Goal: Information Seeking & Learning: Learn about a topic

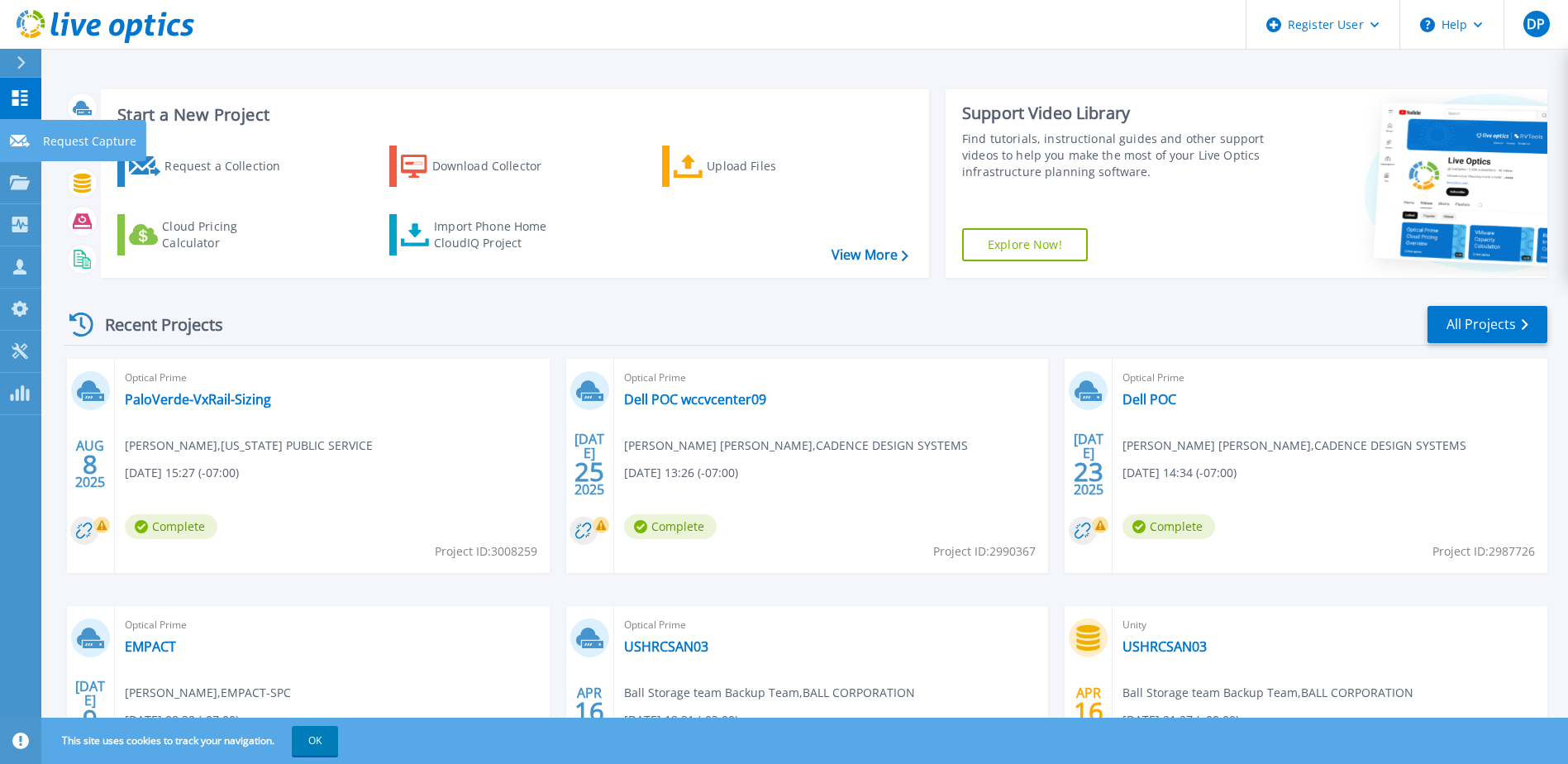
click at [16, 145] on icon at bounding box center [20, 141] width 20 height 13
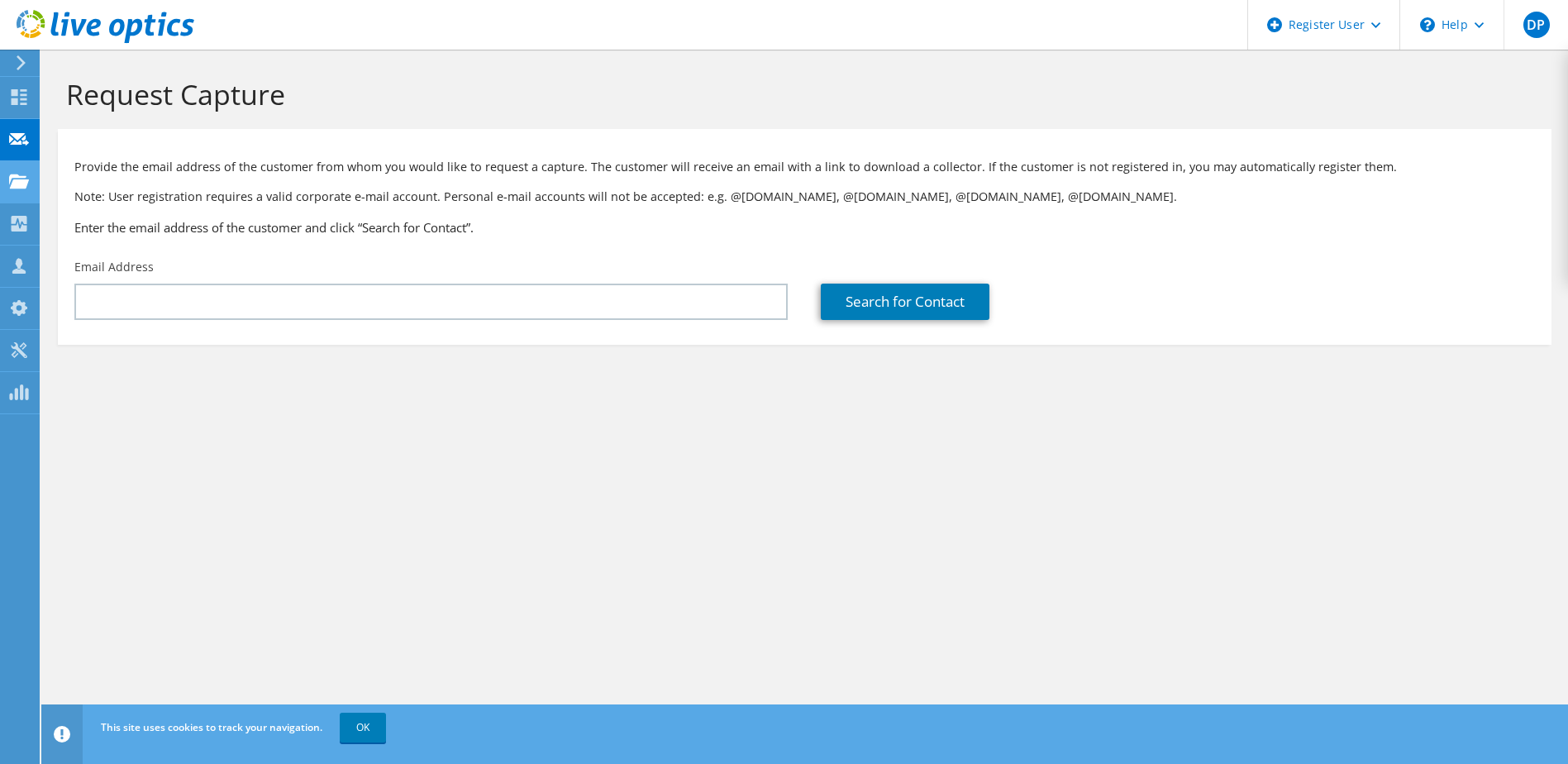
click at [19, 184] on use at bounding box center [19, 181] width 20 height 14
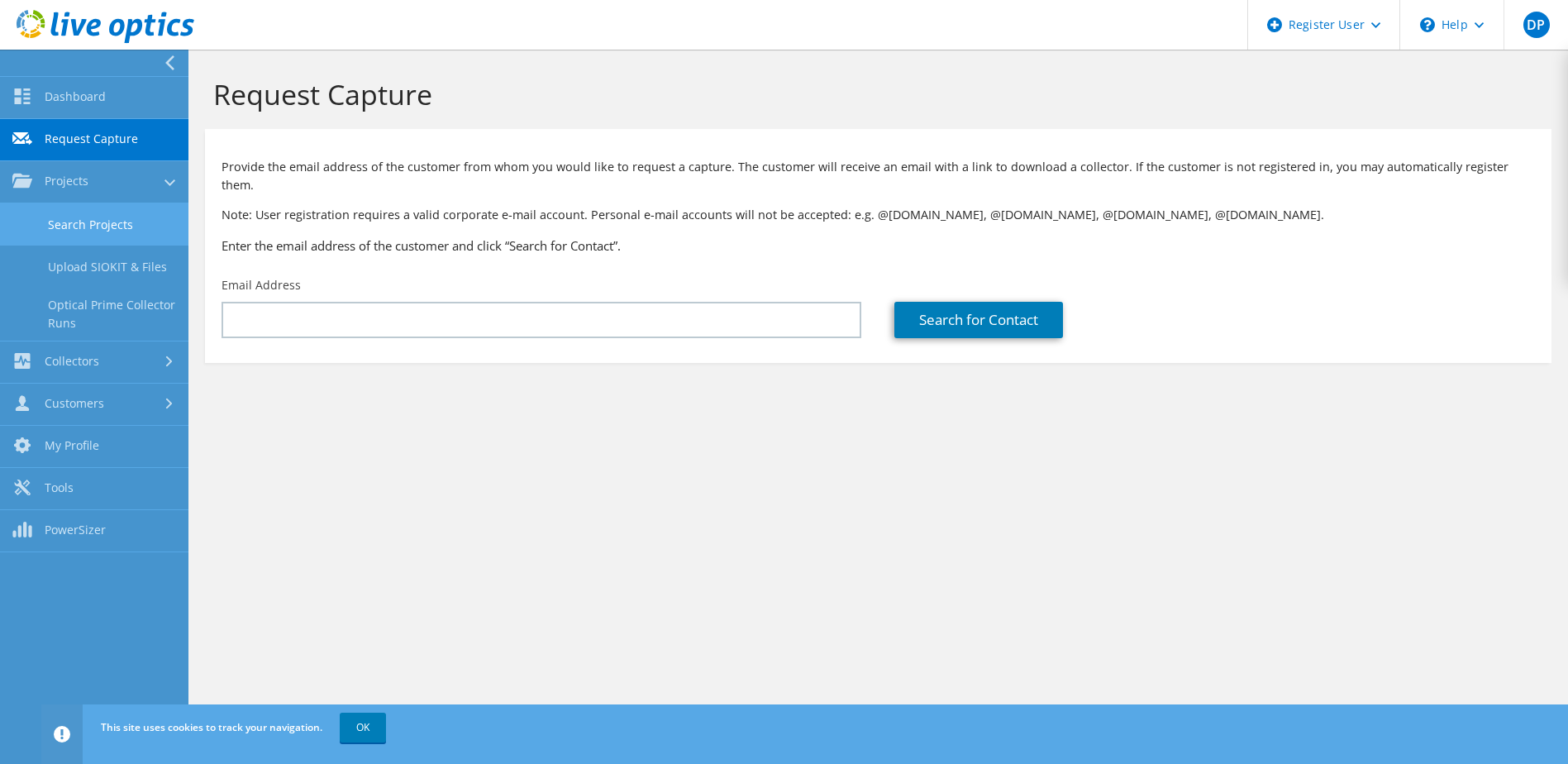
click at [86, 232] on link "Search Projects" at bounding box center [94, 224] width 189 height 42
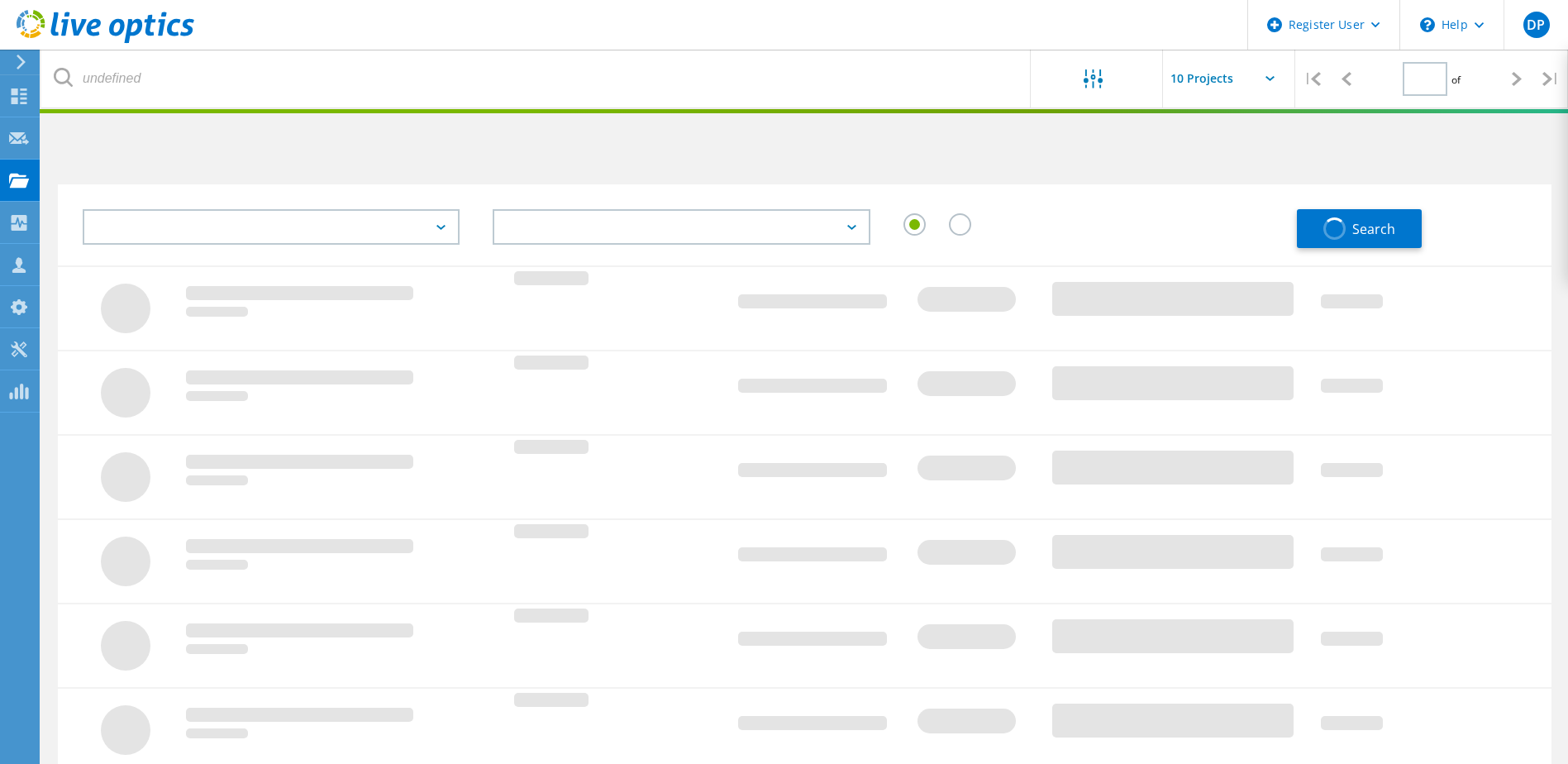
type input "1"
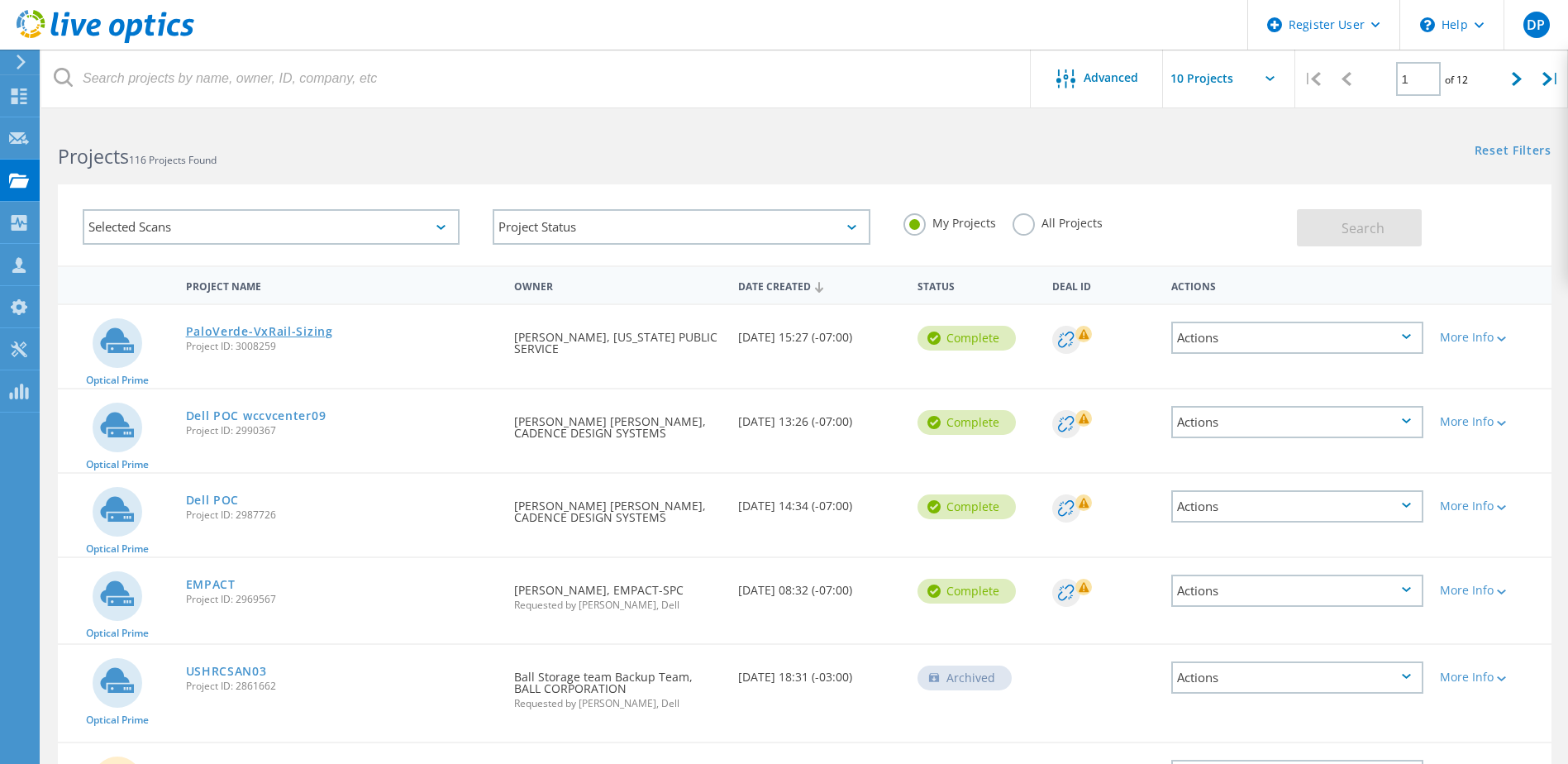
click at [277, 330] on link "PaloVerde-VxRail-Sizing" at bounding box center [259, 331] width 147 height 12
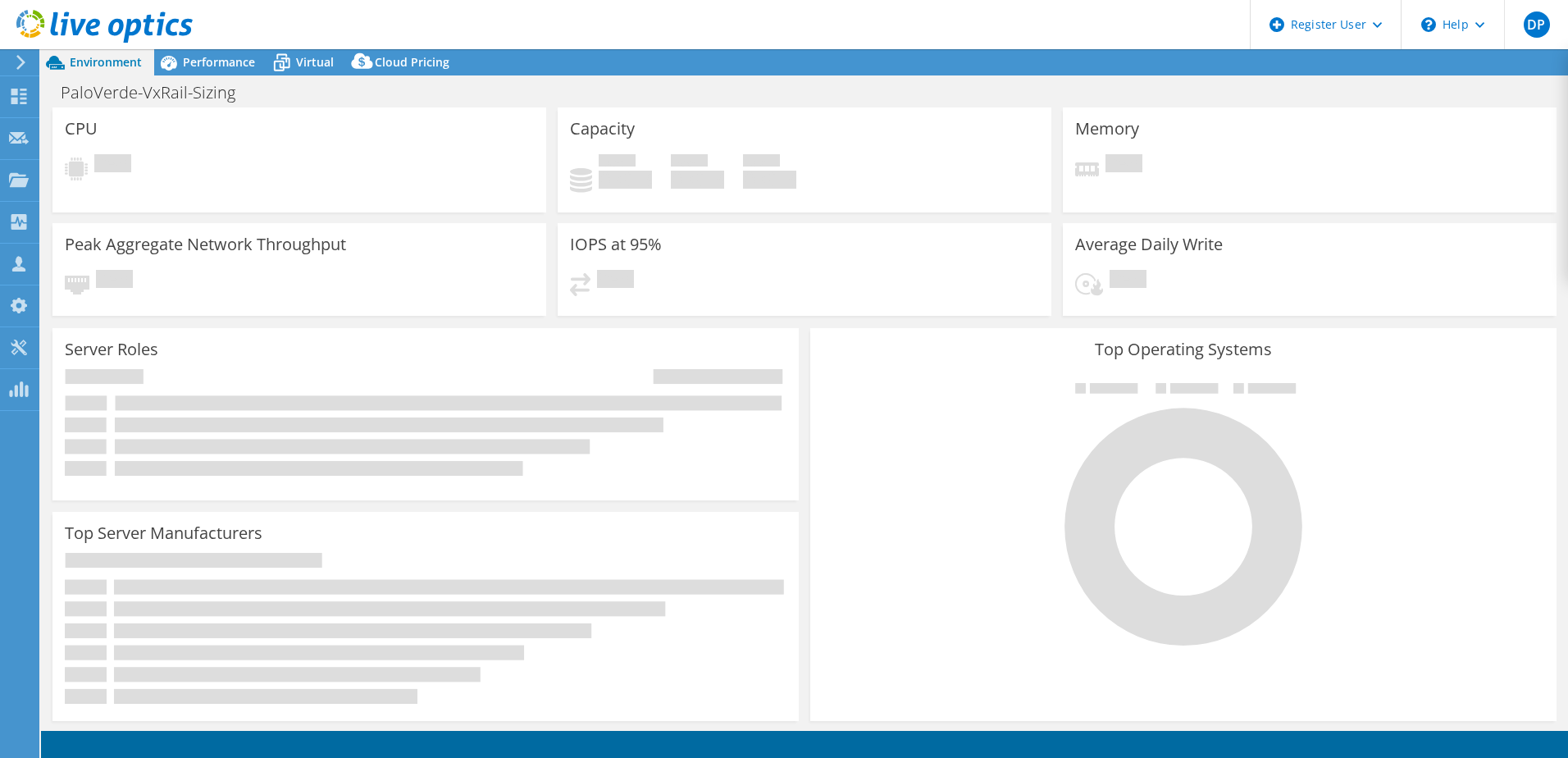
select select "USD"
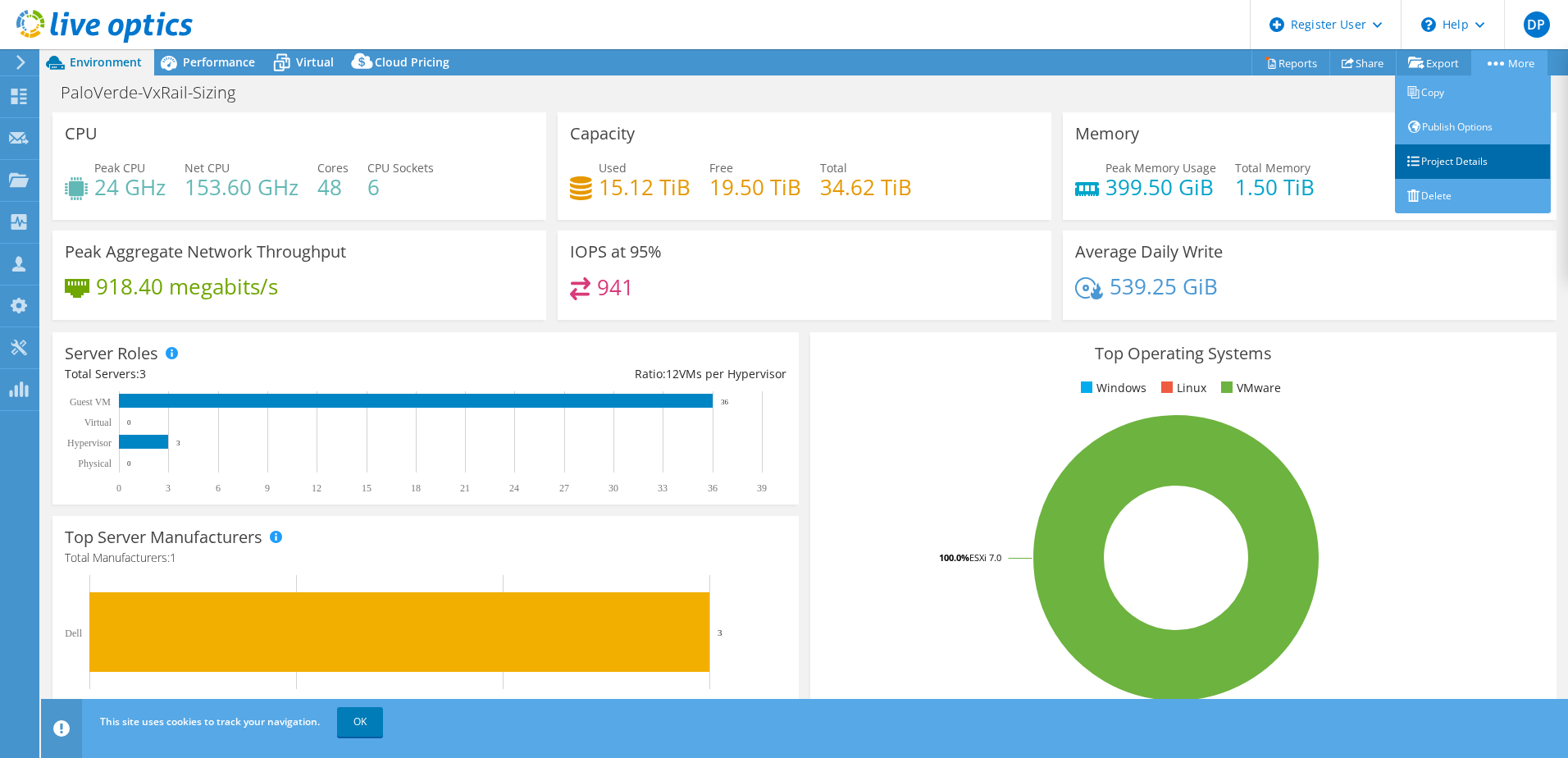
click at [1443, 163] on link "Project Details" at bounding box center [1473, 161] width 156 height 34
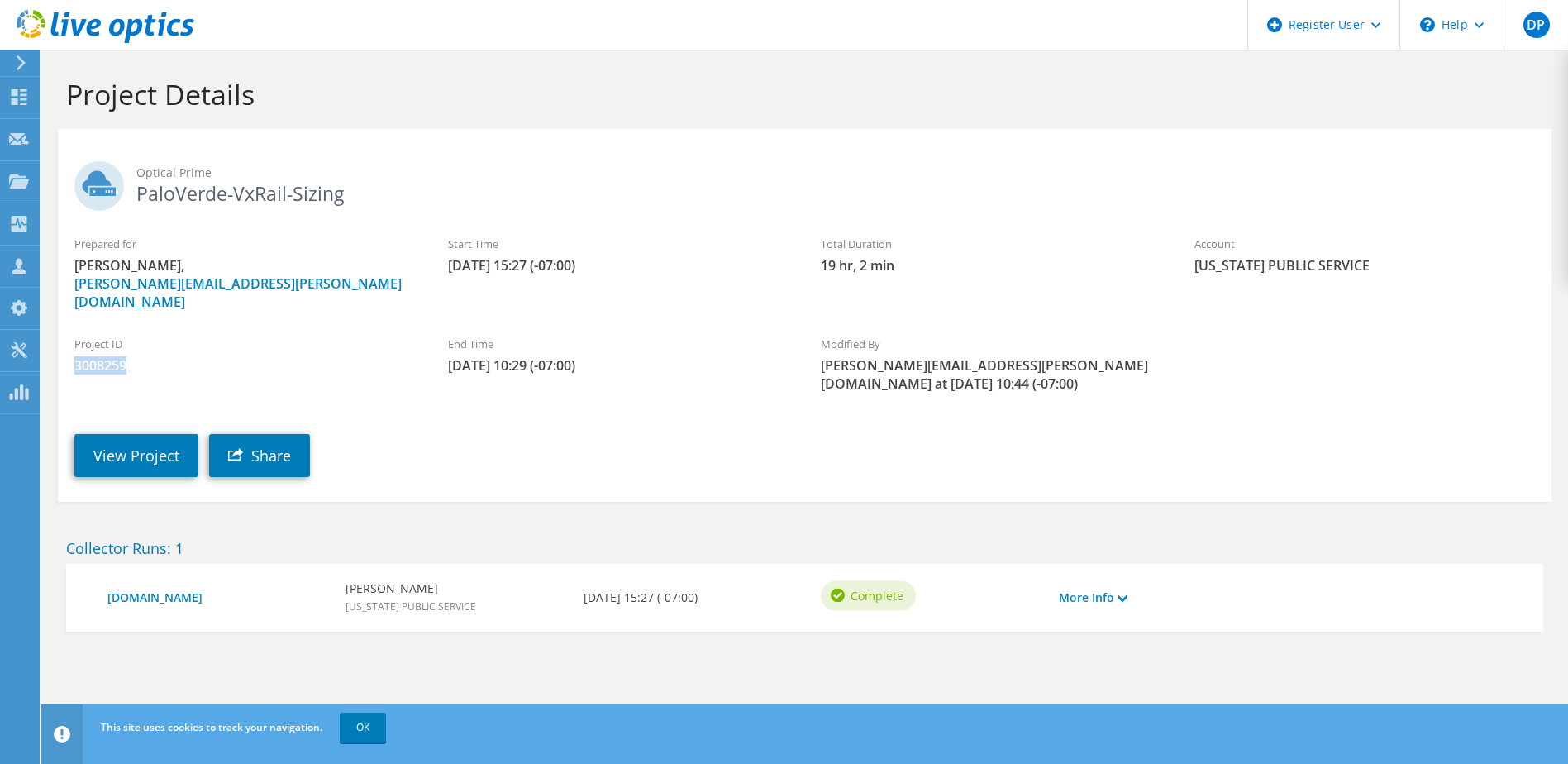
drag, startPoint x: 137, startPoint y: 344, endPoint x: 76, endPoint y: 349, distance: 61.2
click at [76, 356] on span "3008259" at bounding box center [244, 365] width 341 height 18
copy span "3008259"
click at [153, 434] on link "View Project" at bounding box center [136, 456] width 124 height 43
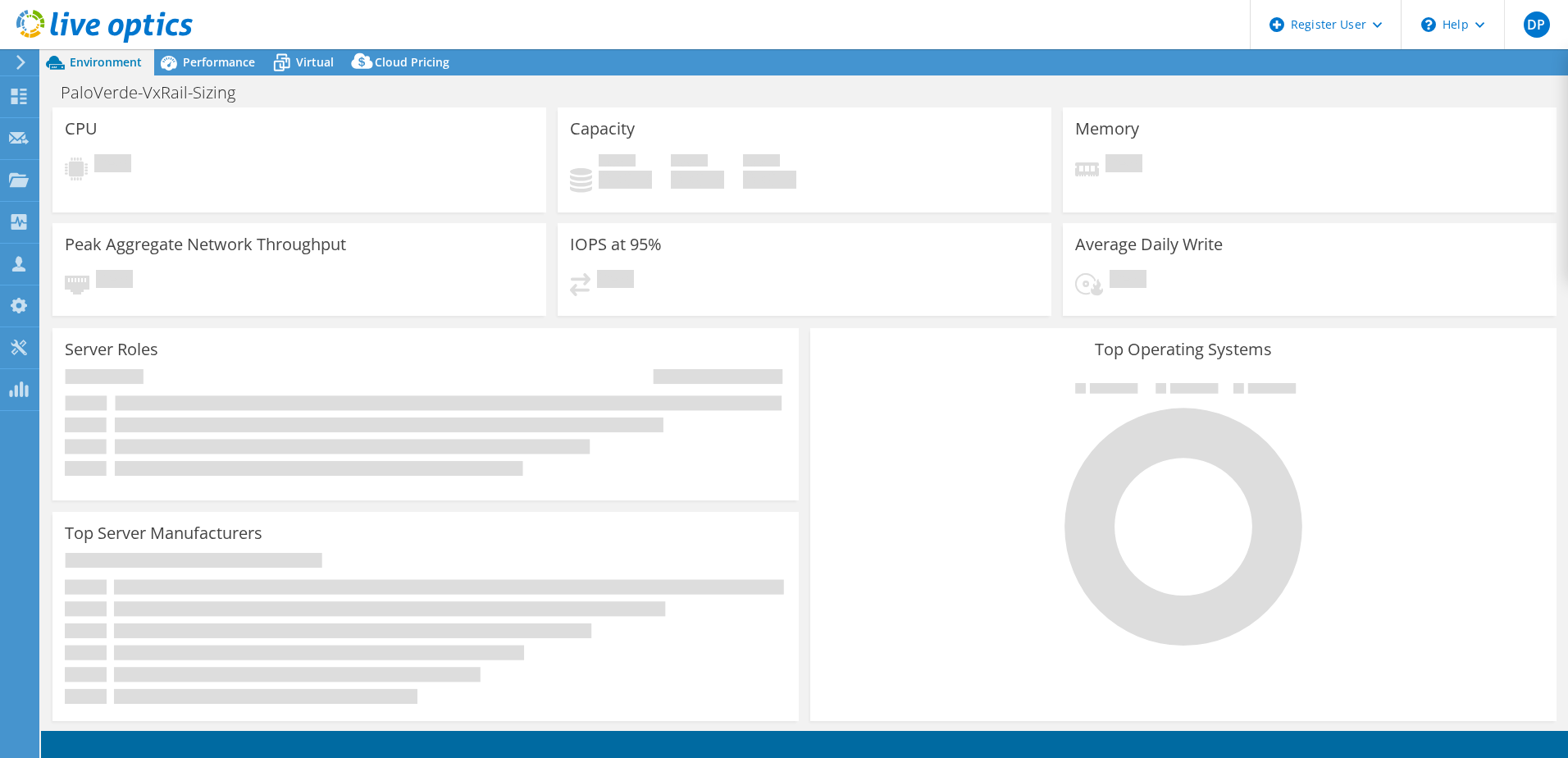
select select "USD"
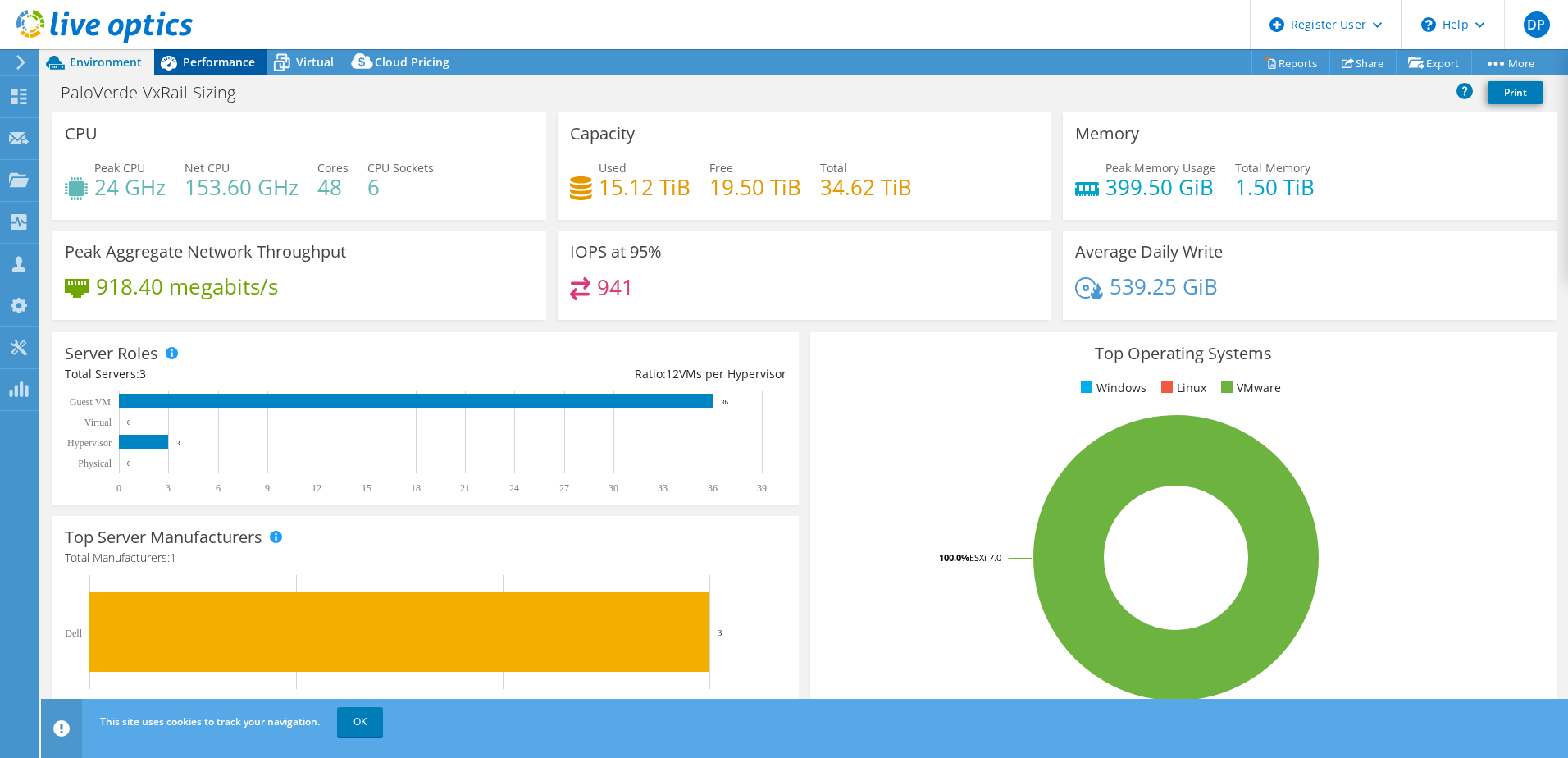
click at [212, 70] on div "Performance" at bounding box center [211, 62] width 113 height 26
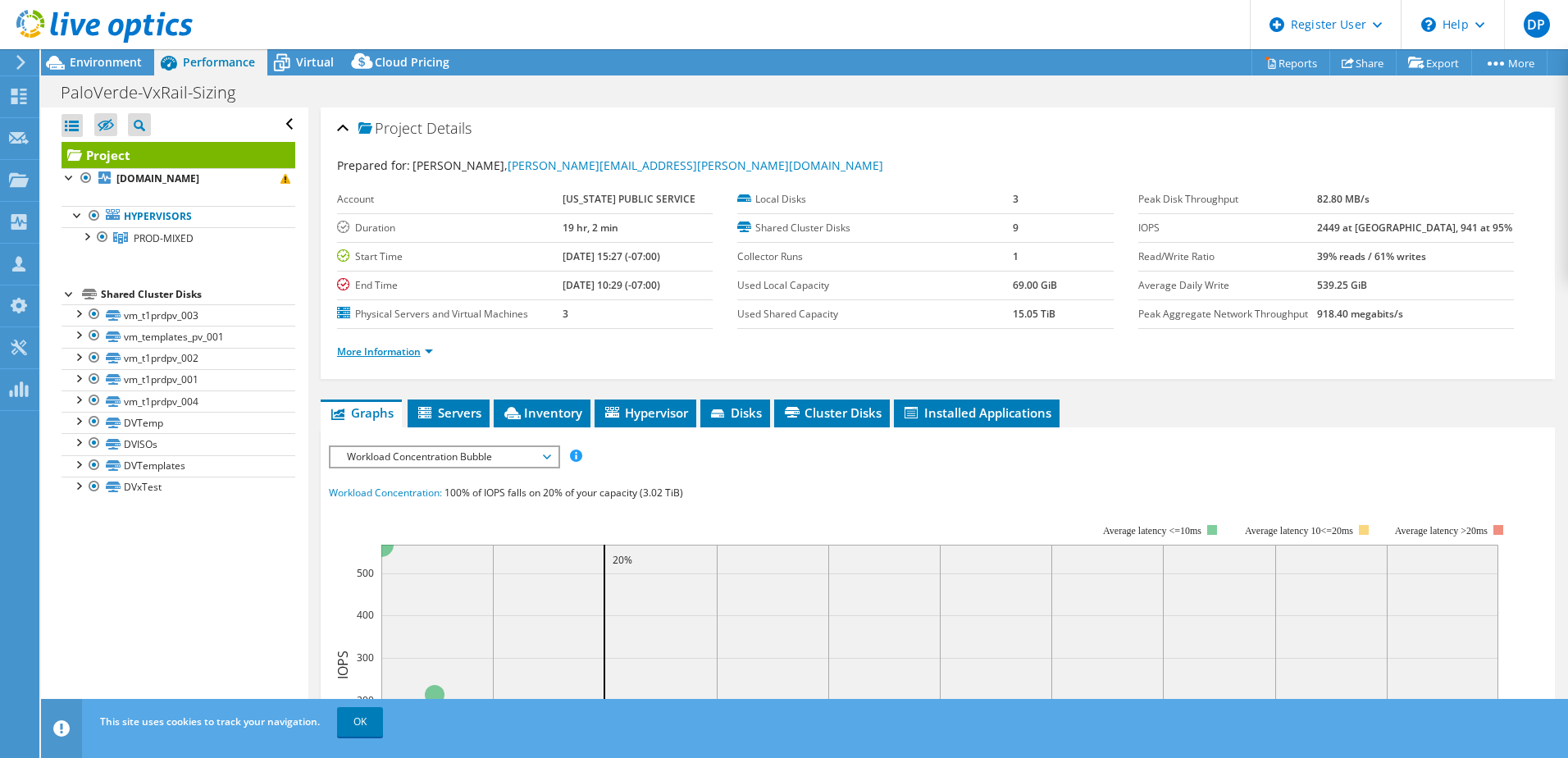
click at [379, 351] on link "More Information" at bounding box center [385, 352] width 96 height 14
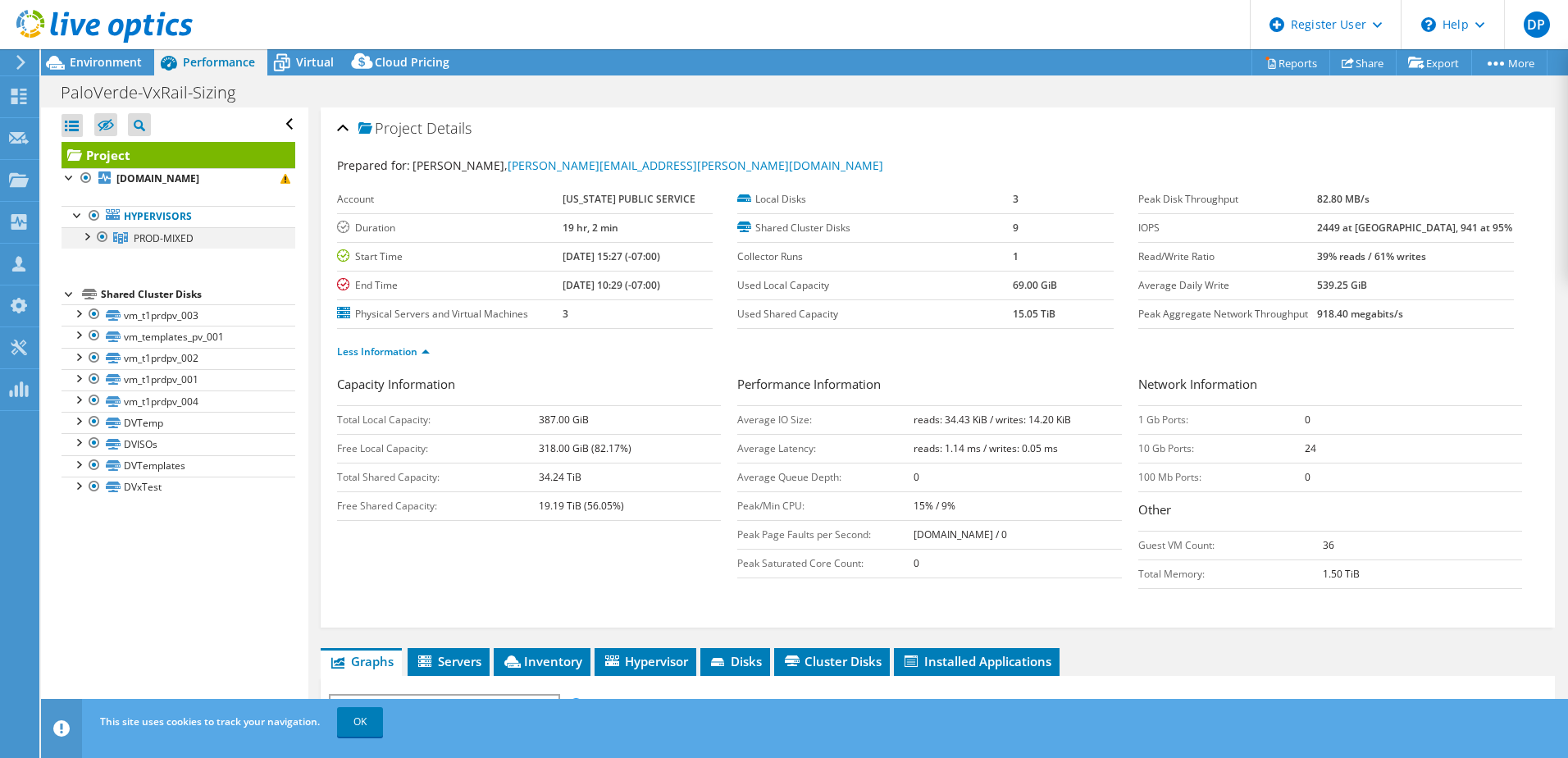
click at [87, 235] on div at bounding box center [86, 235] width 16 height 16
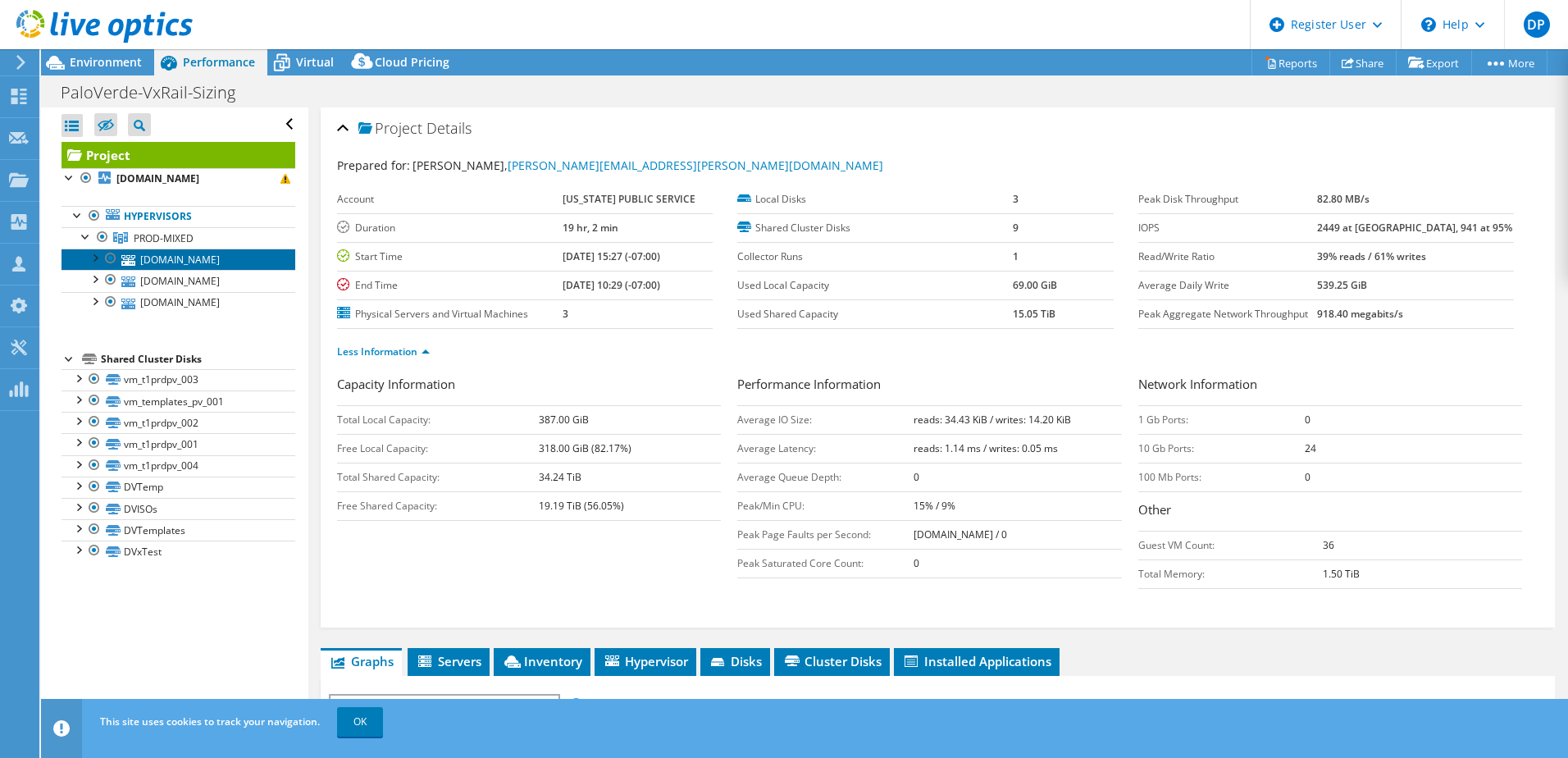
click at [169, 257] on link "[DOMAIN_NAME]" at bounding box center [178, 259] width 234 height 22
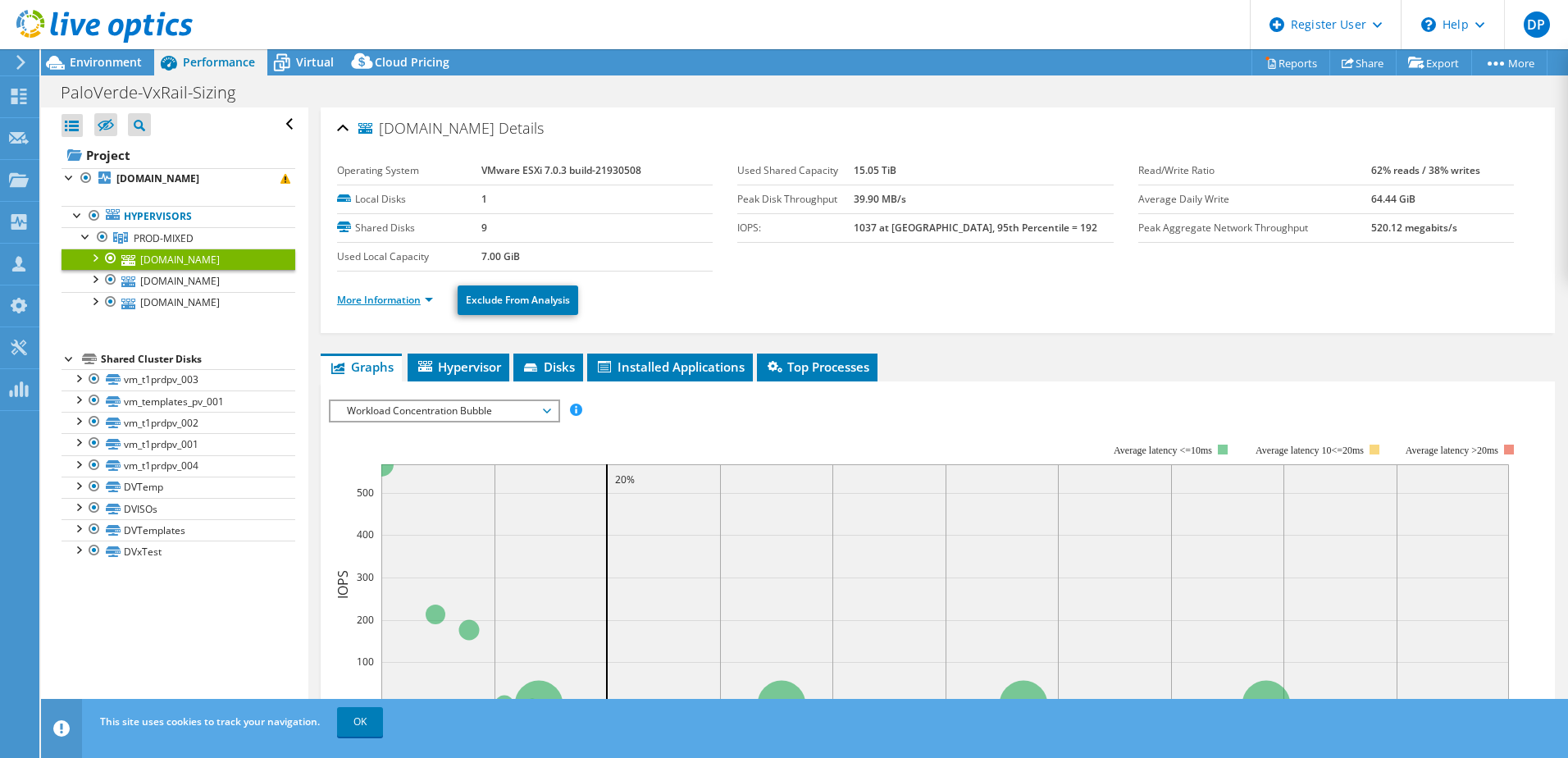
click at [348, 298] on link "More Information" at bounding box center [385, 301] width 96 height 14
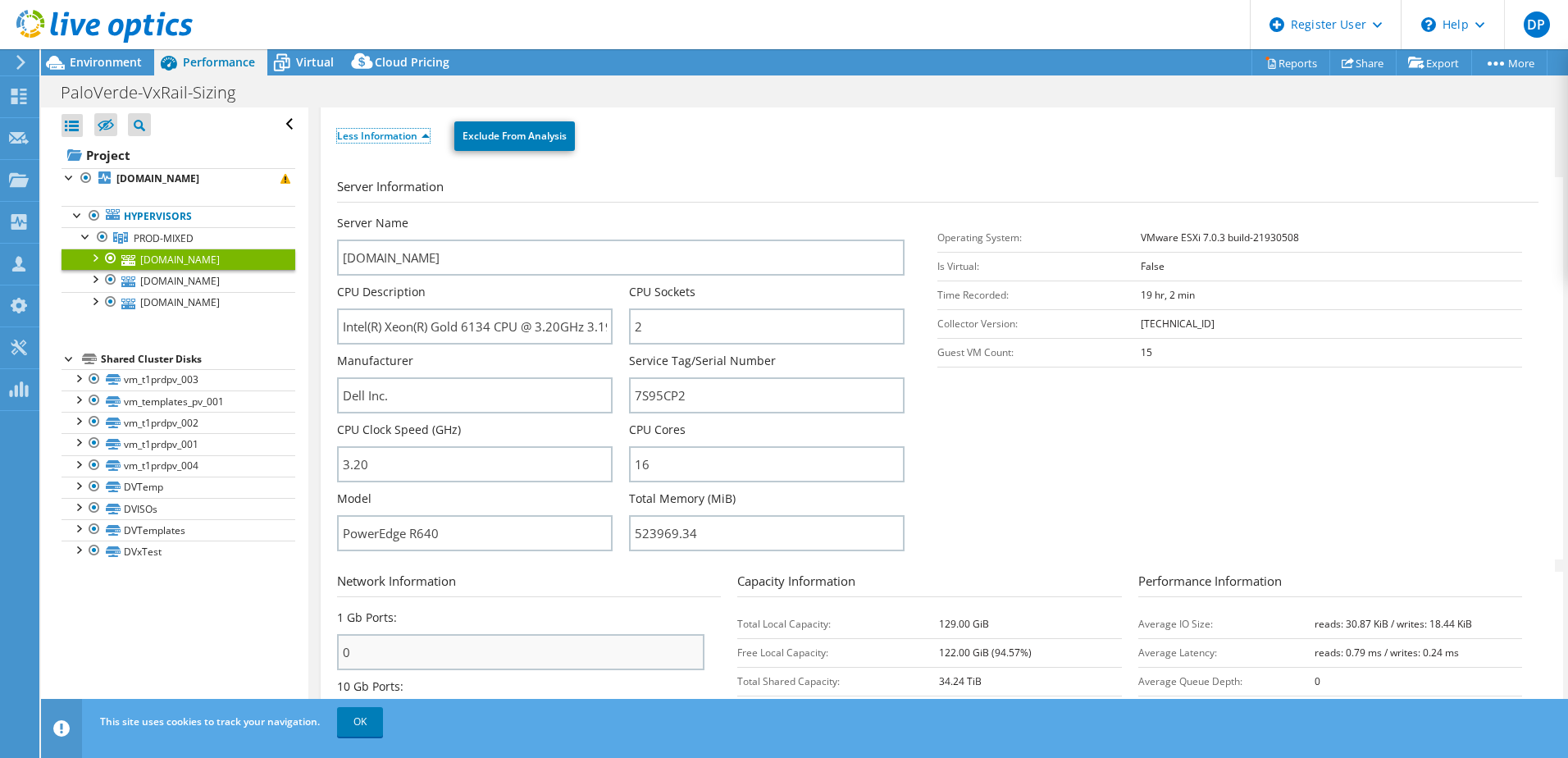
scroll to position [82, 0]
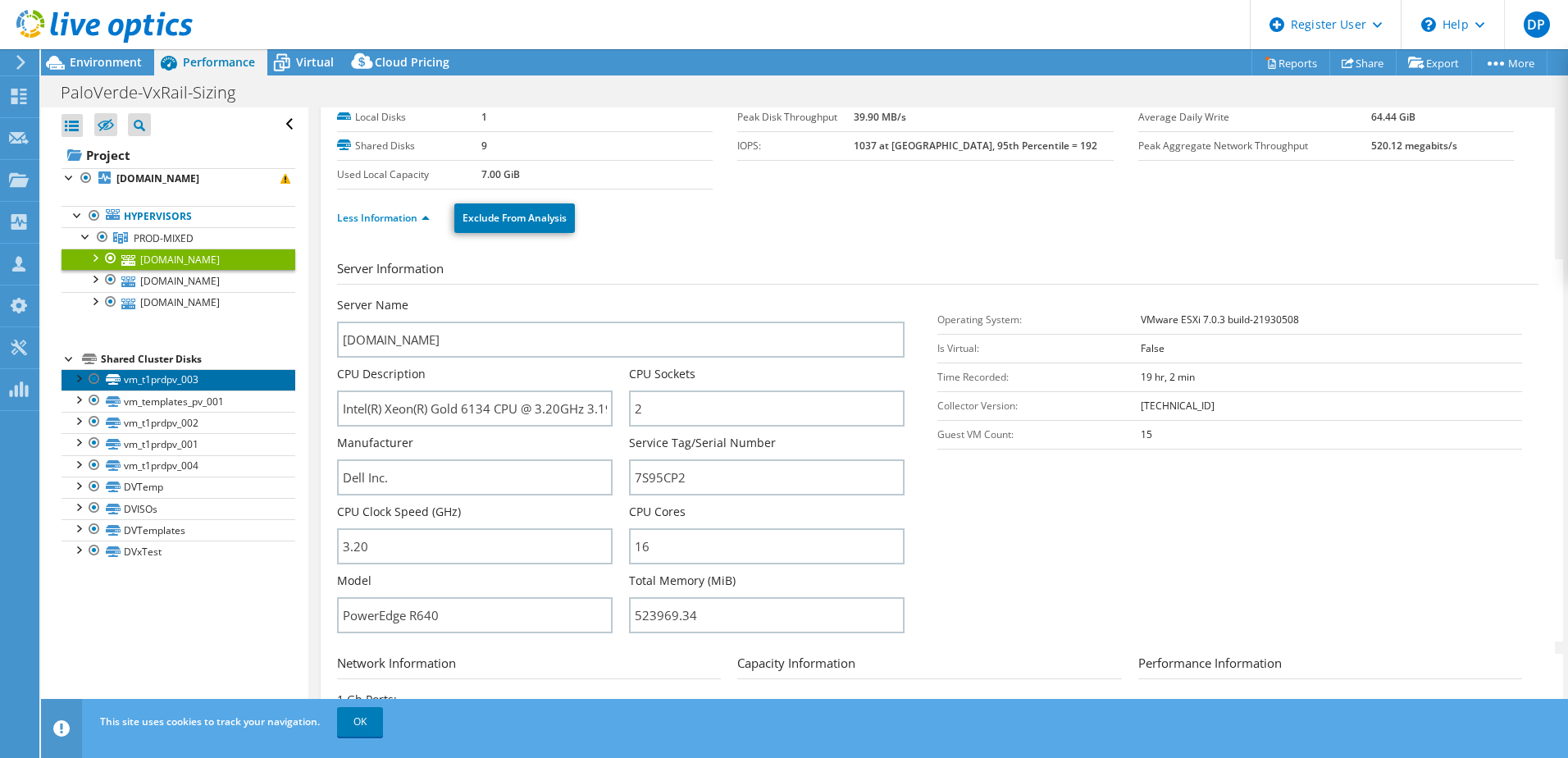
click at [138, 386] on link "vm_t1prdpv_003" at bounding box center [178, 380] width 234 height 22
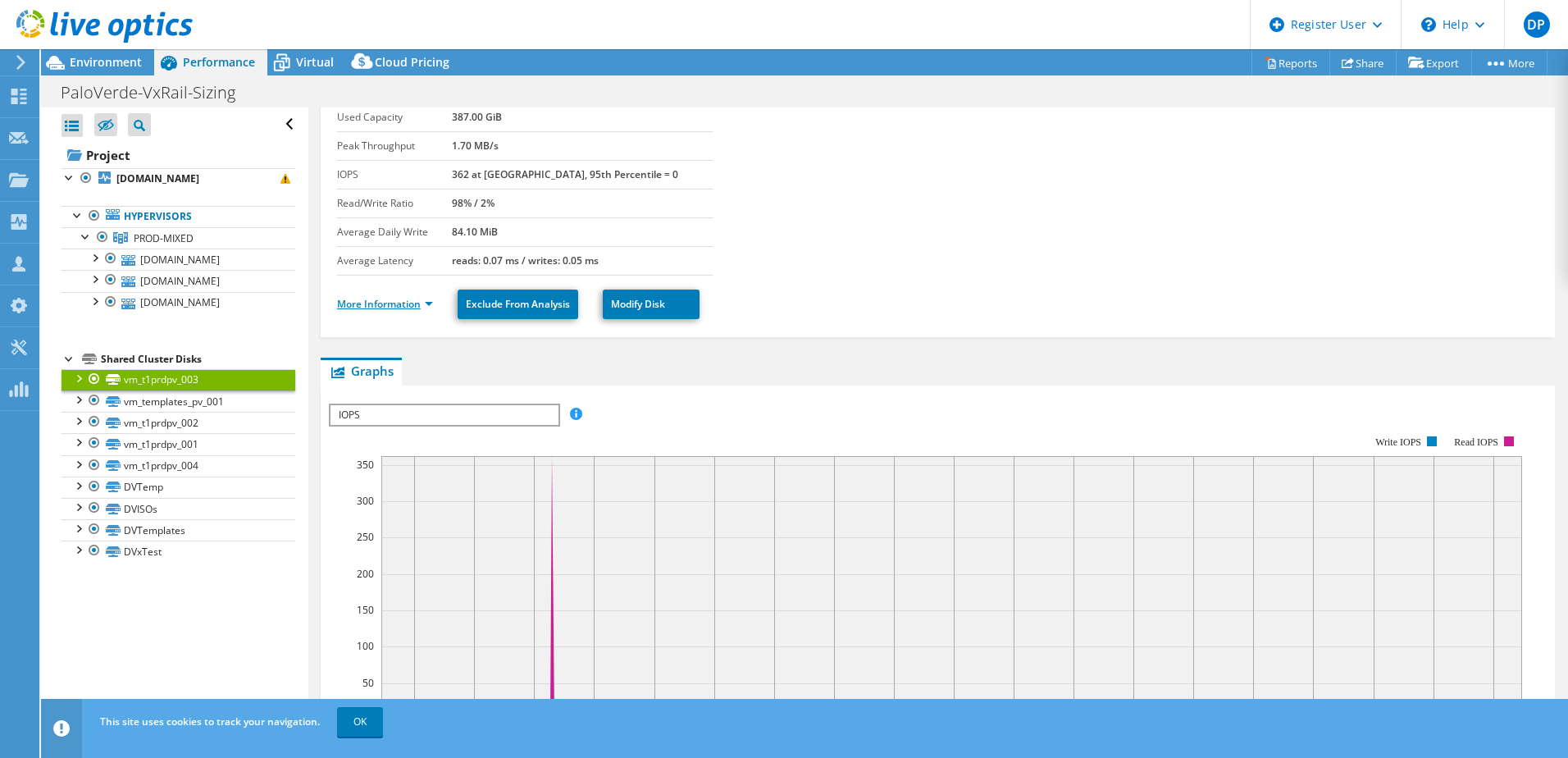
click at [384, 301] on link "More Information" at bounding box center [385, 304] width 96 height 14
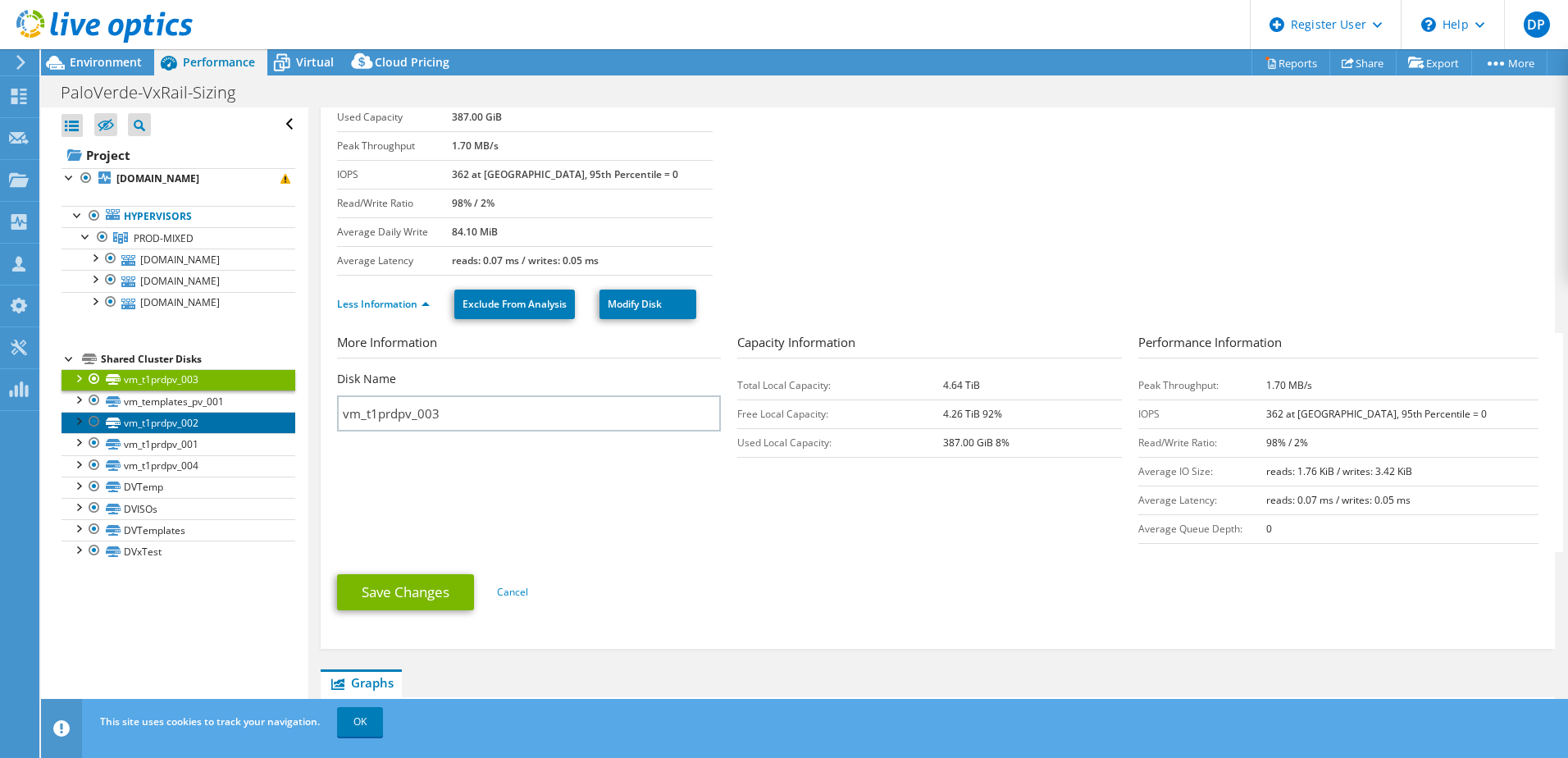
click at [169, 423] on link "vm_t1prdpv_002" at bounding box center [178, 423] width 234 height 22
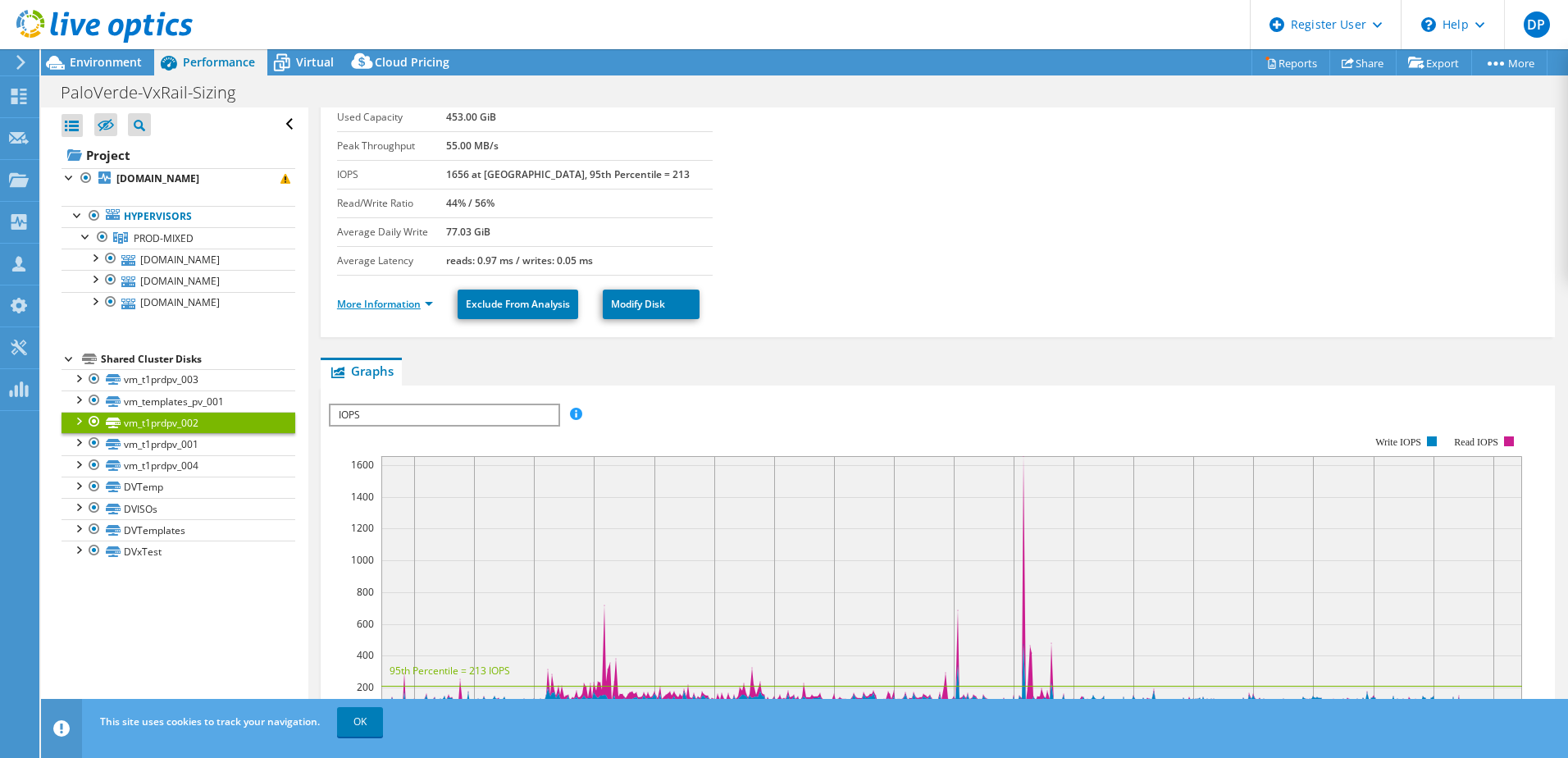
click at [360, 309] on link "More Information" at bounding box center [385, 304] width 96 height 14
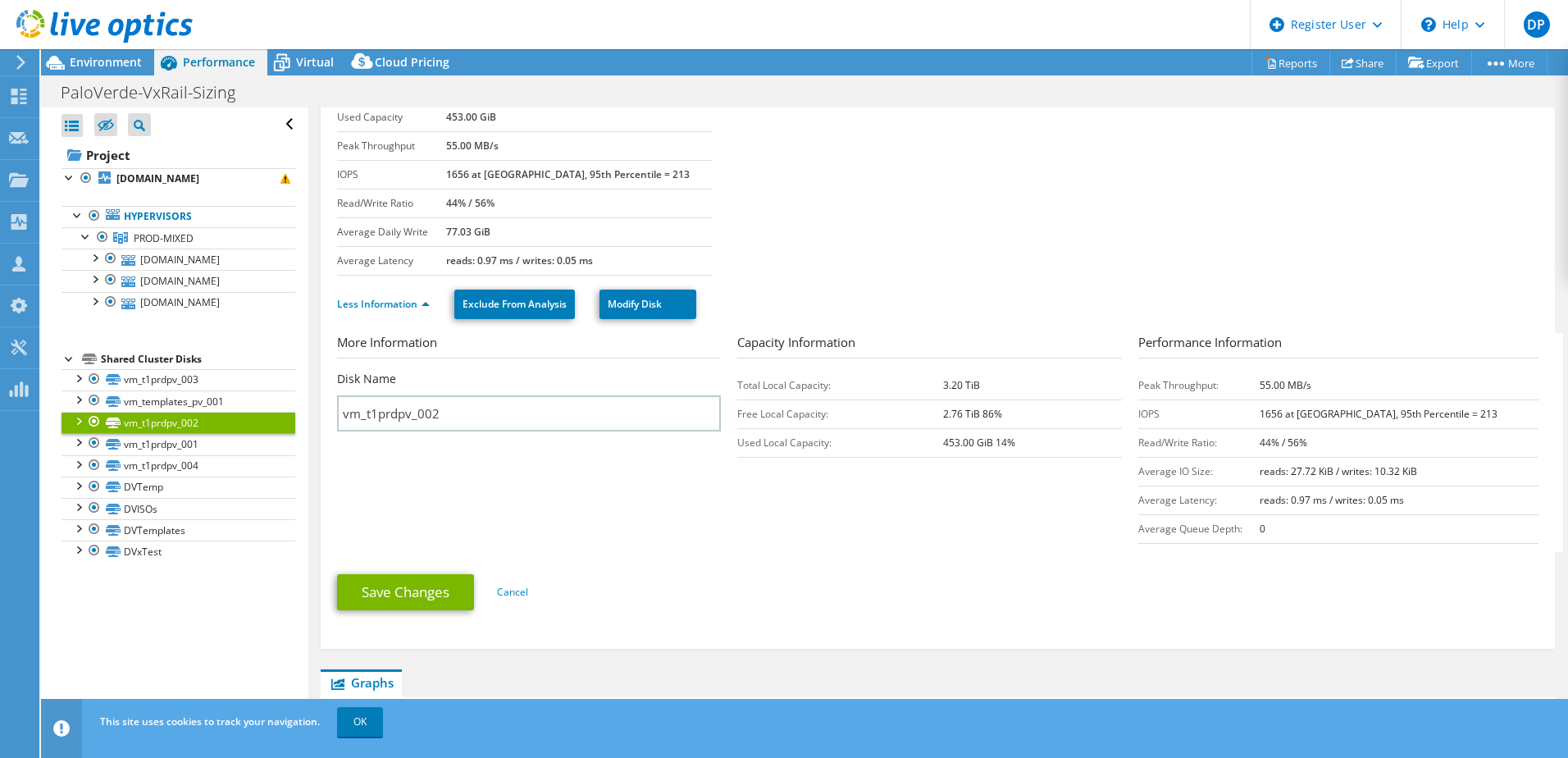
click at [77, 419] on div at bounding box center [78, 420] width 16 height 16
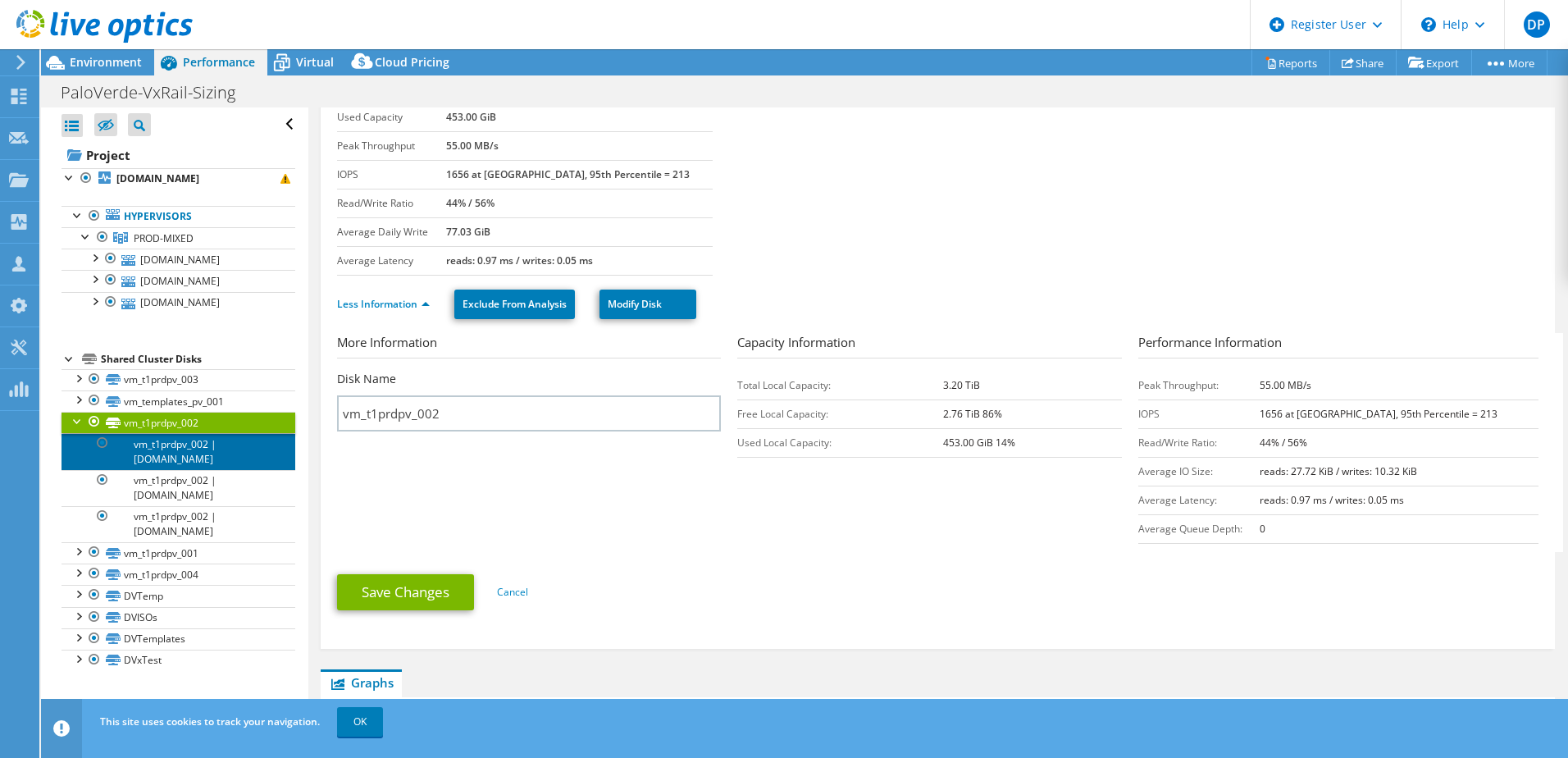
click at [199, 466] on link "vm_t1prdpv_002 | [DOMAIN_NAME]" at bounding box center [178, 451] width 234 height 36
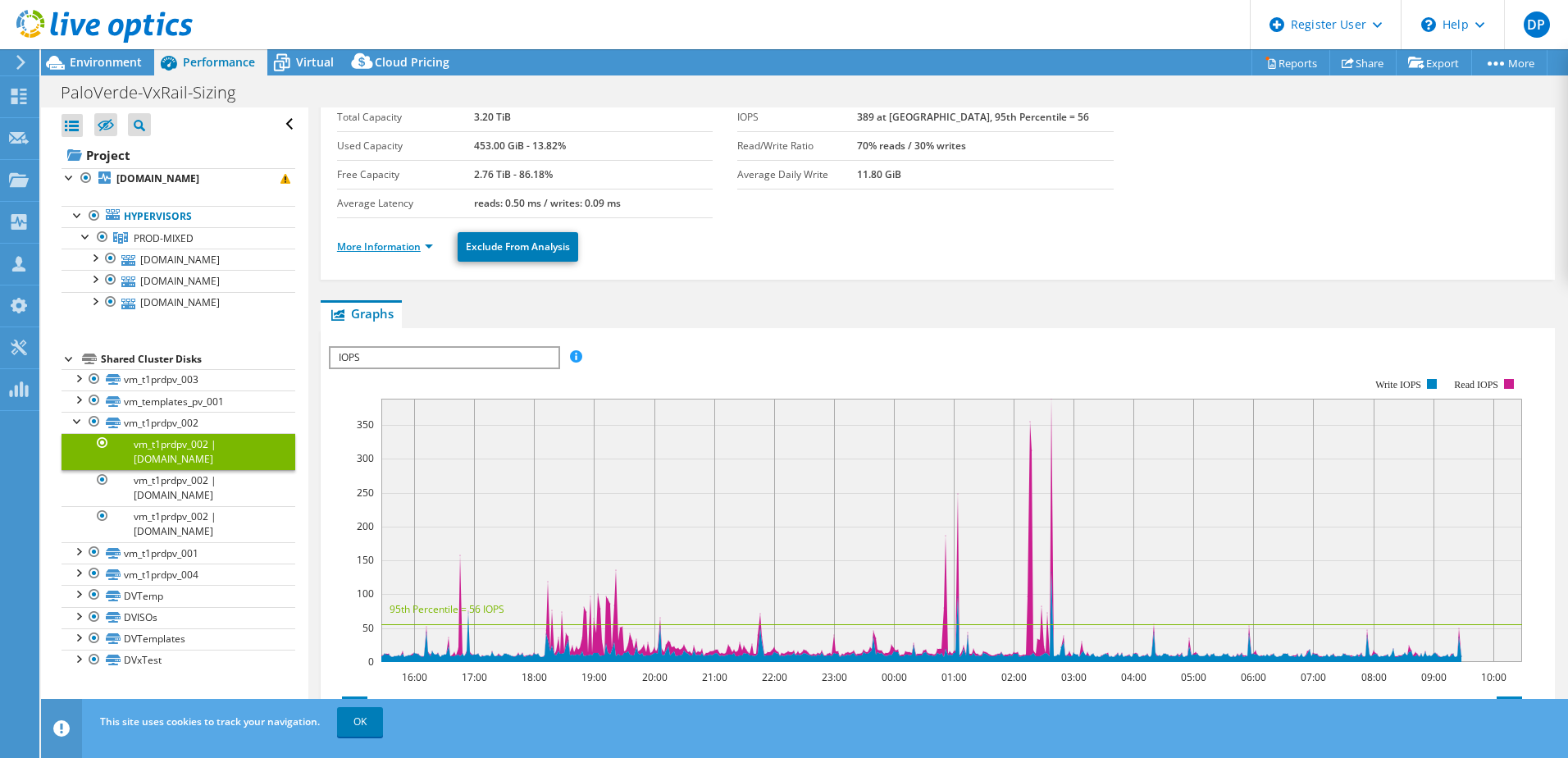
click at [389, 246] on link "More Information" at bounding box center [385, 247] width 96 height 14
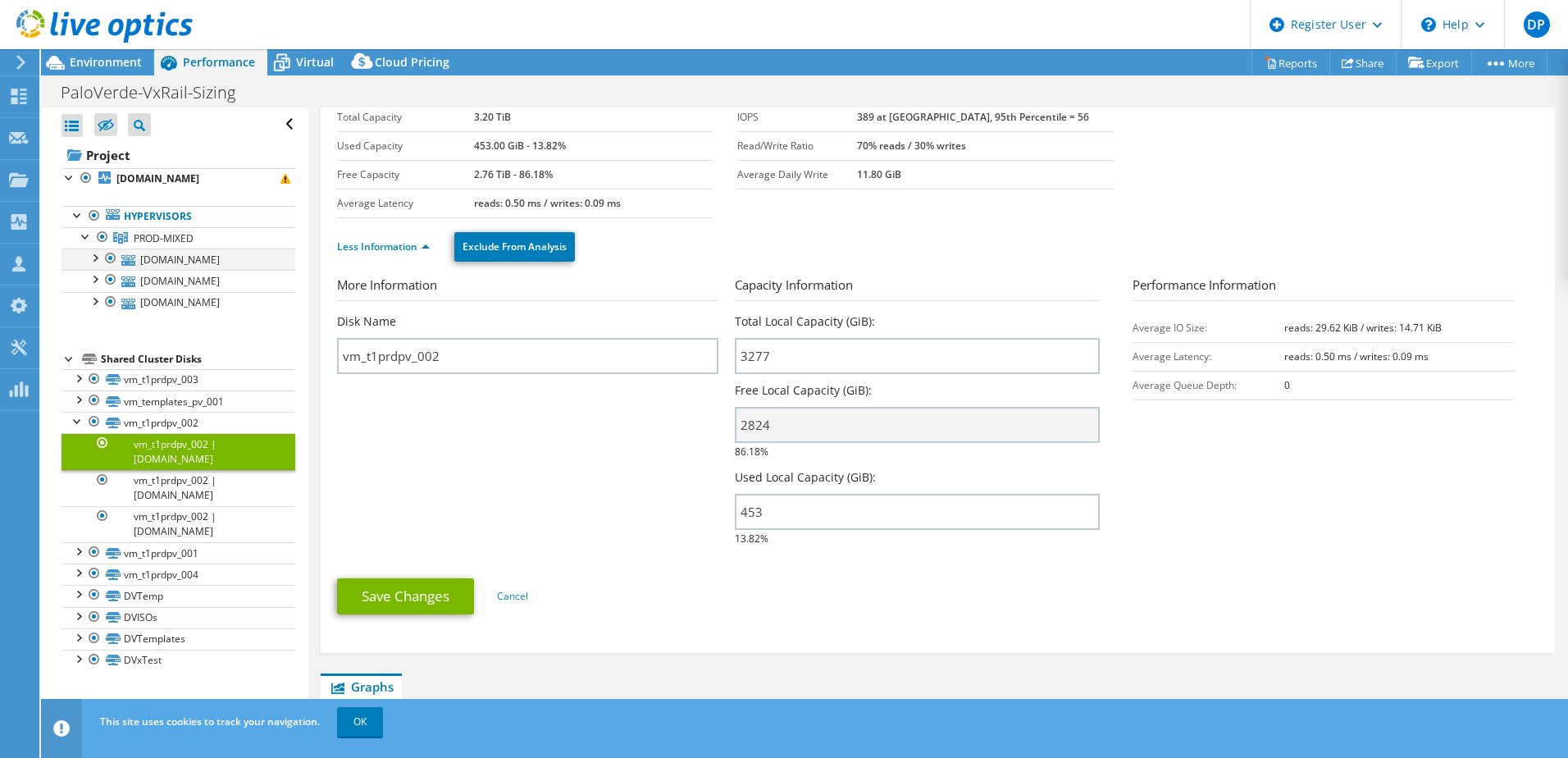
click at [94, 257] on div at bounding box center [94, 257] width 16 height 16
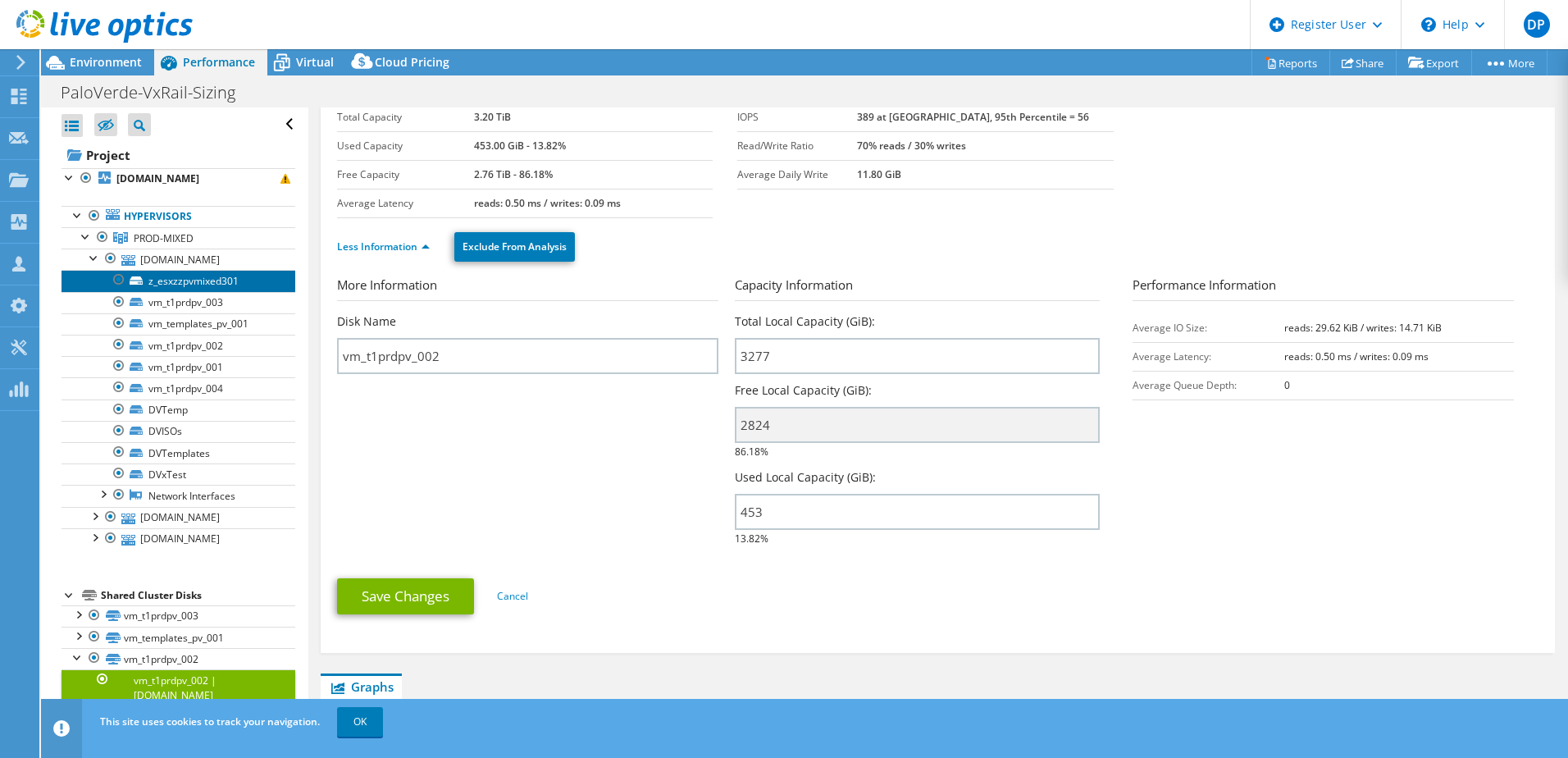
click at [180, 280] on link "z_esxzzpvmixed301" at bounding box center [178, 281] width 234 height 22
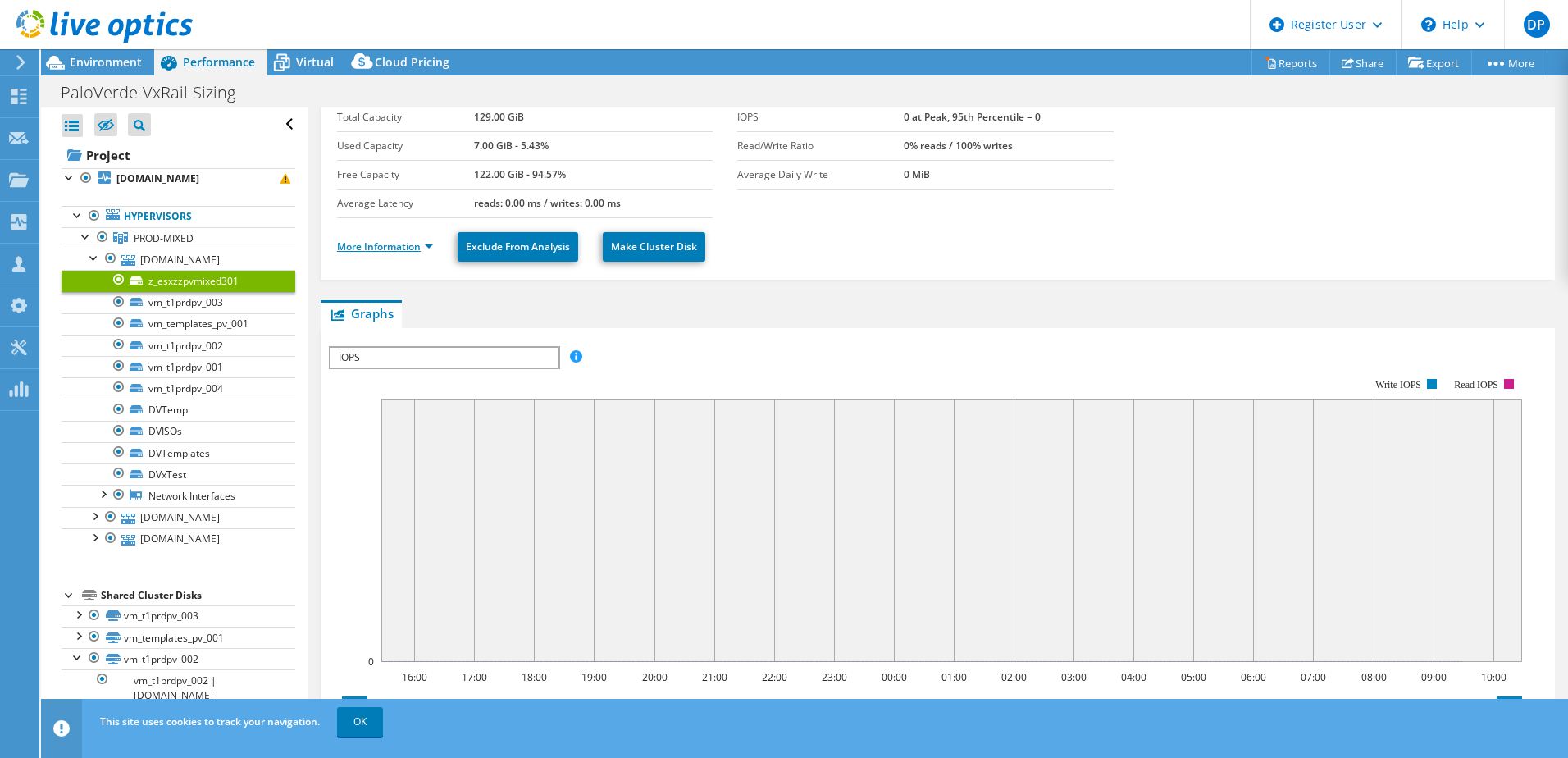
click at [370, 240] on link "More Information" at bounding box center [385, 247] width 96 height 14
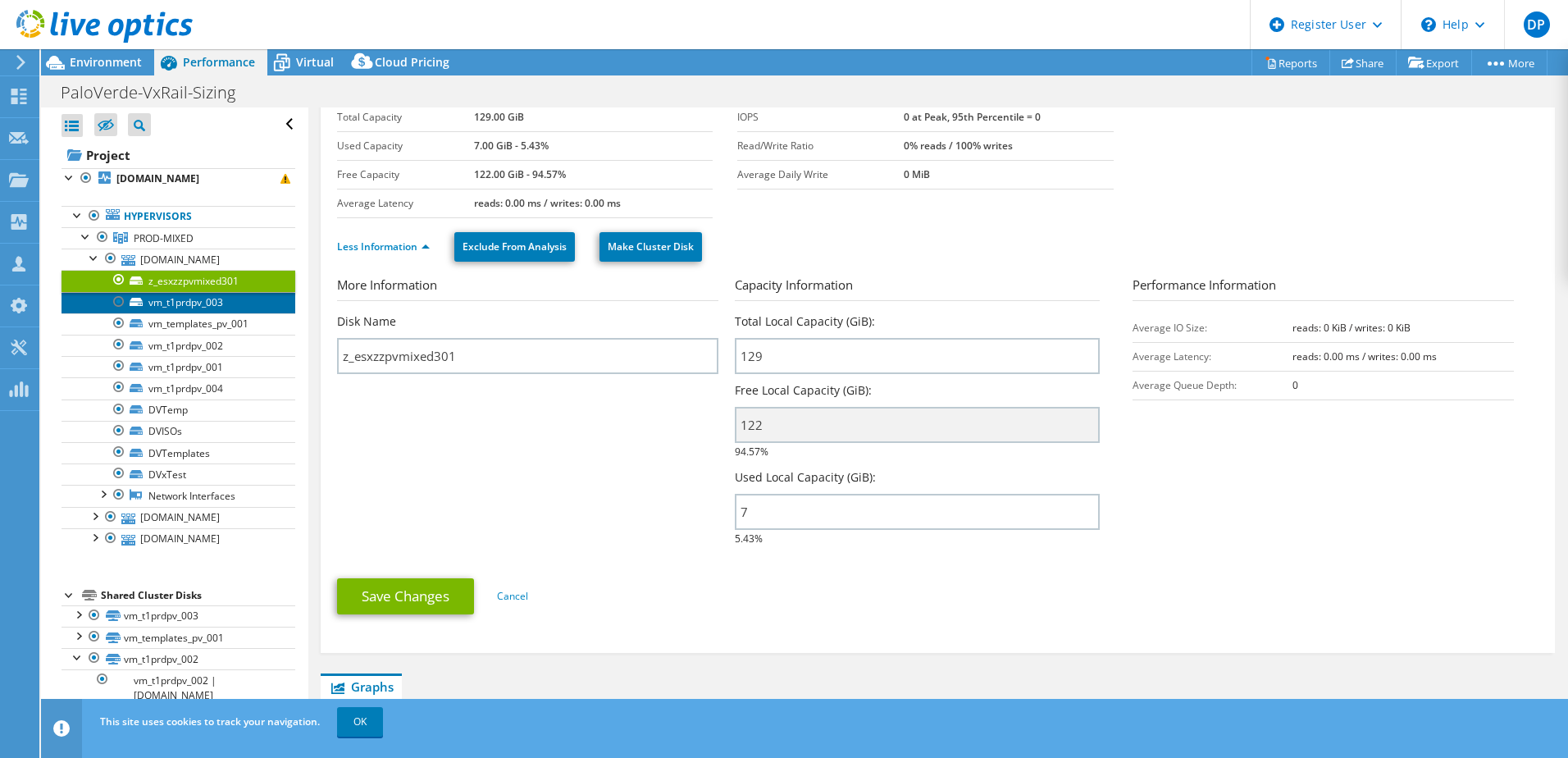
click at [194, 301] on link "vm_t1prdpv_003" at bounding box center [178, 303] width 234 height 22
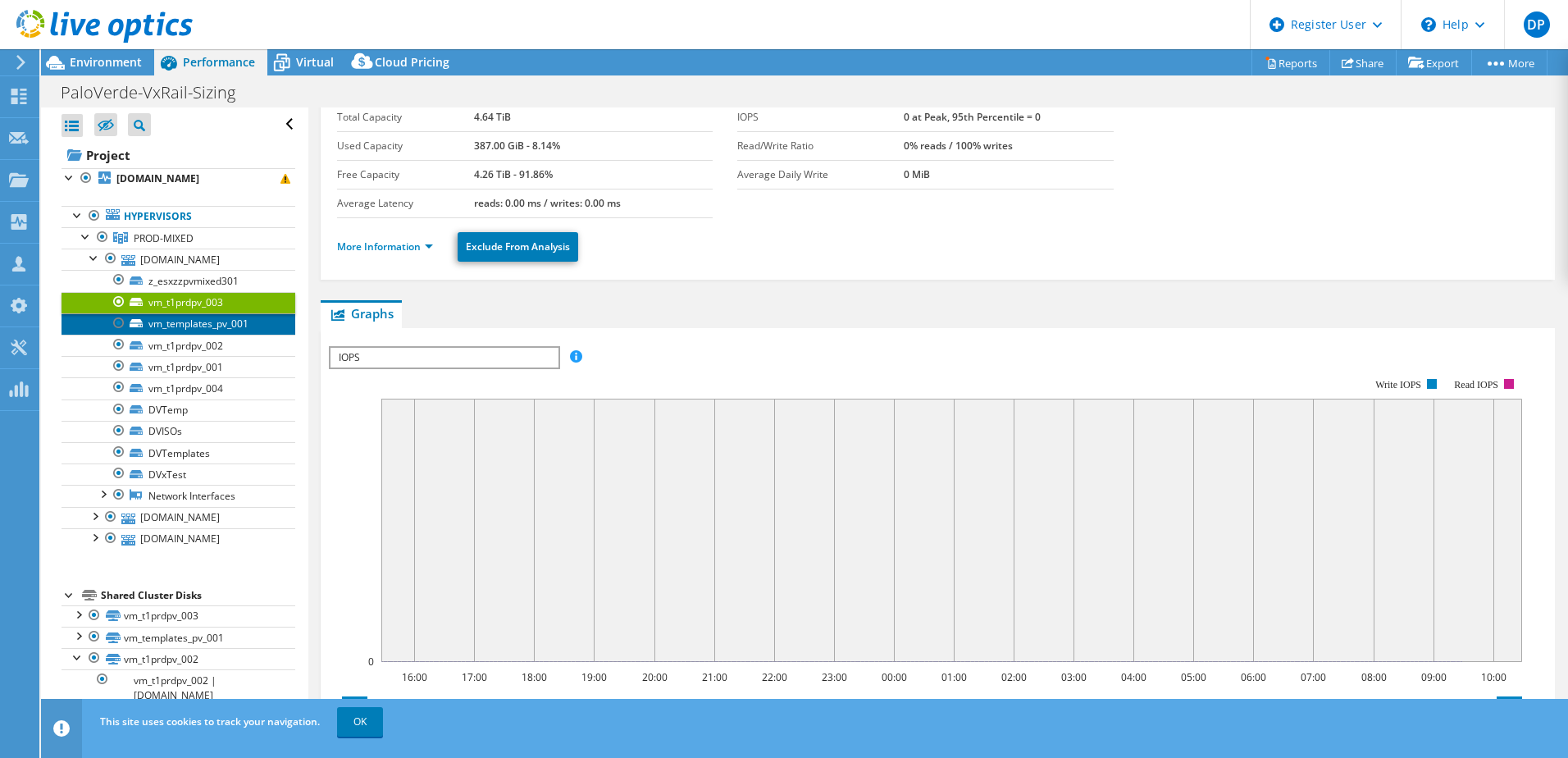
click at [160, 321] on link "vm_templates_pv_001" at bounding box center [178, 324] width 234 height 22
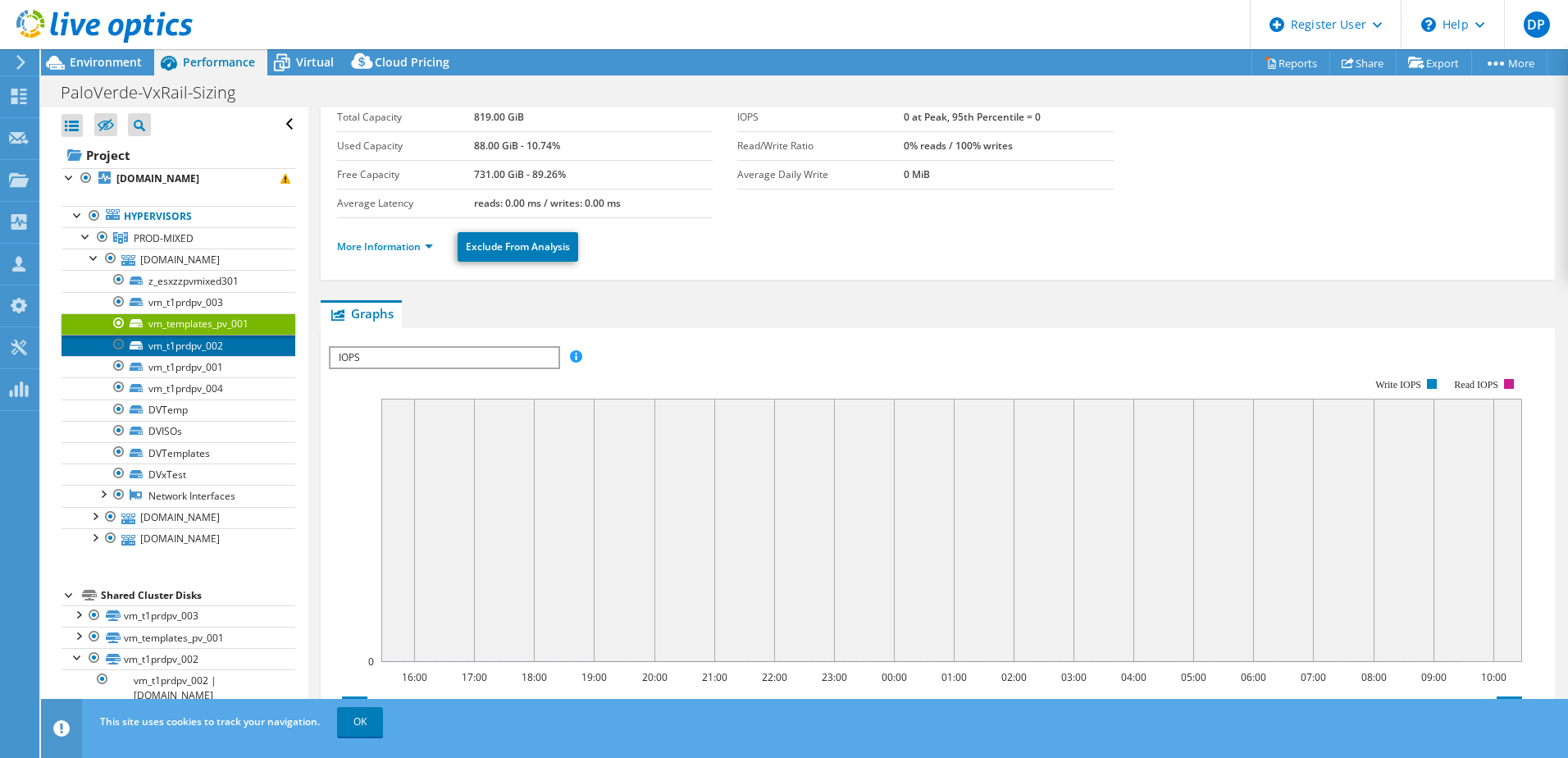
click at [172, 344] on link "vm_t1prdpv_002" at bounding box center [178, 345] width 234 height 22
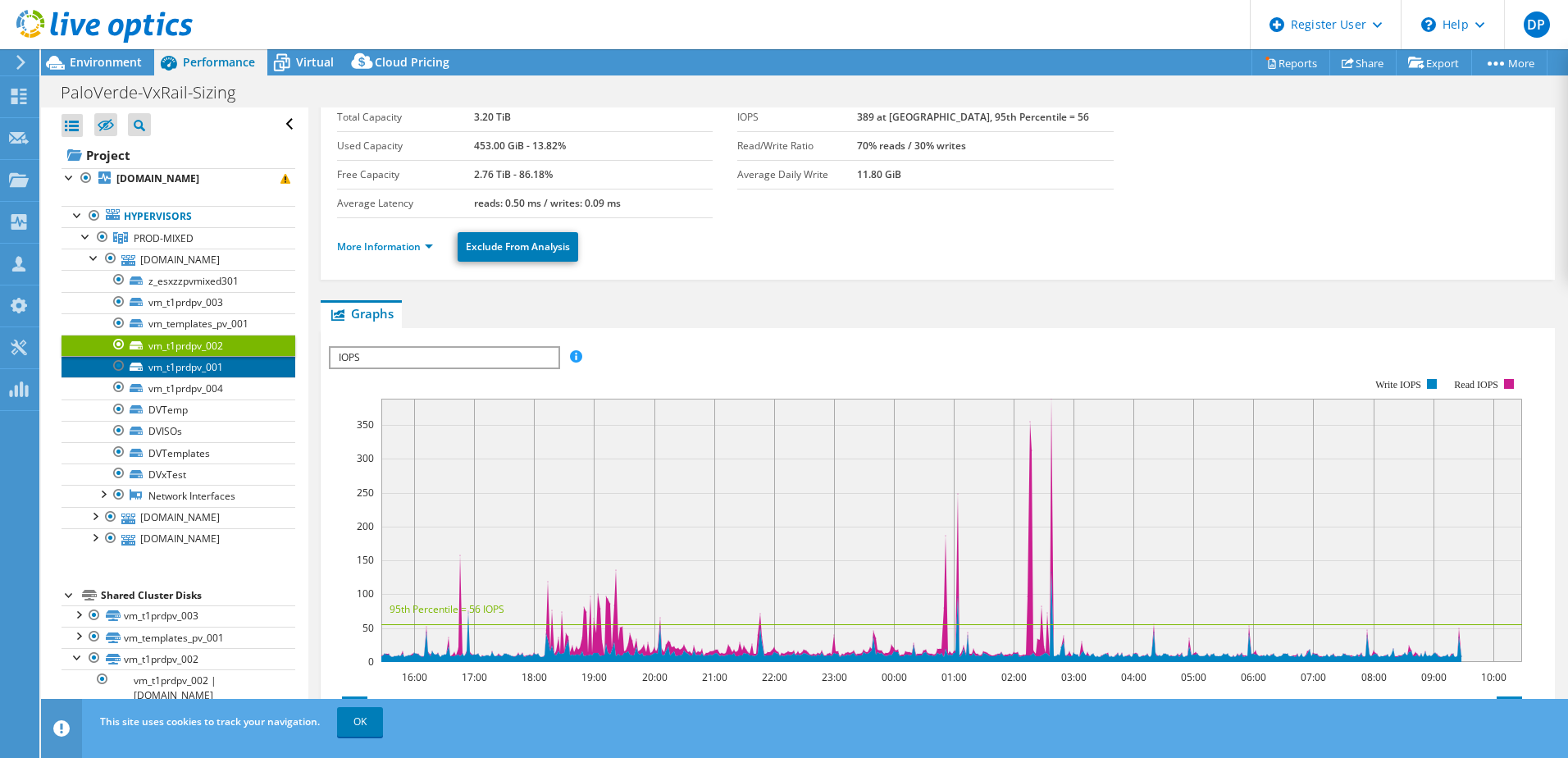
click at [173, 365] on link "vm_t1prdpv_001" at bounding box center [178, 367] width 234 height 22
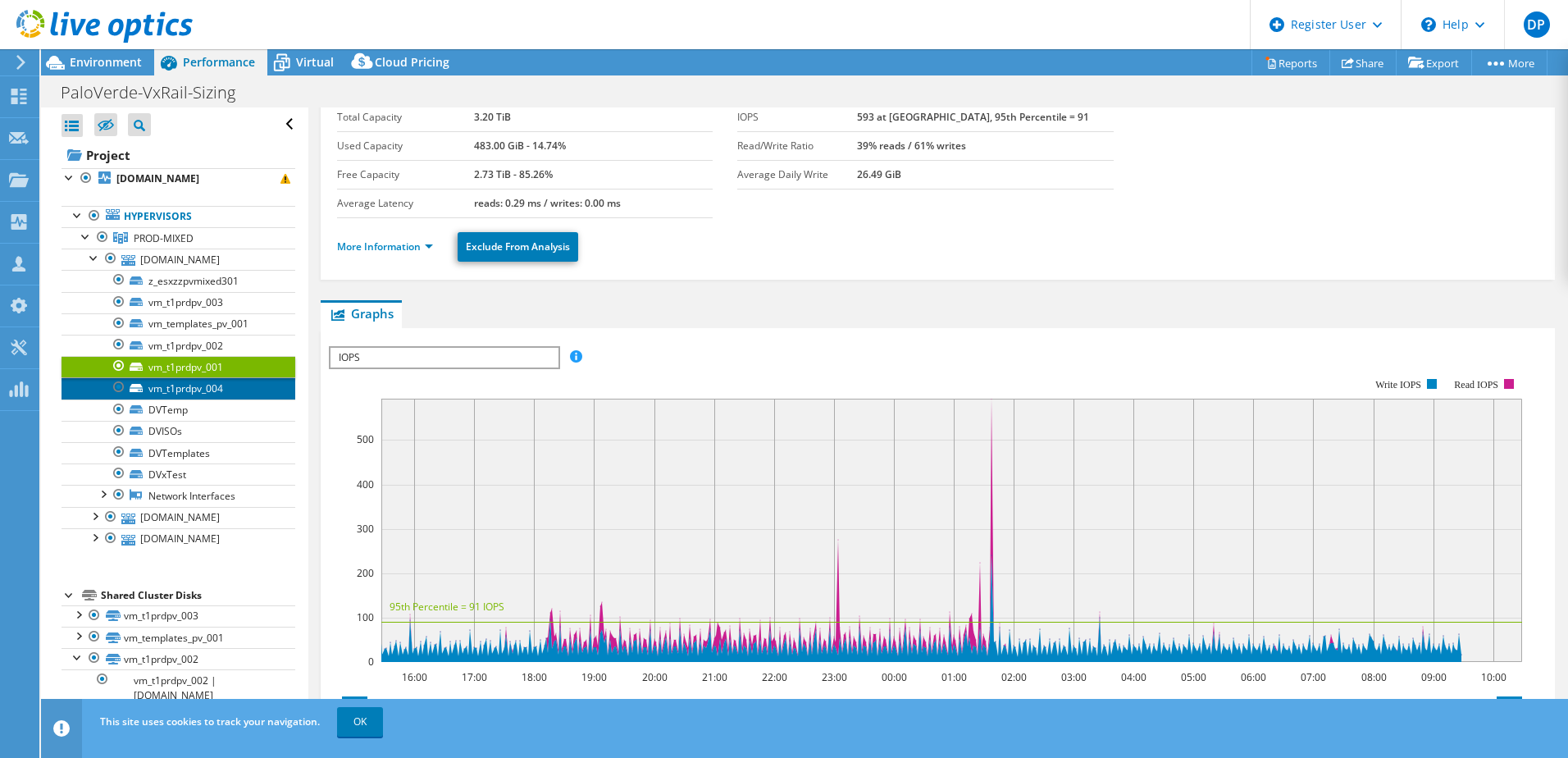
click at [174, 388] on link "vm_t1prdpv_004" at bounding box center [178, 388] width 234 height 22
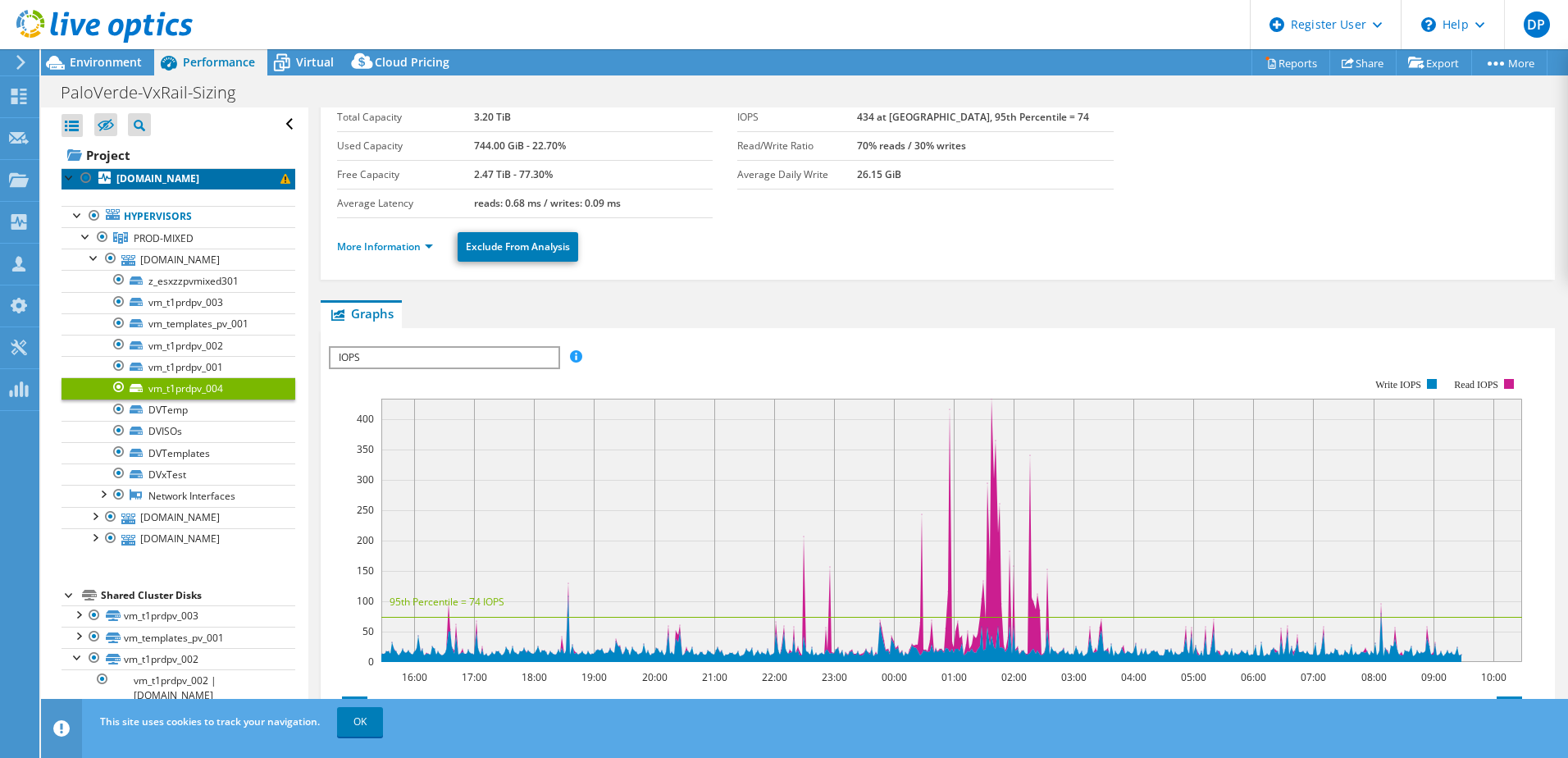
click at [139, 179] on b "[DOMAIN_NAME]" at bounding box center [158, 179] width 82 height 14
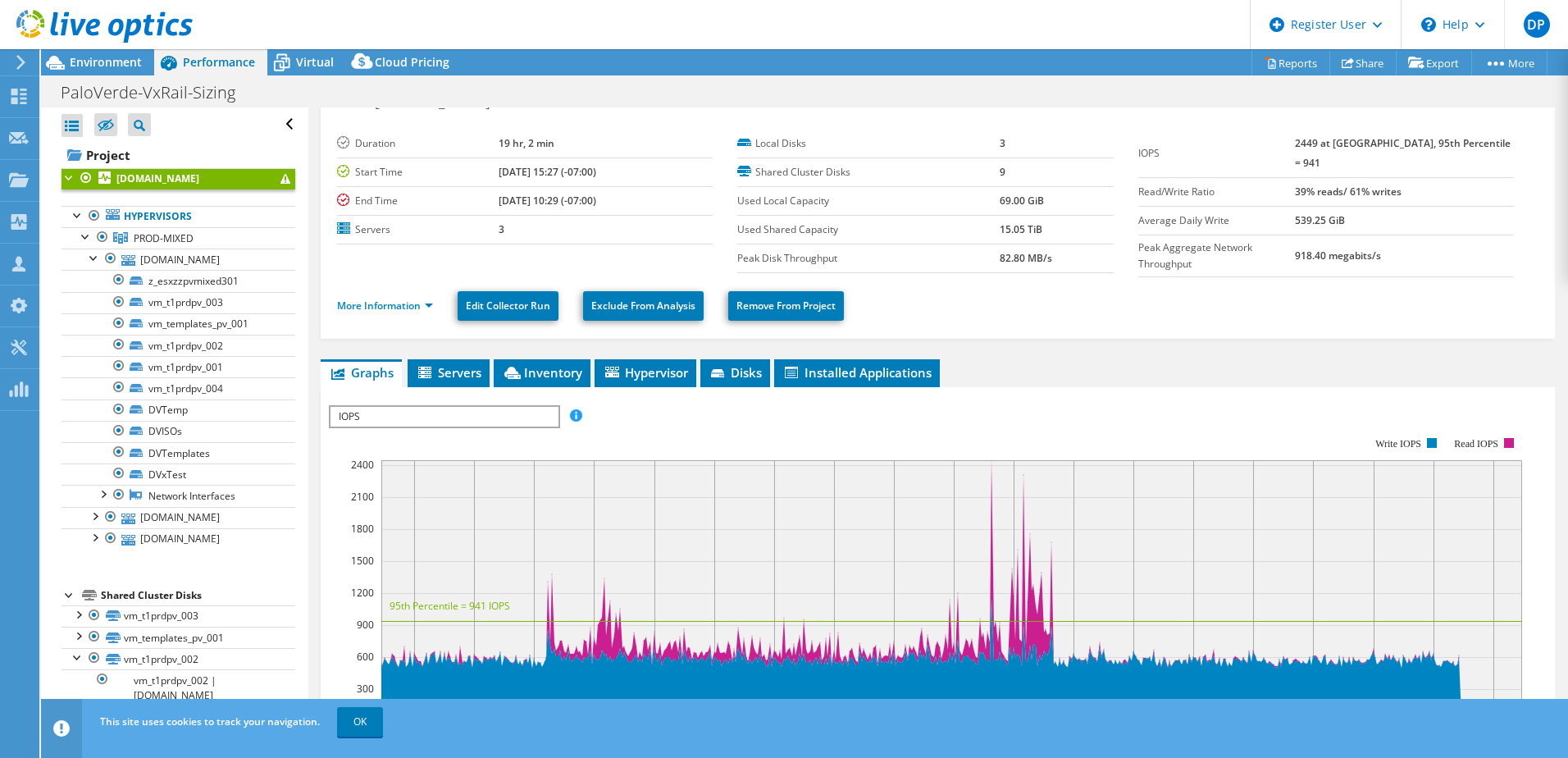
scroll to position [0, 0]
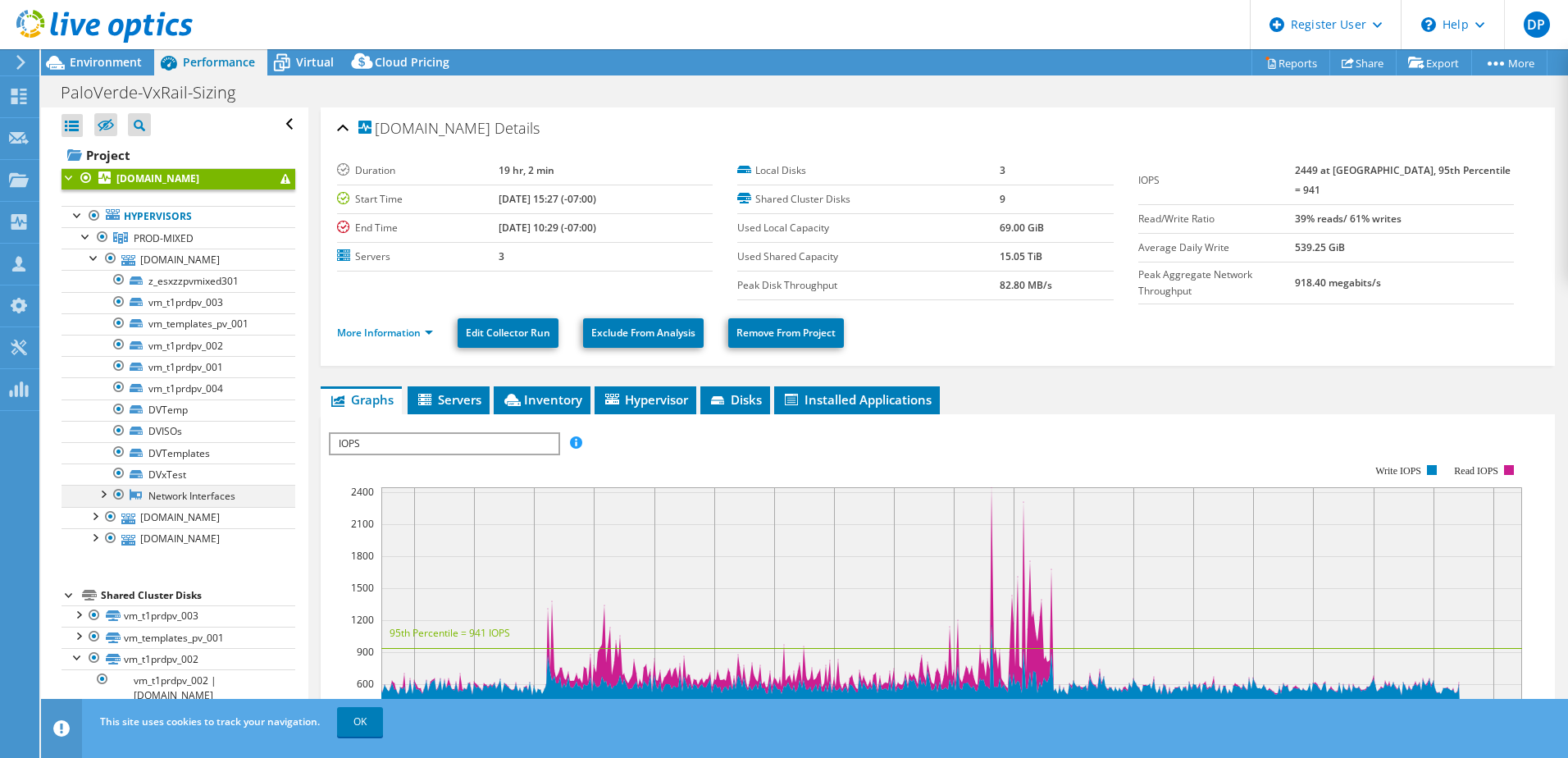
click at [102, 496] on div at bounding box center [102, 493] width 16 height 16
click at [93, 257] on div at bounding box center [94, 257] width 16 height 16
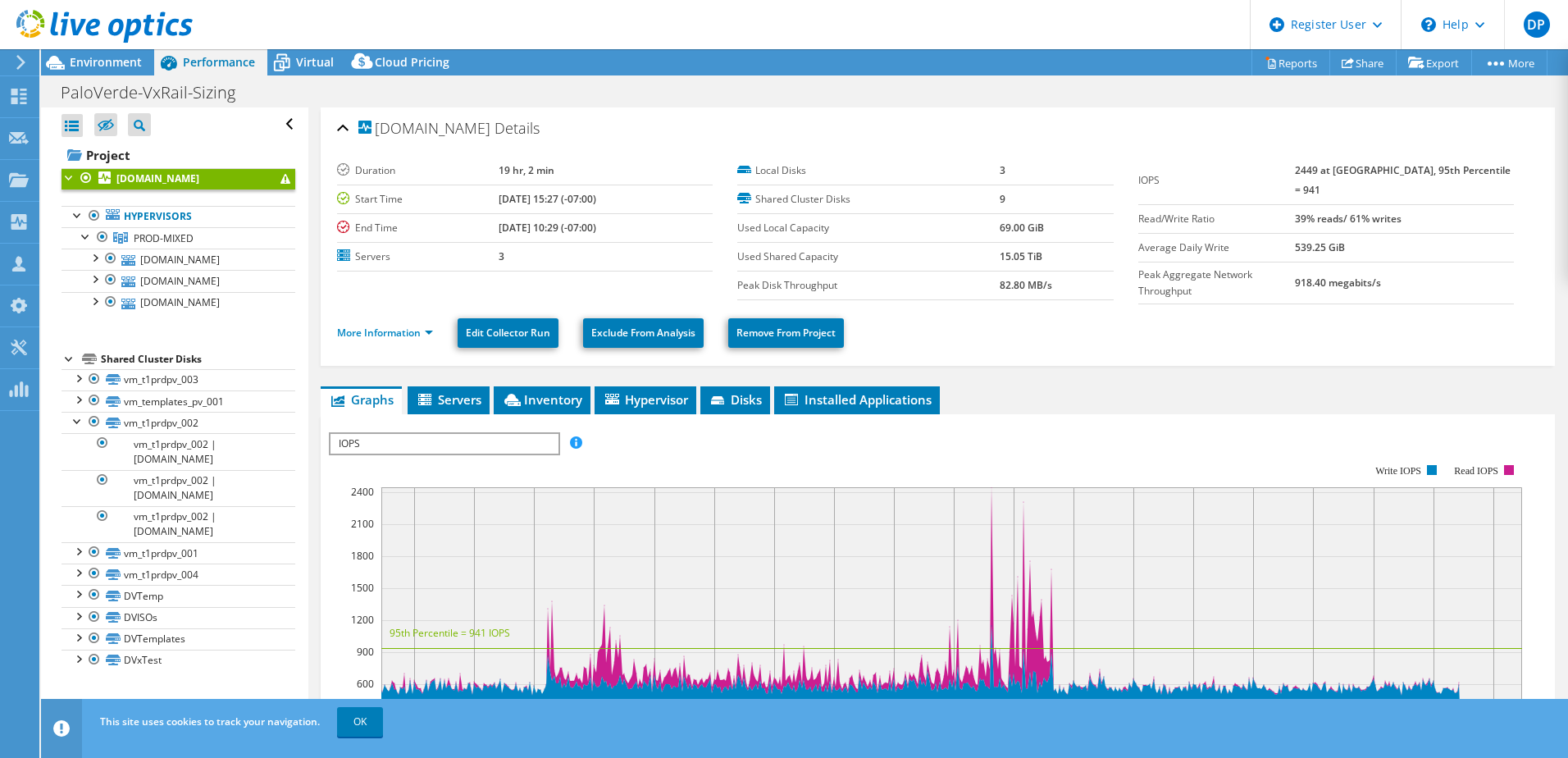
click at [368, 434] on span "IOPS" at bounding box center [444, 444] width 227 height 20
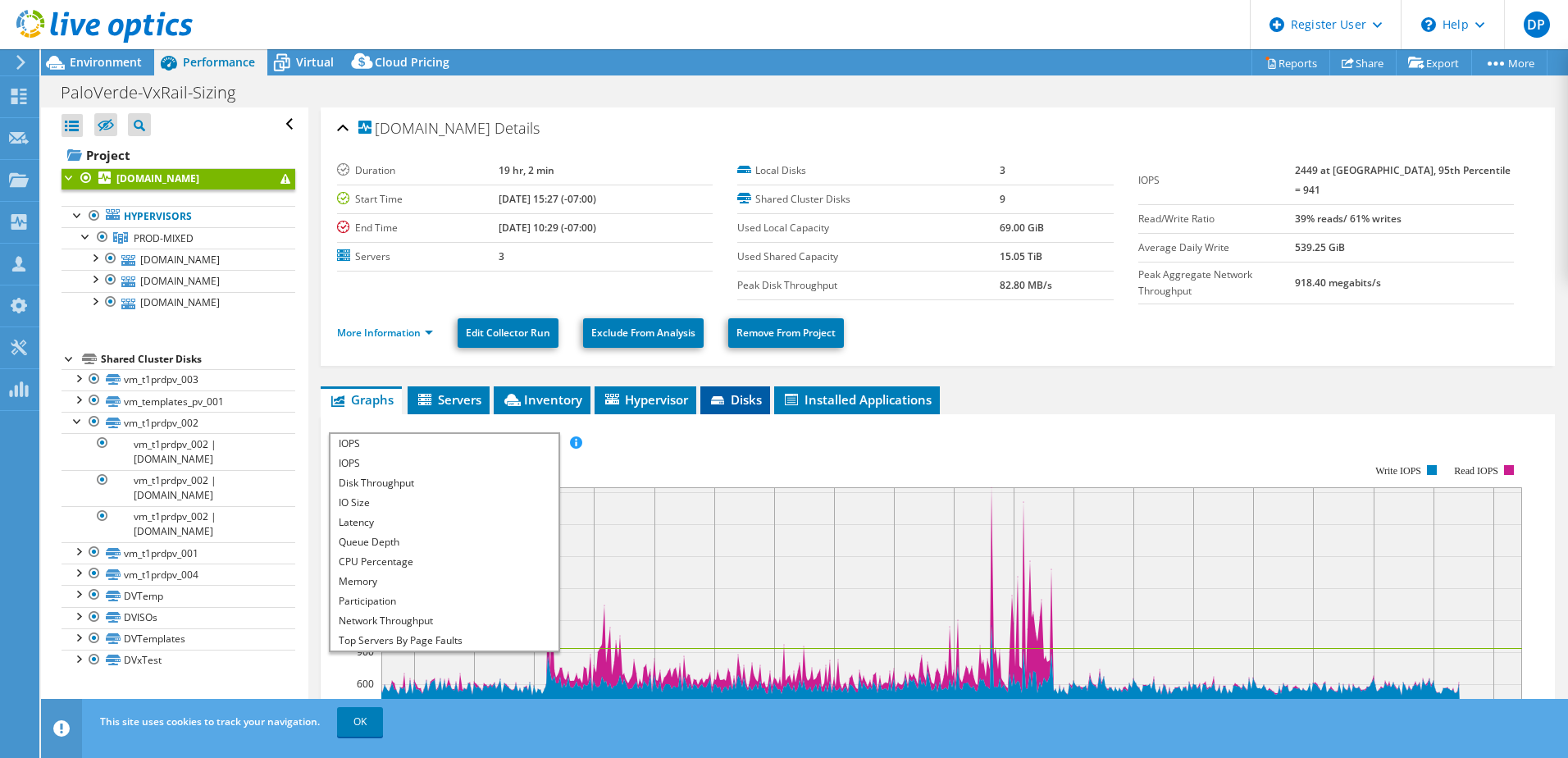
click at [727, 396] on icon at bounding box center [719, 402] width 16 height 11
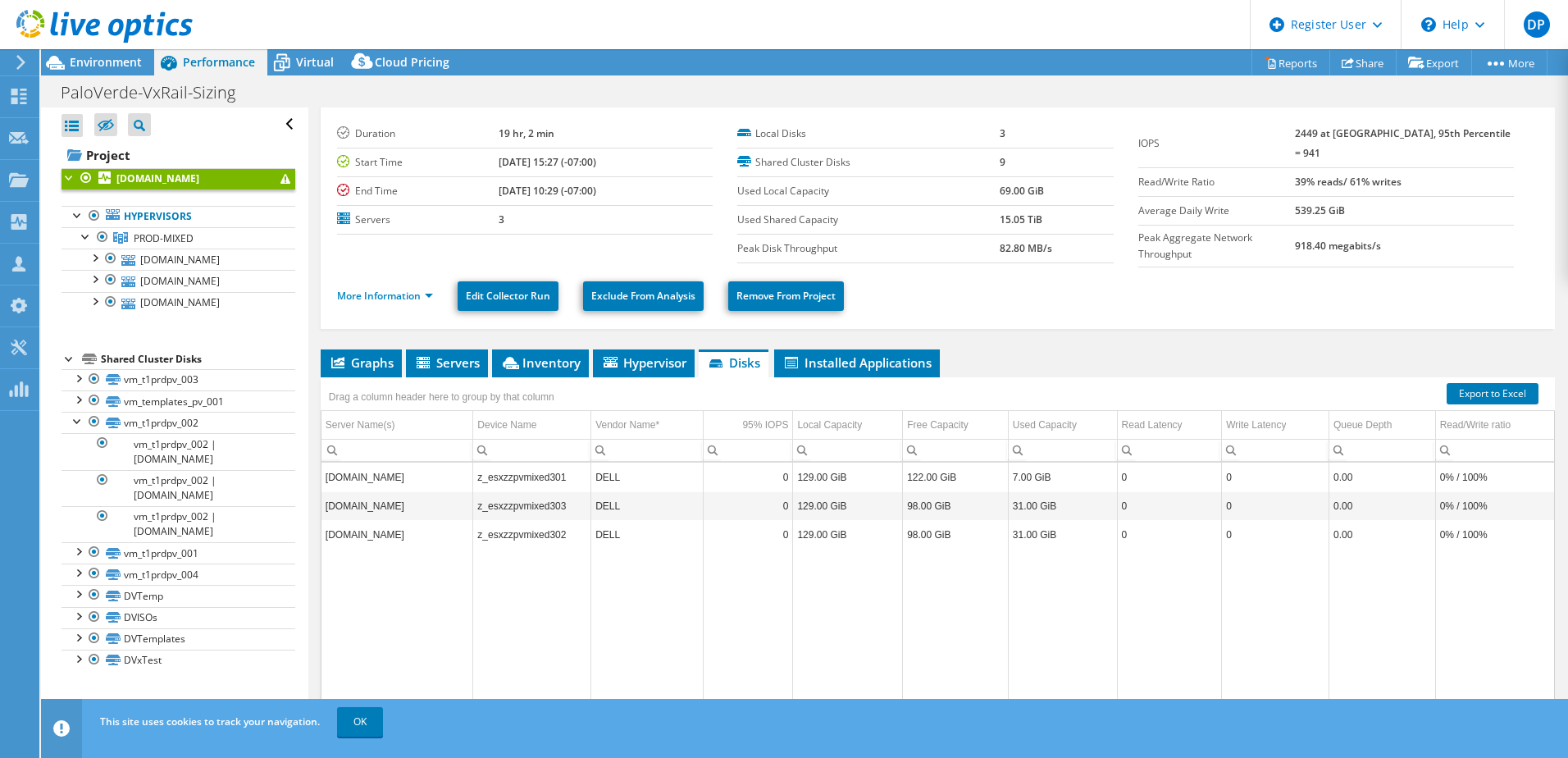
scroll to position [13, 0]
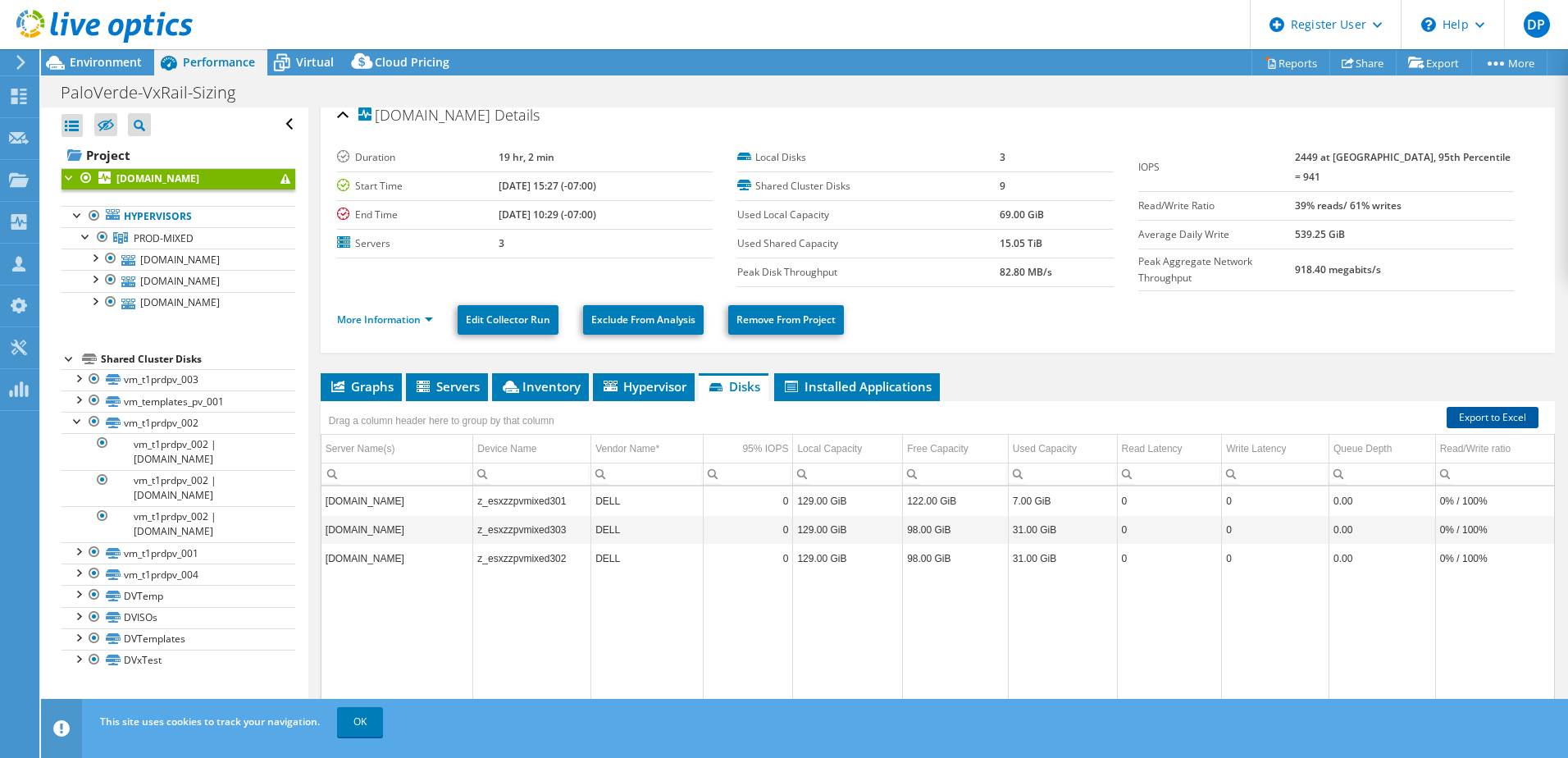
click at [1450, 413] on link "Export to Excel" at bounding box center [1493, 418] width 91 height 22
click at [148, 175] on b "[DOMAIN_NAME]" at bounding box center [158, 179] width 82 height 14
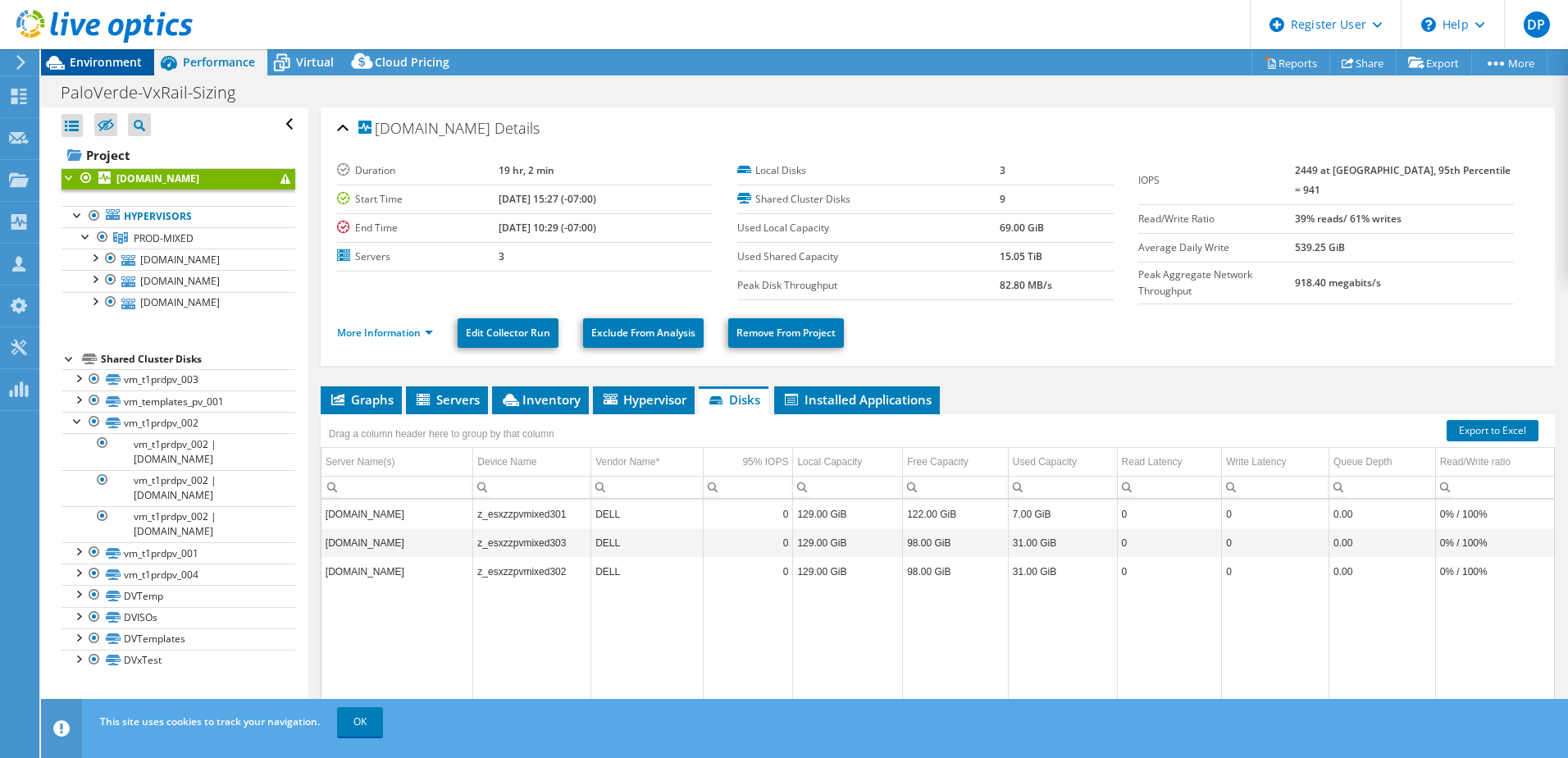
click at [119, 72] on div "Environment" at bounding box center [98, 62] width 113 height 26
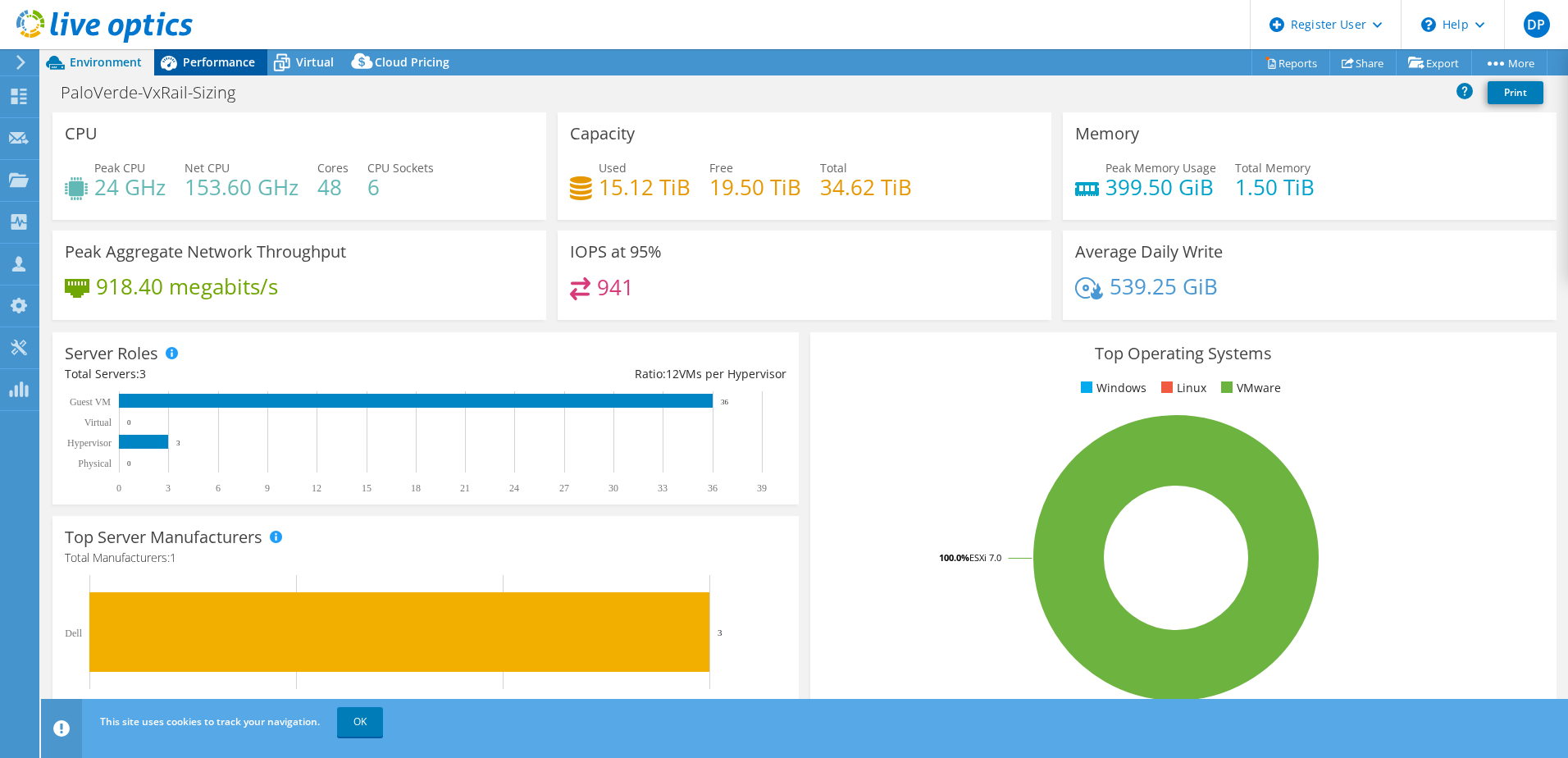
click at [188, 66] on span "Performance" at bounding box center [219, 61] width 72 height 15
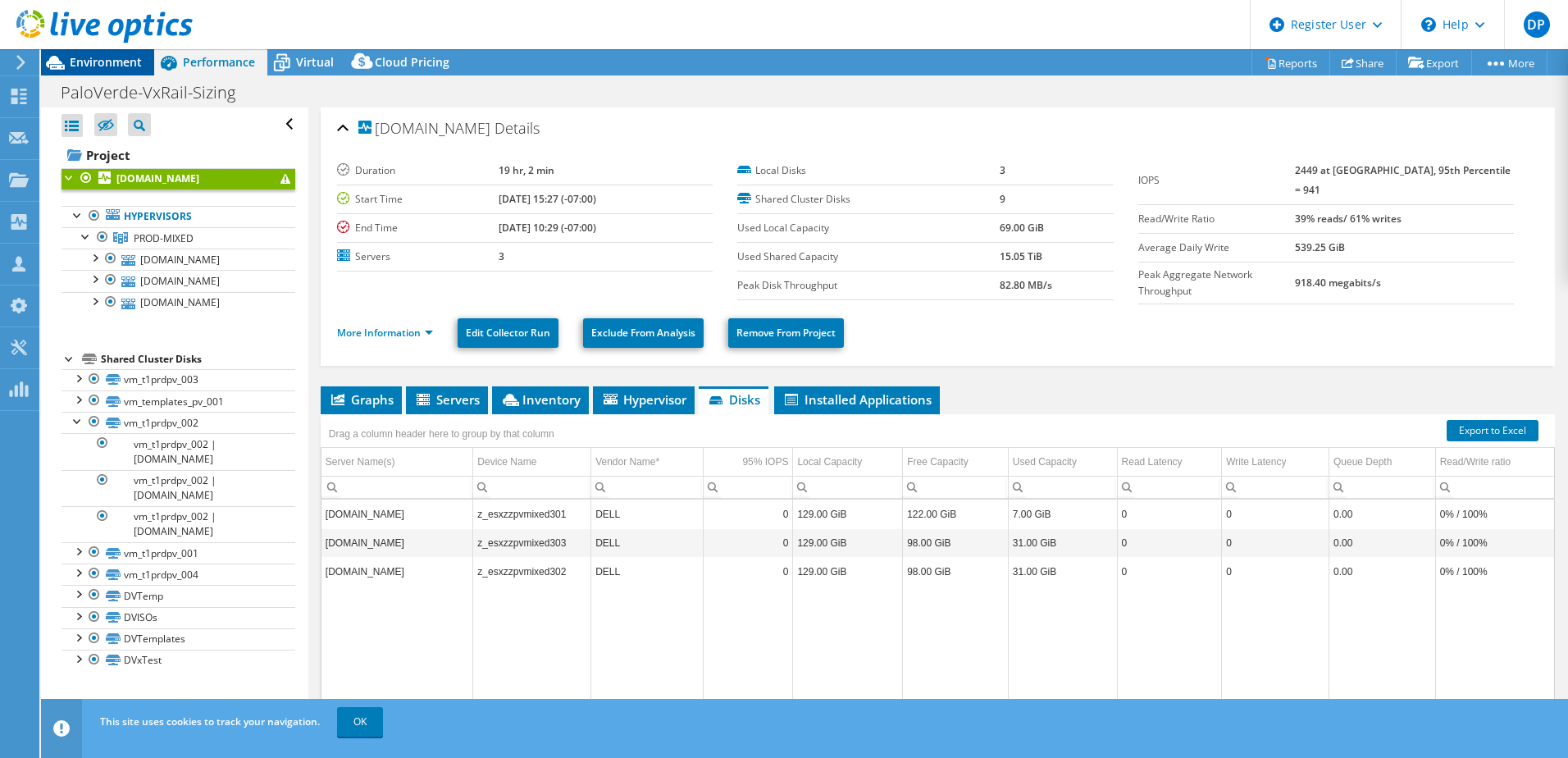
click at [119, 65] on span "Environment" at bounding box center [106, 61] width 72 height 15
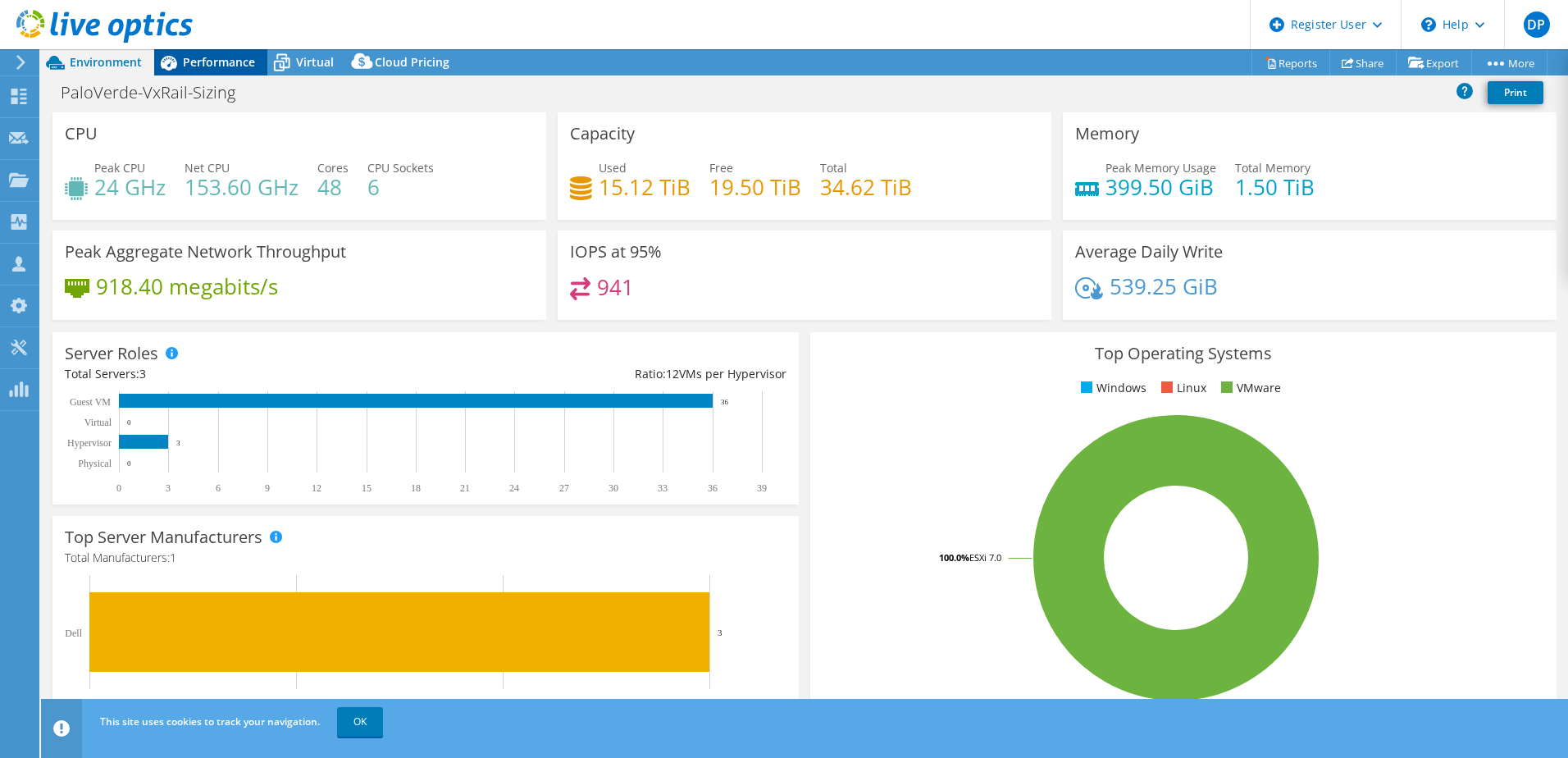
click at [199, 61] on span "Performance" at bounding box center [219, 61] width 72 height 15
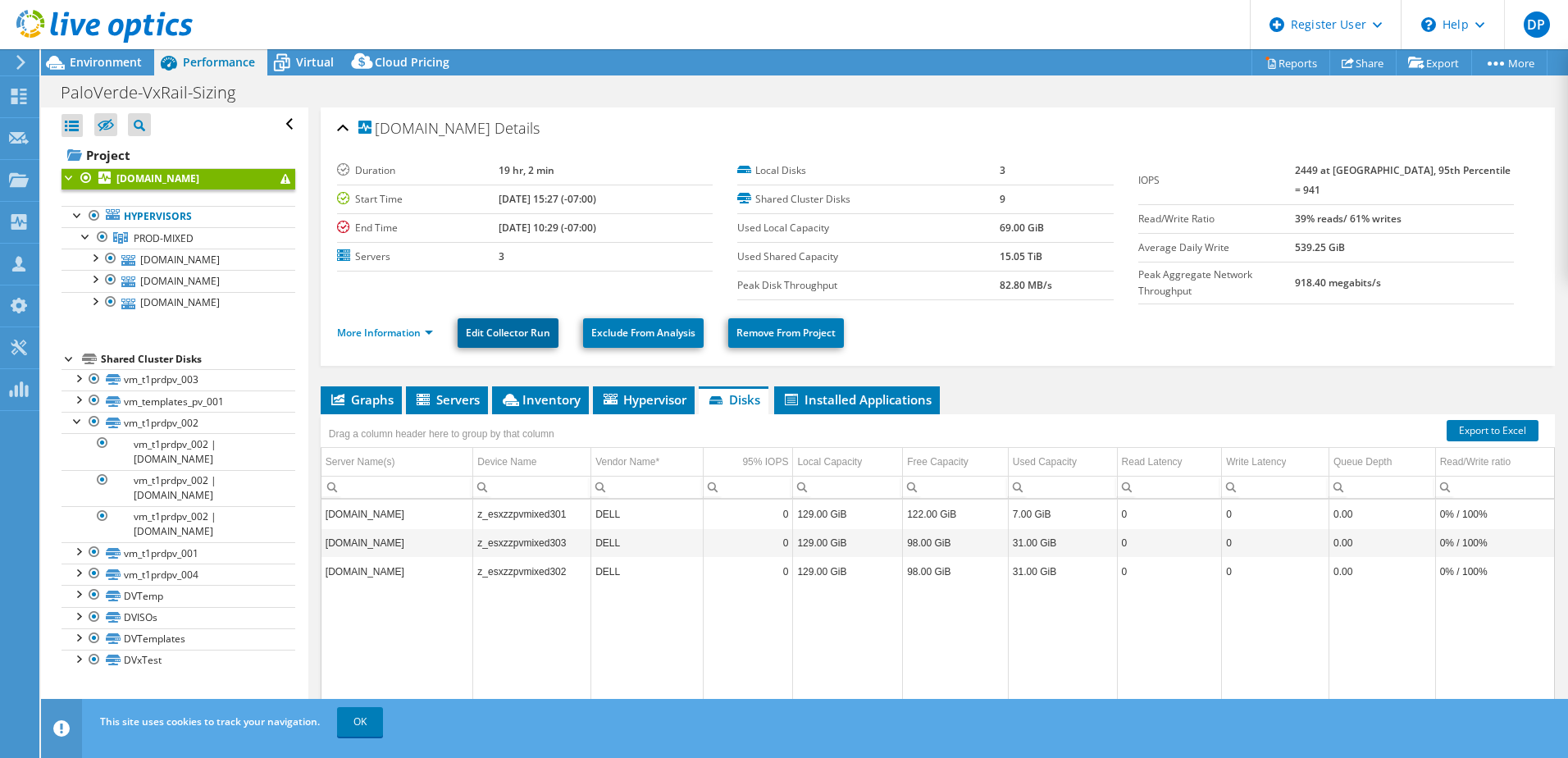
click at [541, 327] on link "Edit Collector Run" at bounding box center [507, 333] width 101 height 30
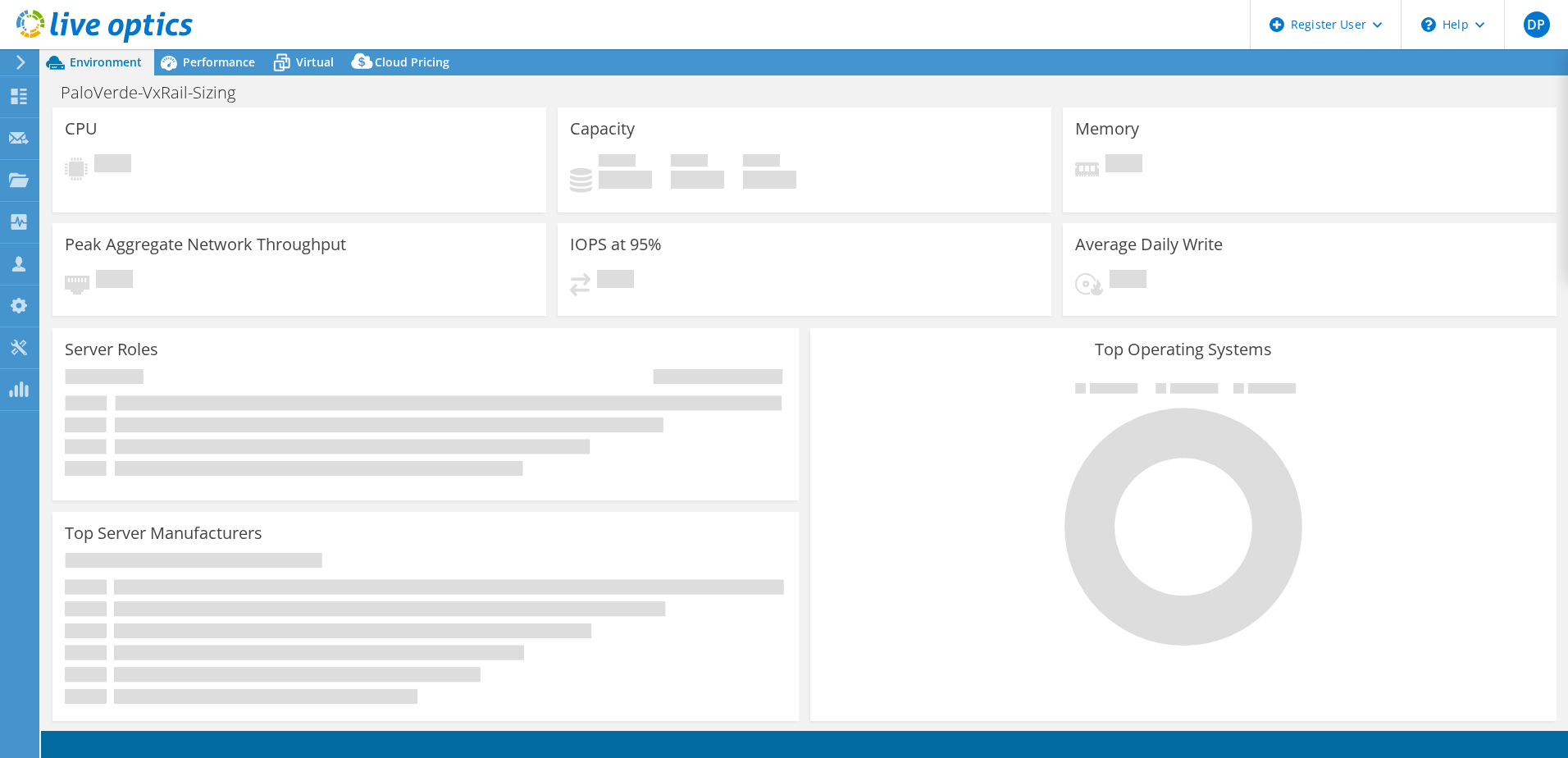
select select "USD"
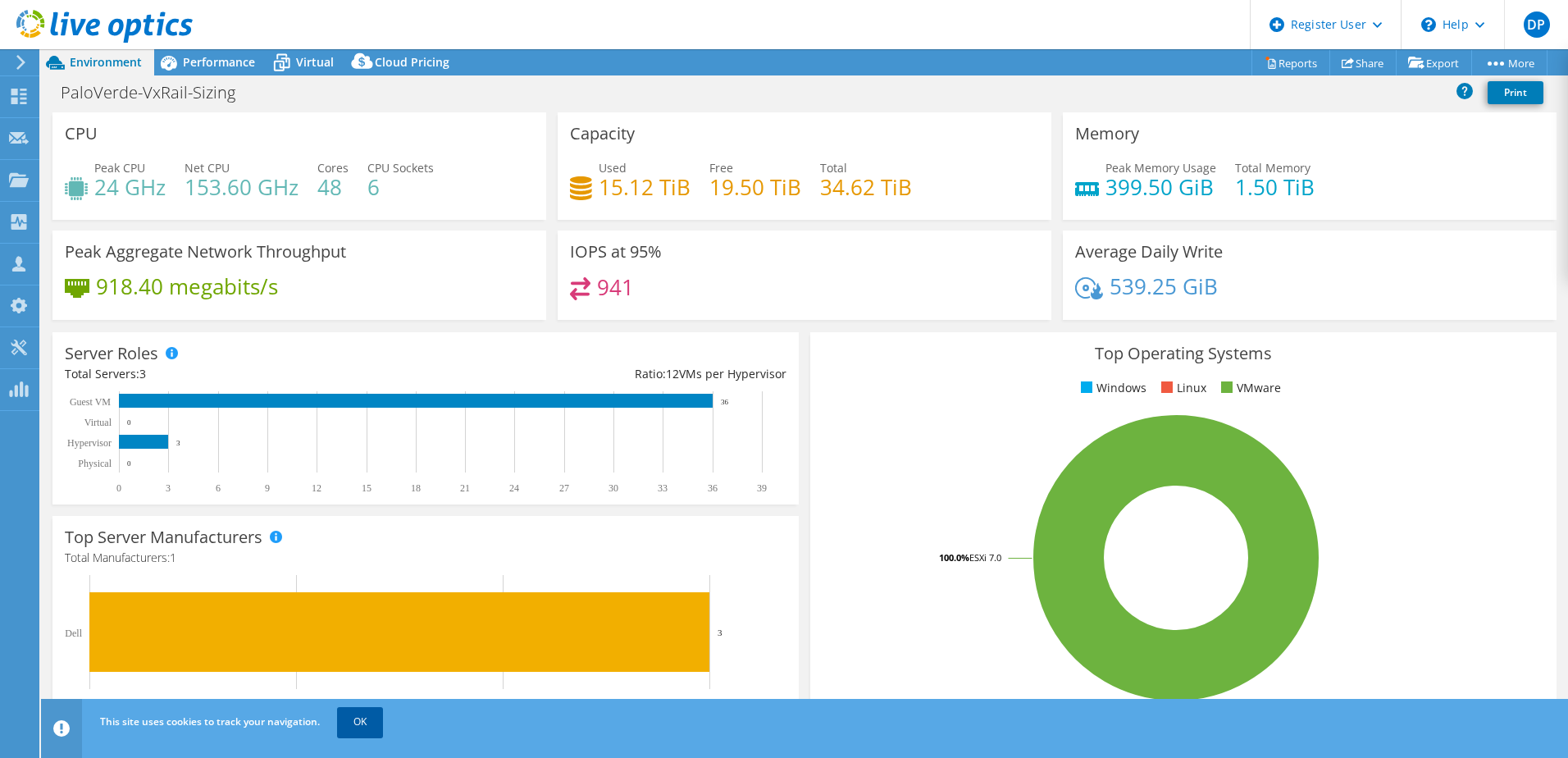
click at [359, 724] on link "OK" at bounding box center [360, 721] width 46 height 30
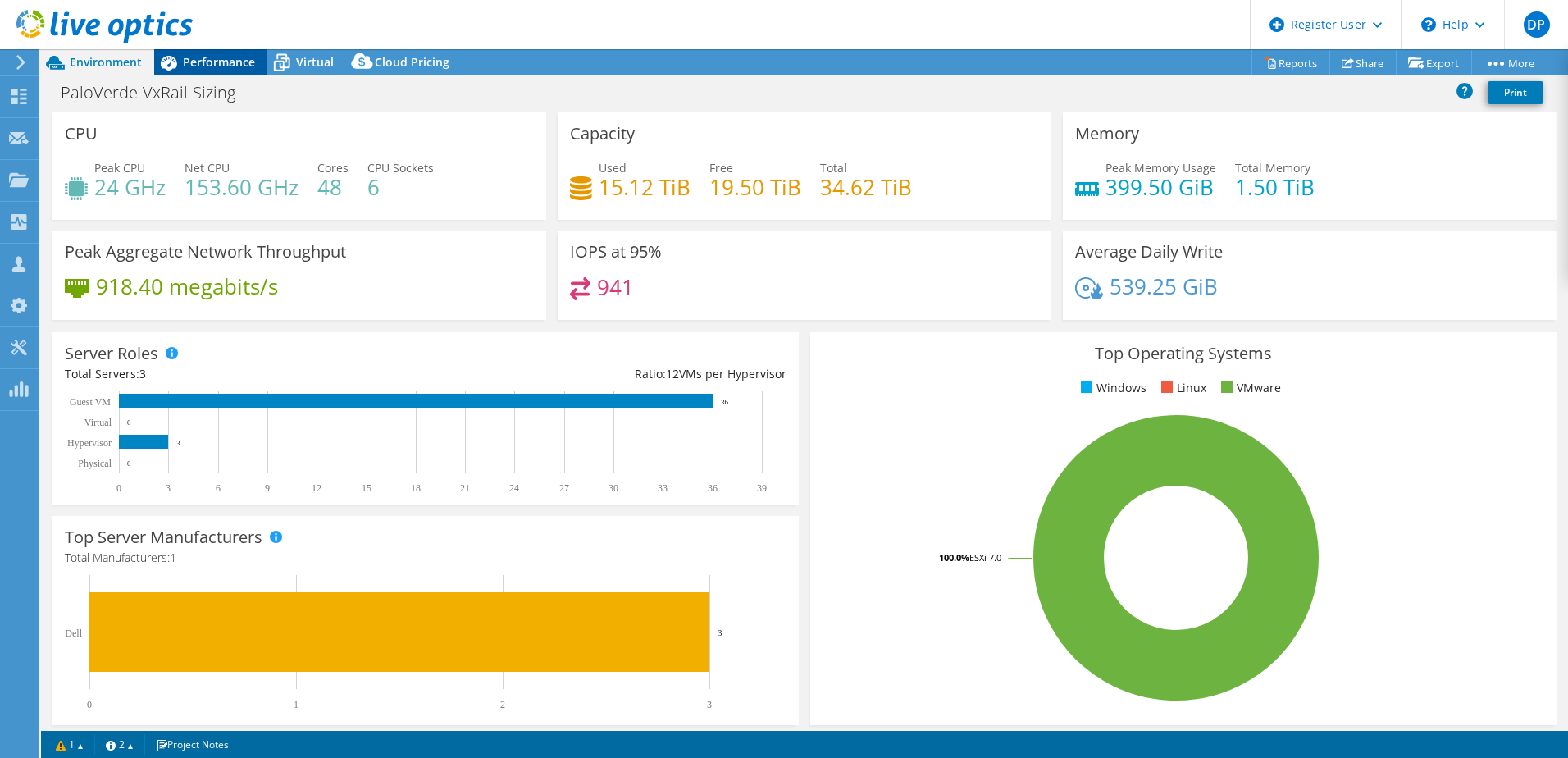
click at [188, 55] on span "Performance" at bounding box center [219, 61] width 72 height 15
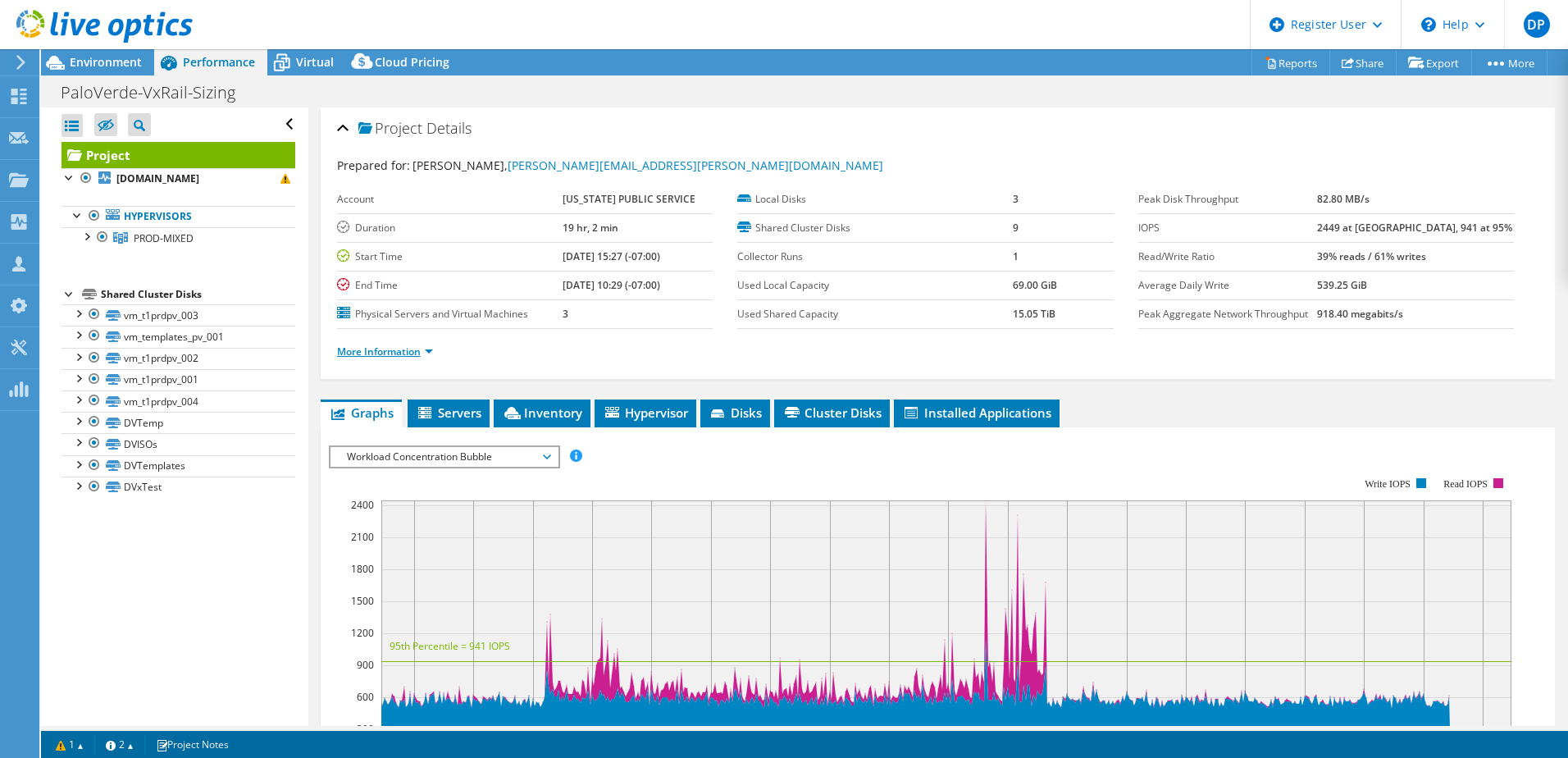
click at [351, 348] on link "More Information" at bounding box center [385, 352] width 96 height 14
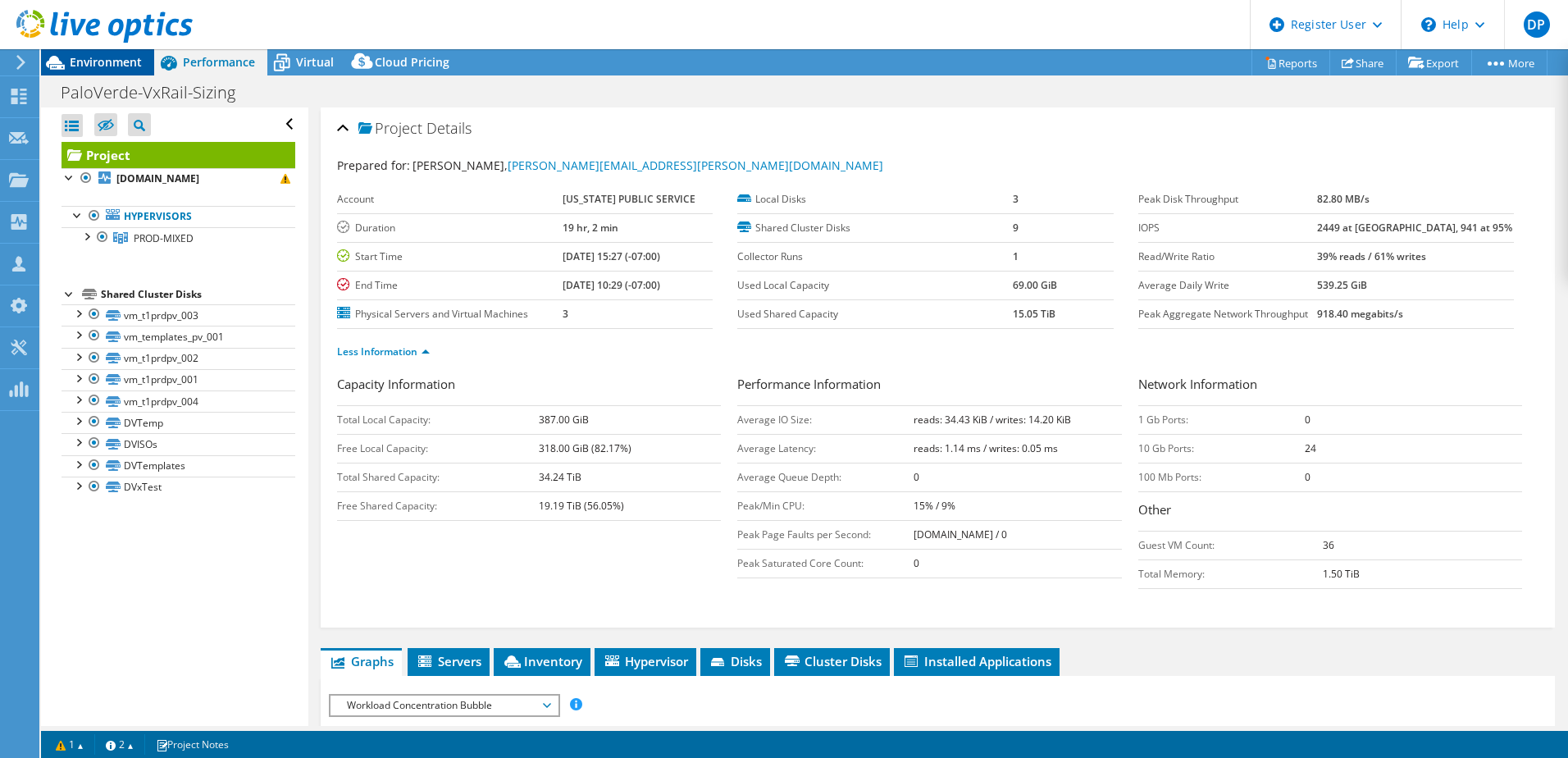
click at [107, 56] on span "Environment" at bounding box center [106, 61] width 72 height 15
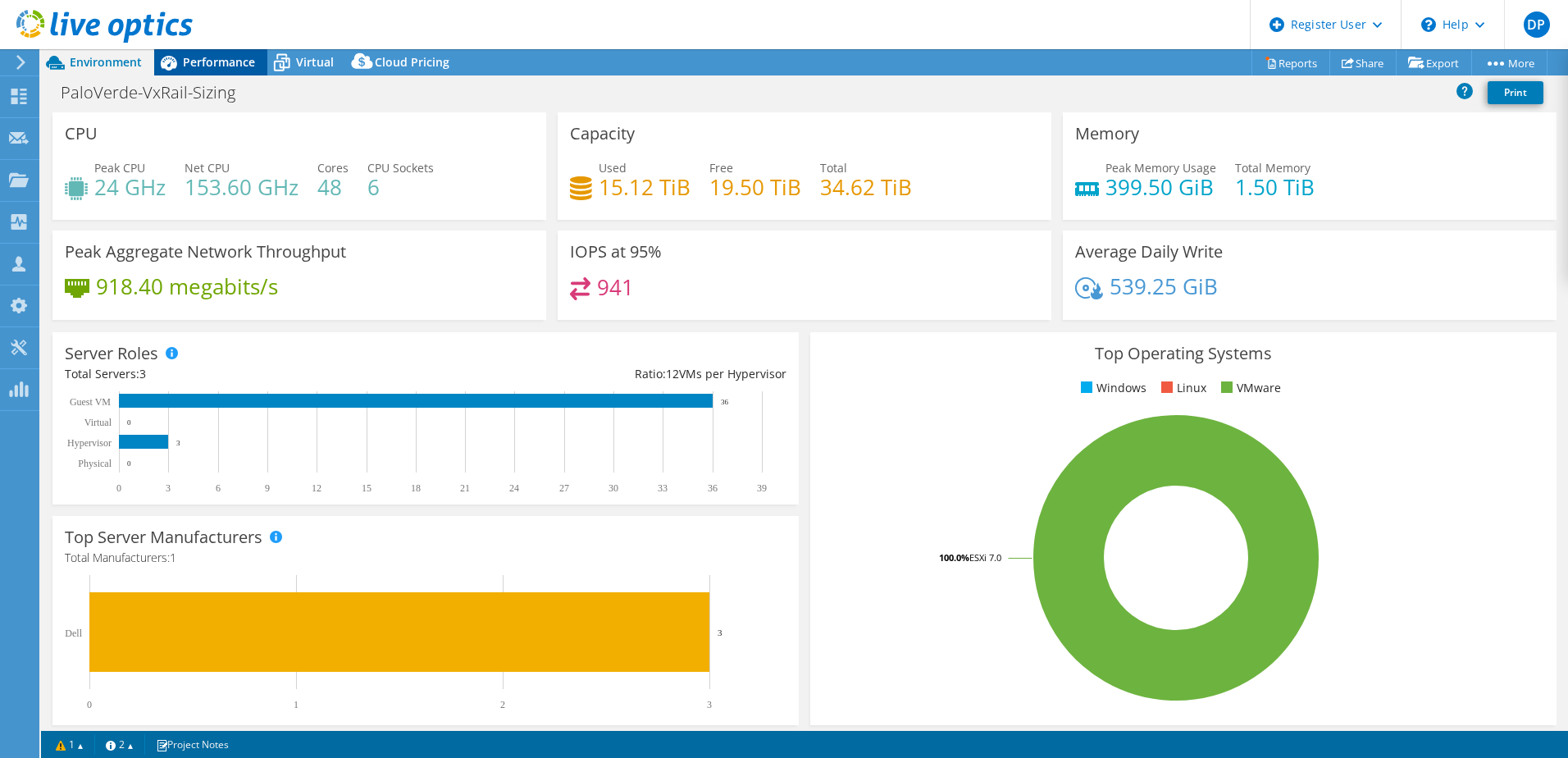
click at [233, 64] on span "Performance" at bounding box center [219, 61] width 72 height 15
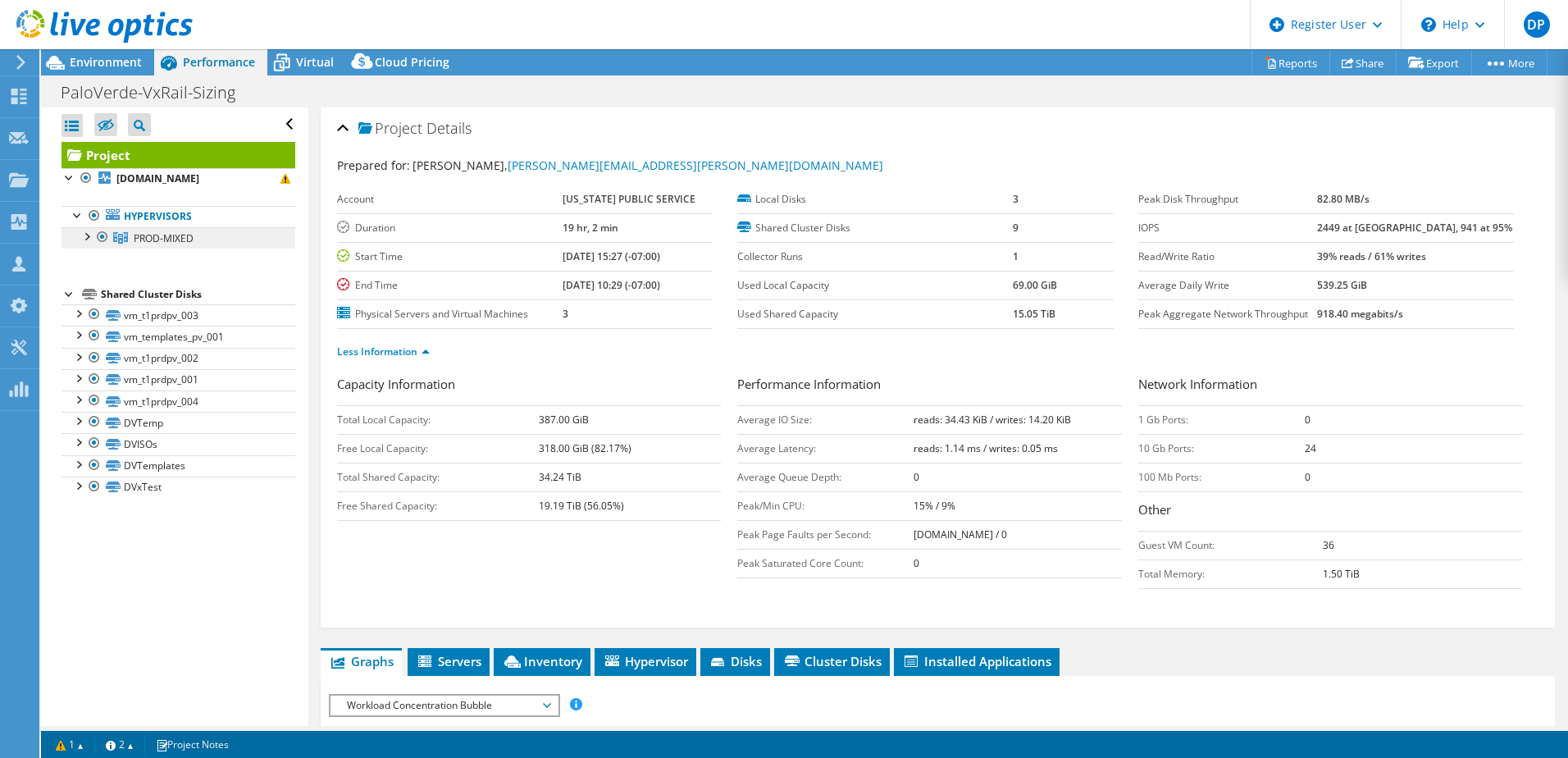
click at [167, 239] on span "PROD-MIXED" at bounding box center [163, 239] width 60 height 14
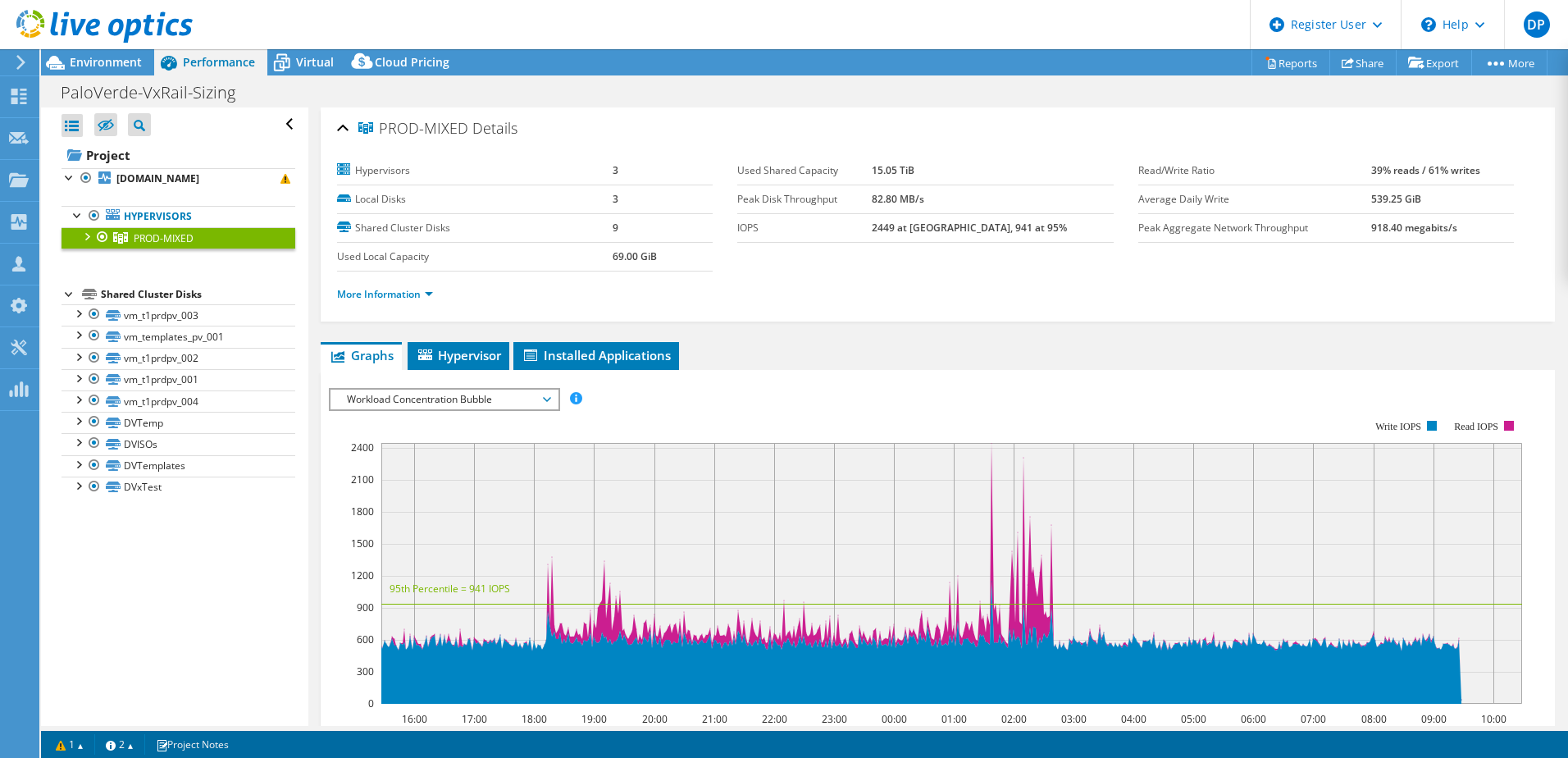
click at [91, 235] on div at bounding box center [86, 235] width 16 height 16
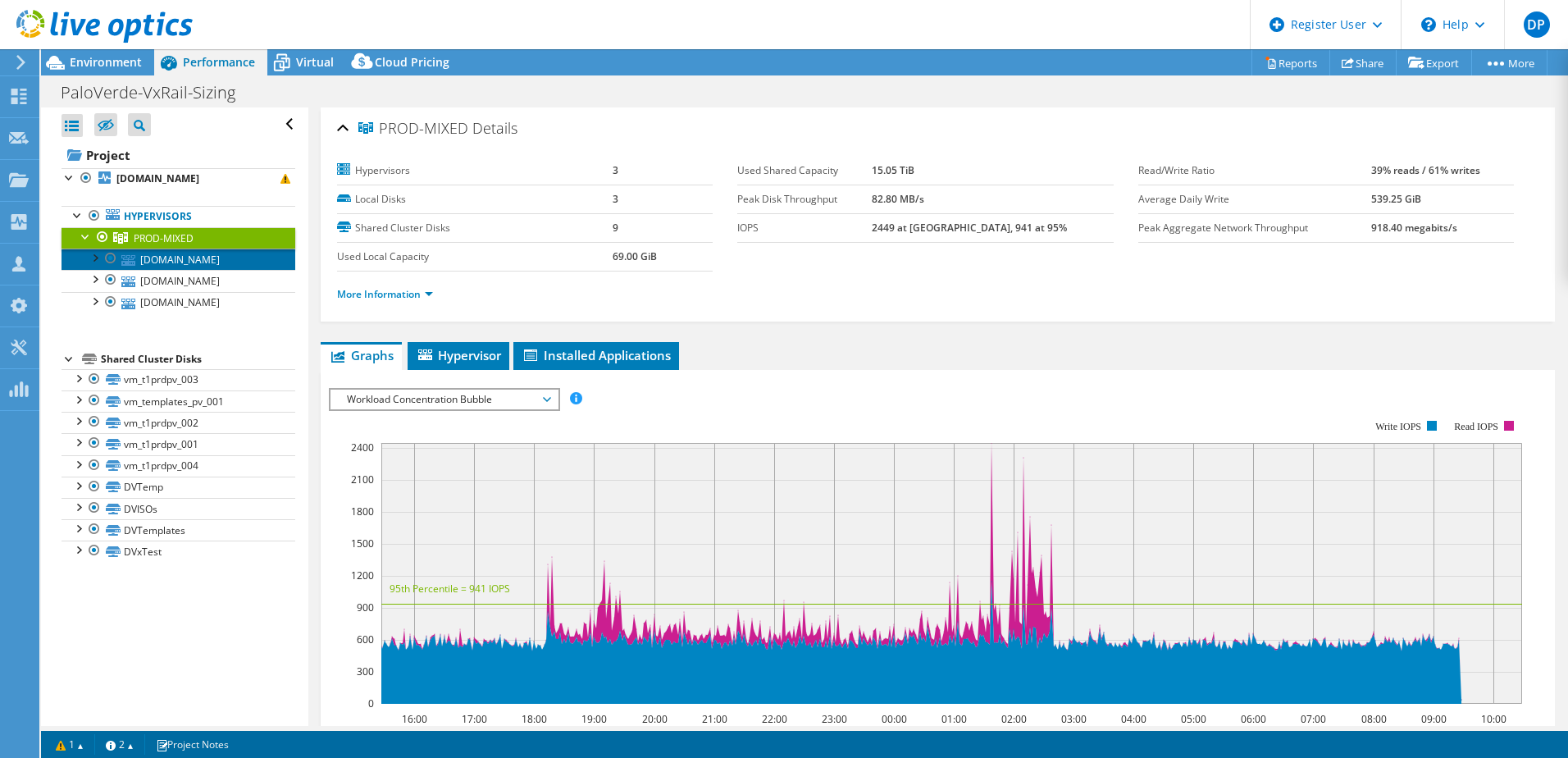
click at [148, 251] on link "[DOMAIN_NAME]" at bounding box center [178, 259] width 234 height 22
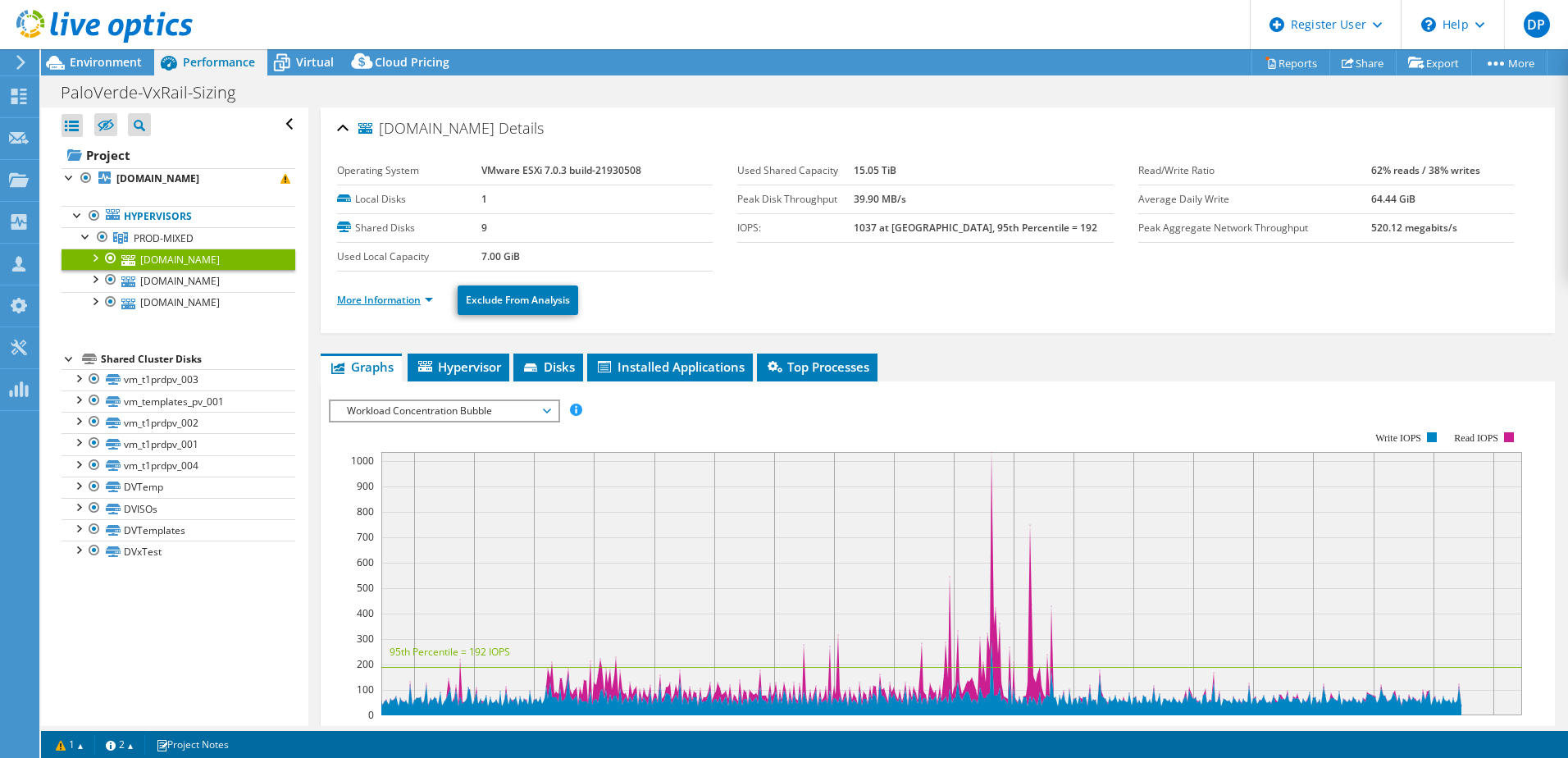
click at [392, 301] on link "More Information" at bounding box center [385, 301] width 96 height 14
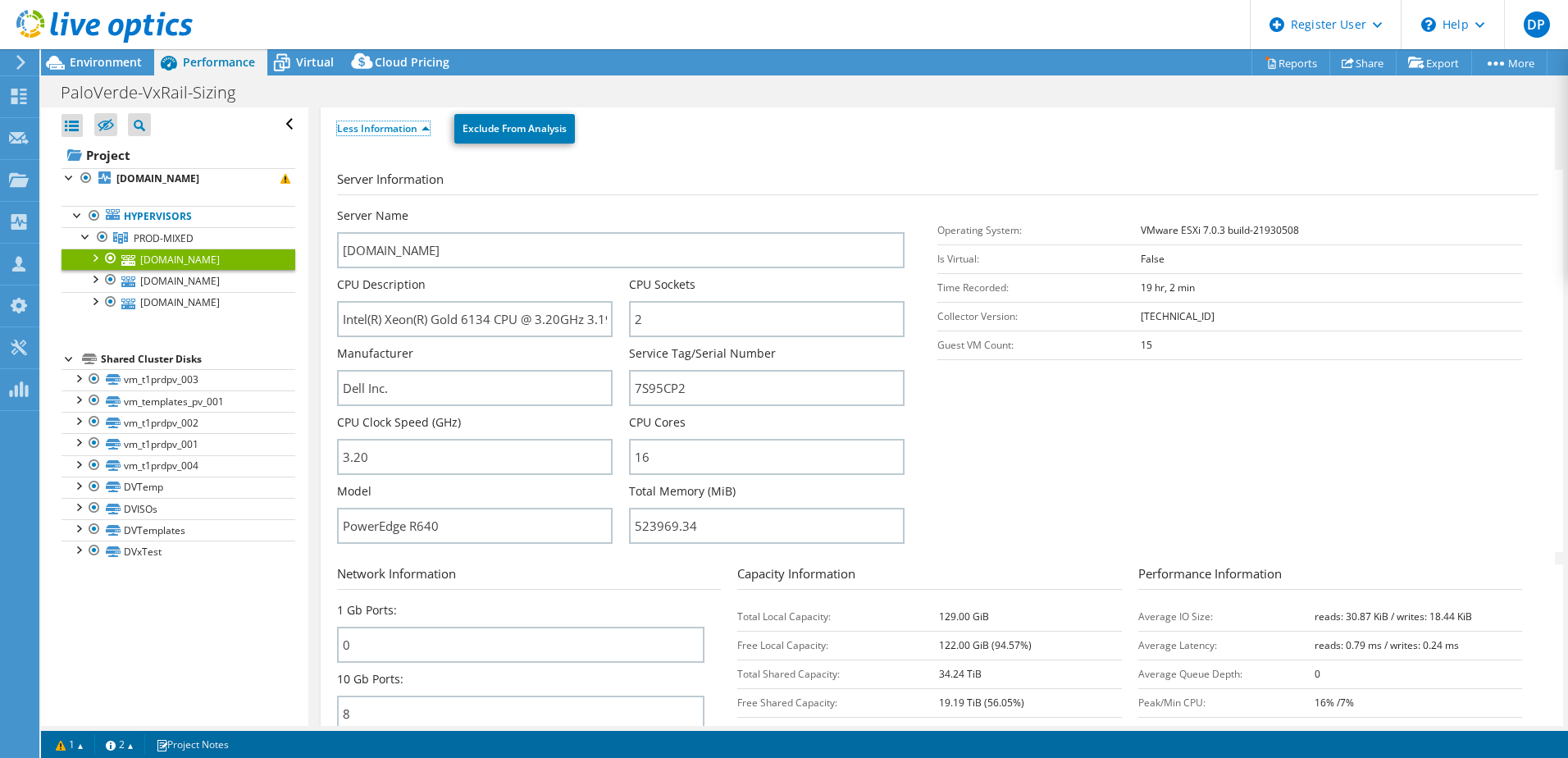
scroll to position [246, 0]
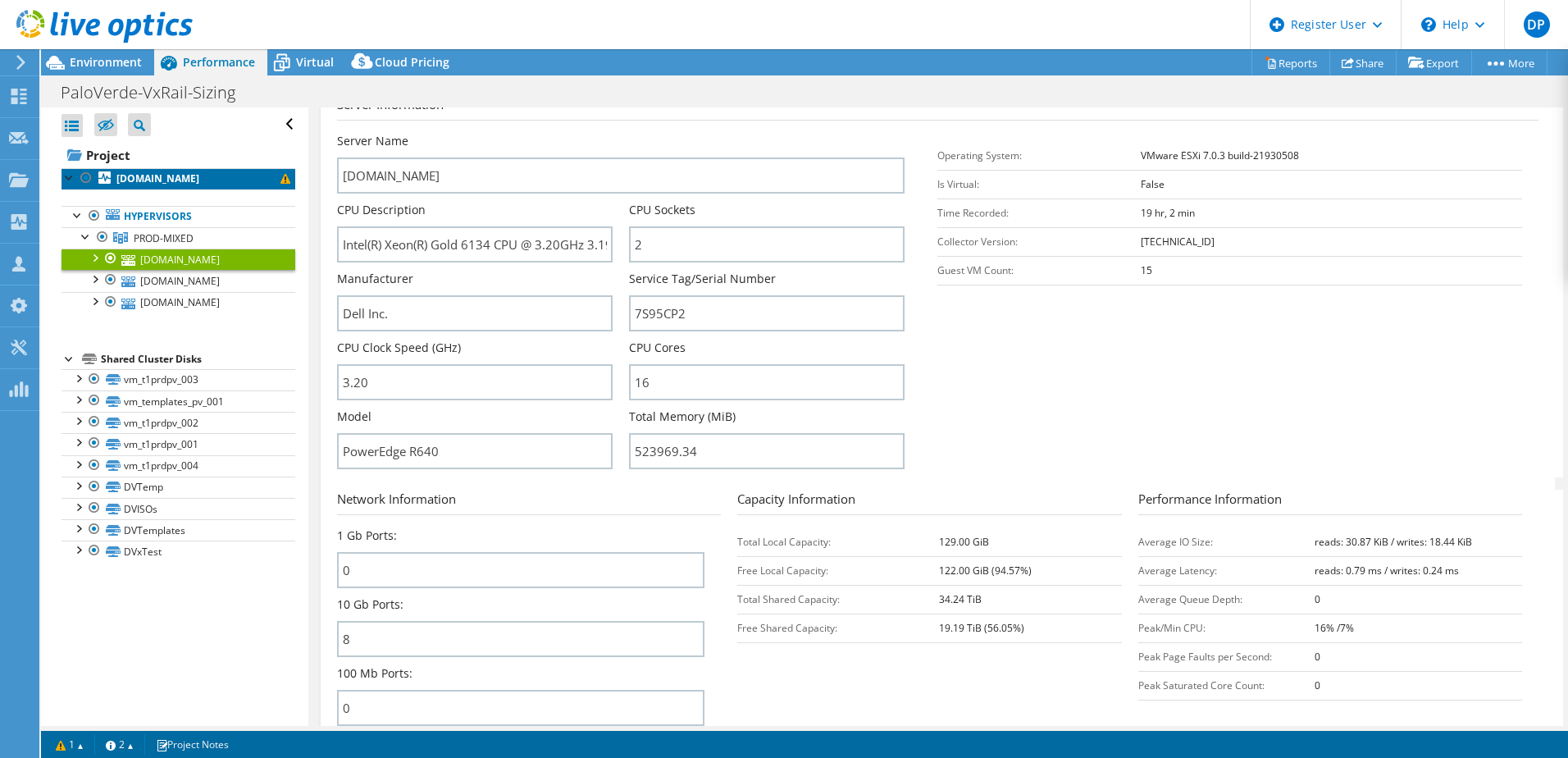
click at [281, 181] on span at bounding box center [285, 179] width 10 height 10
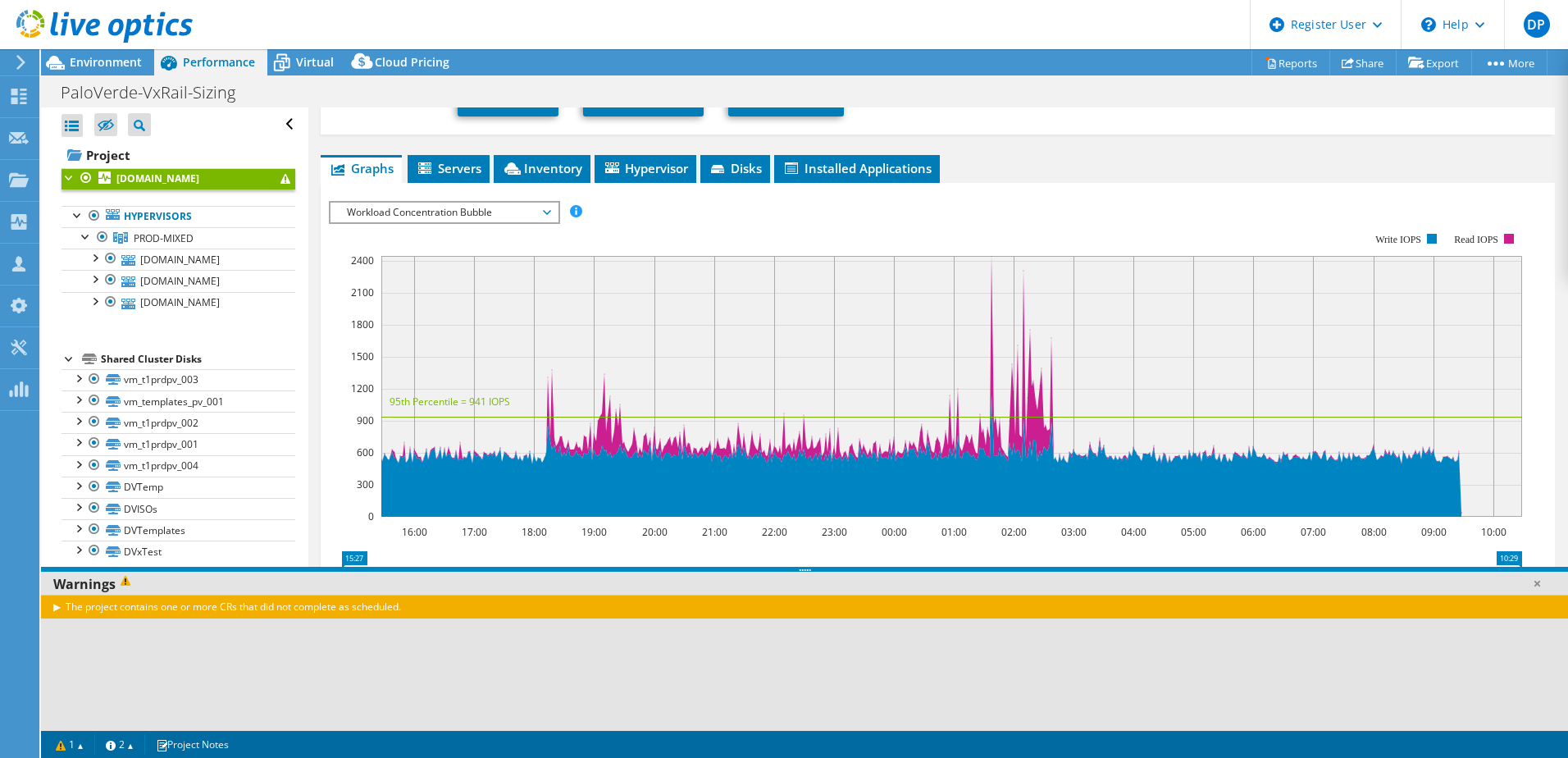
scroll to position [260, 0]
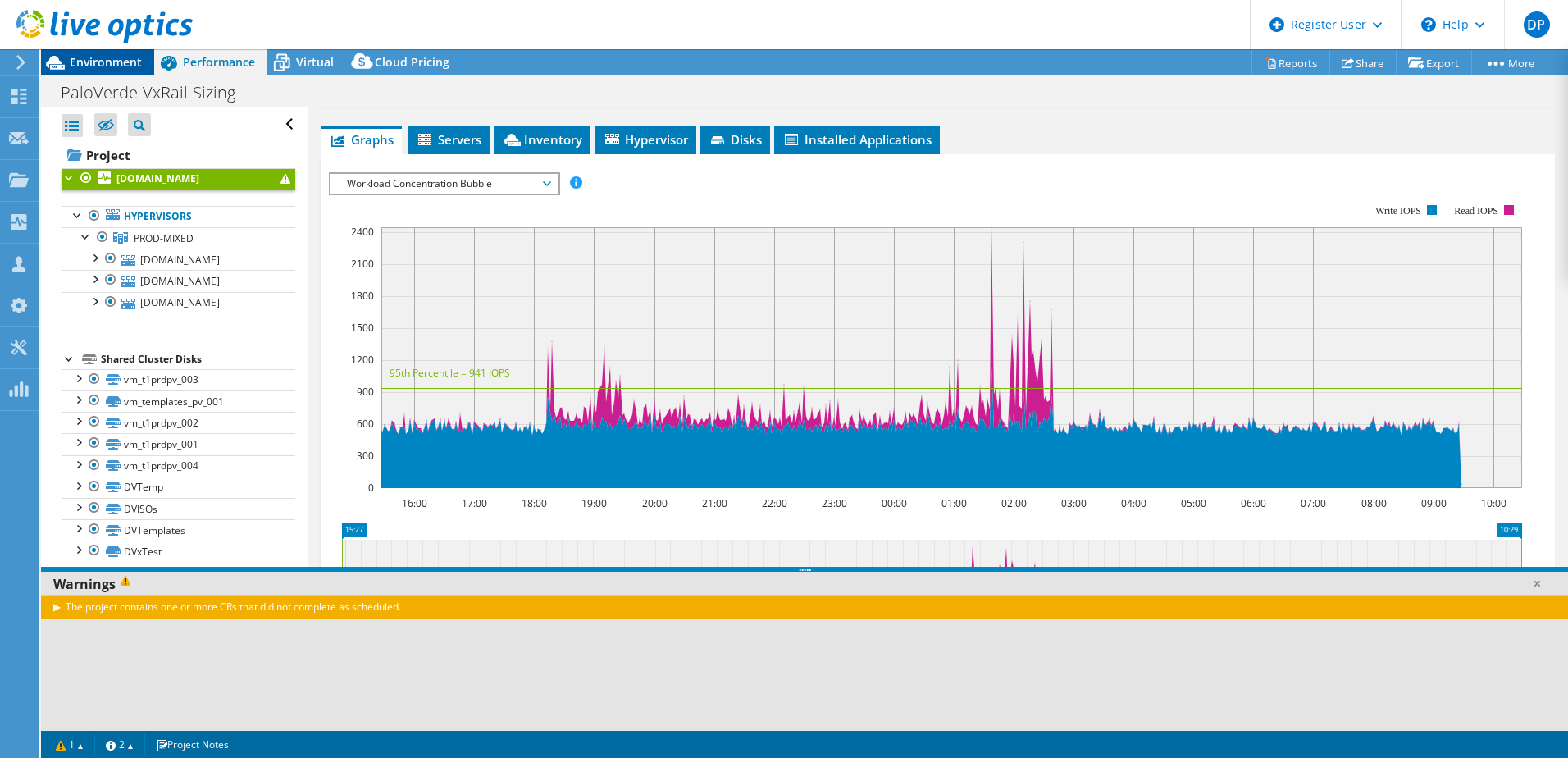
click at [138, 61] on span "Environment" at bounding box center [106, 61] width 72 height 15
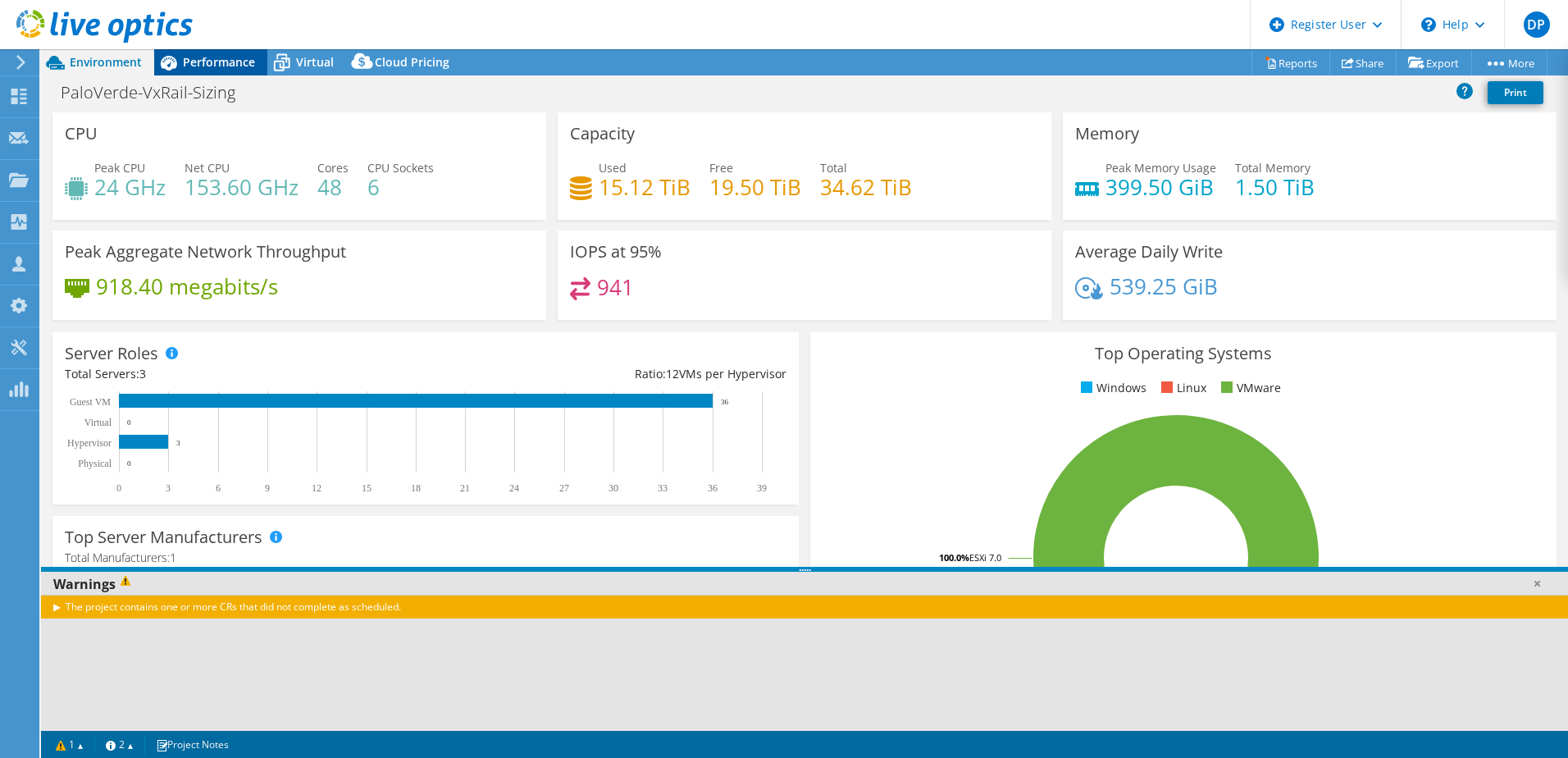
click at [185, 65] on span "Performance" at bounding box center [219, 61] width 72 height 15
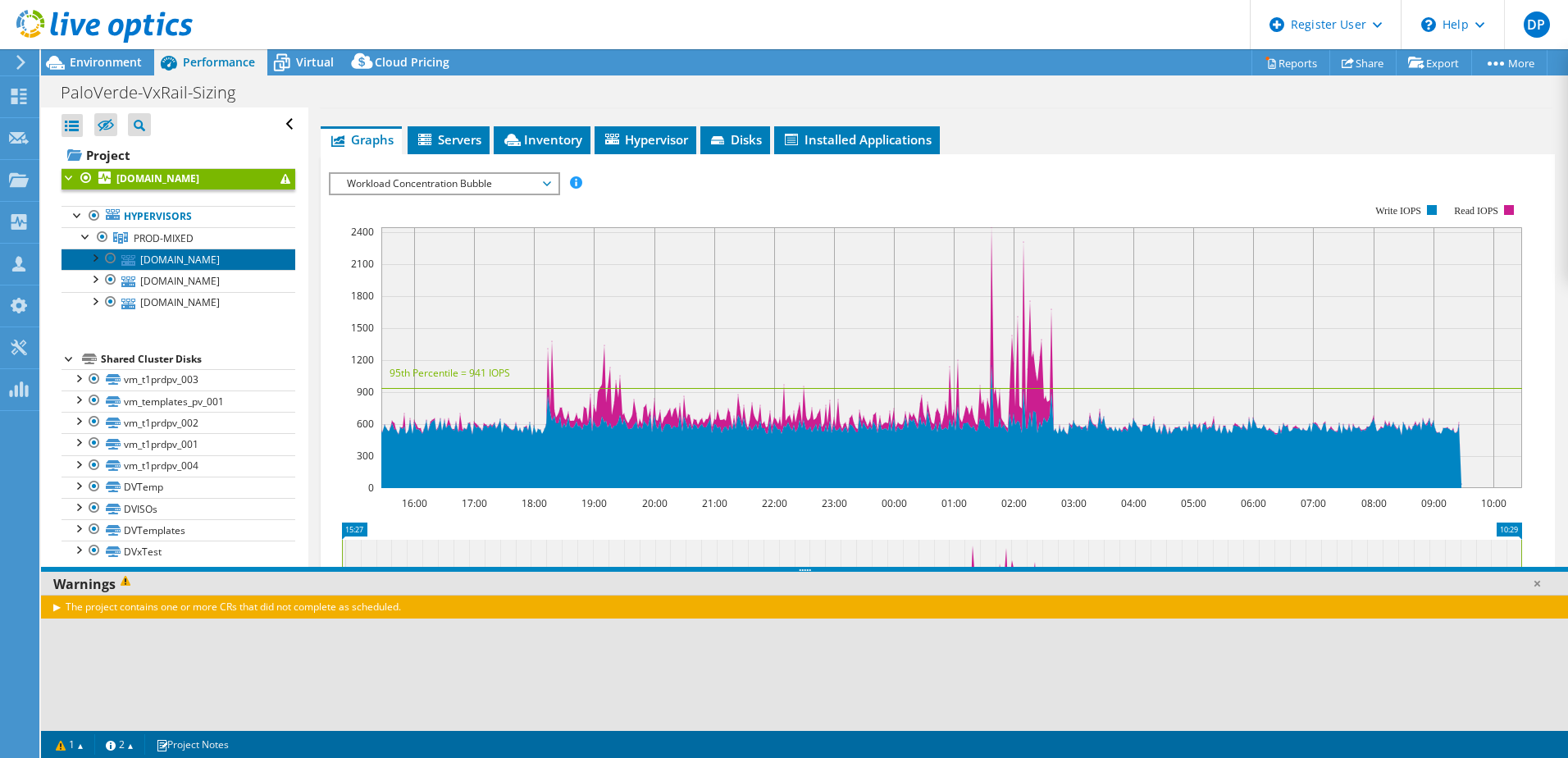
click at [224, 259] on link "[DOMAIN_NAME]" at bounding box center [178, 259] width 234 height 22
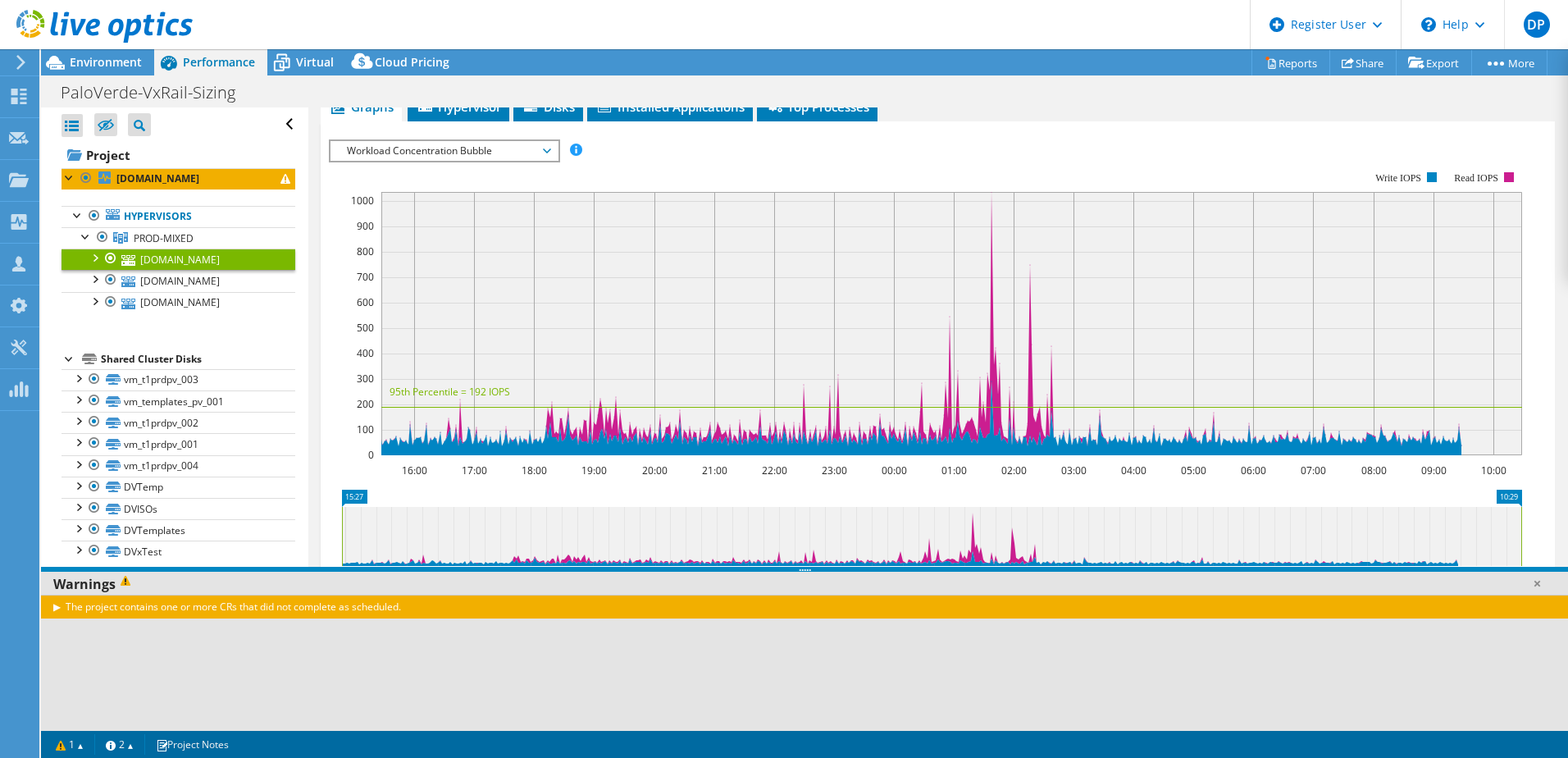
scroll to position [231, 0]
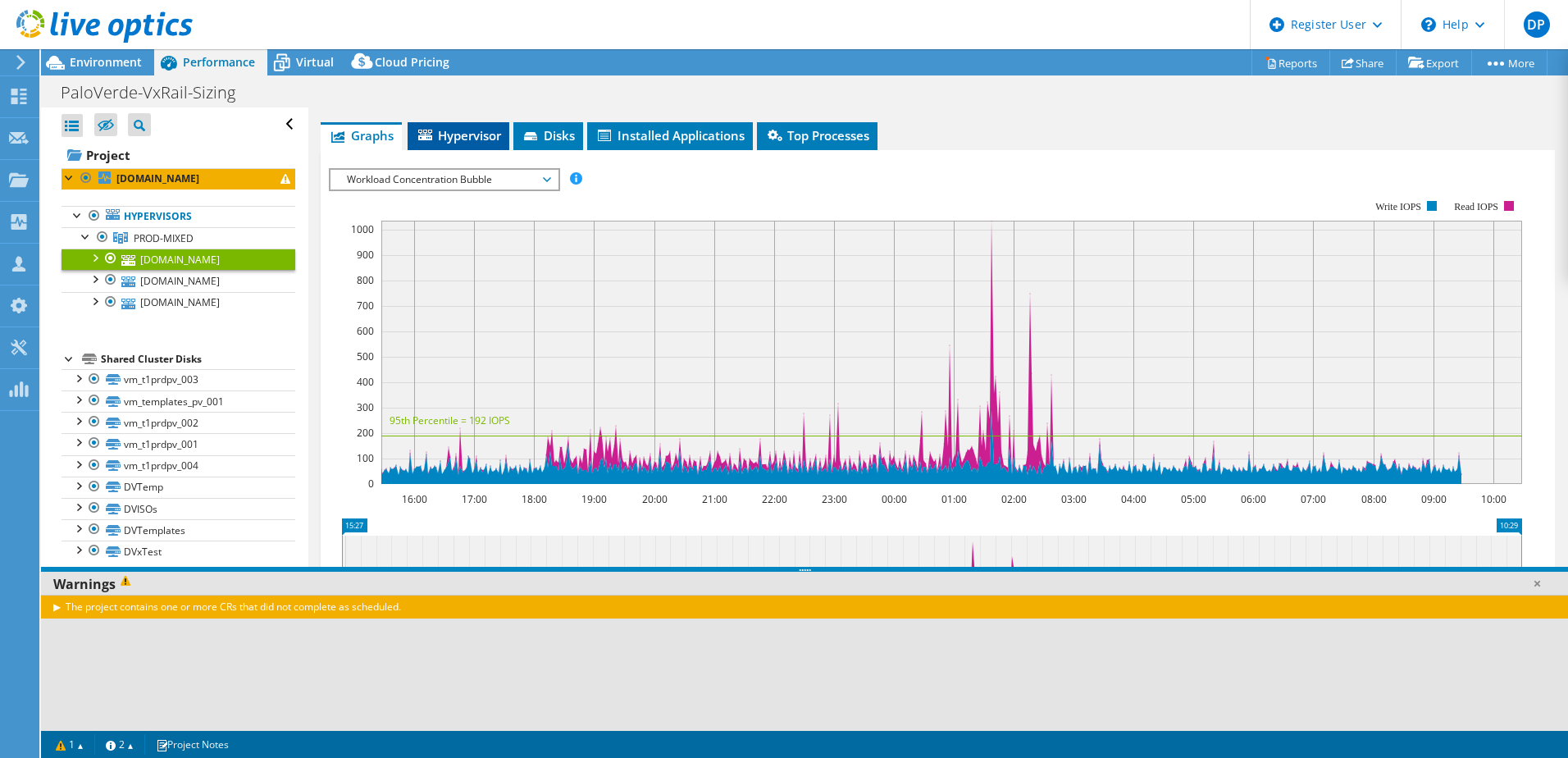
click at [464, 132] on span "Hypervisor" at bounding box center [458, 135] width 85 height 16
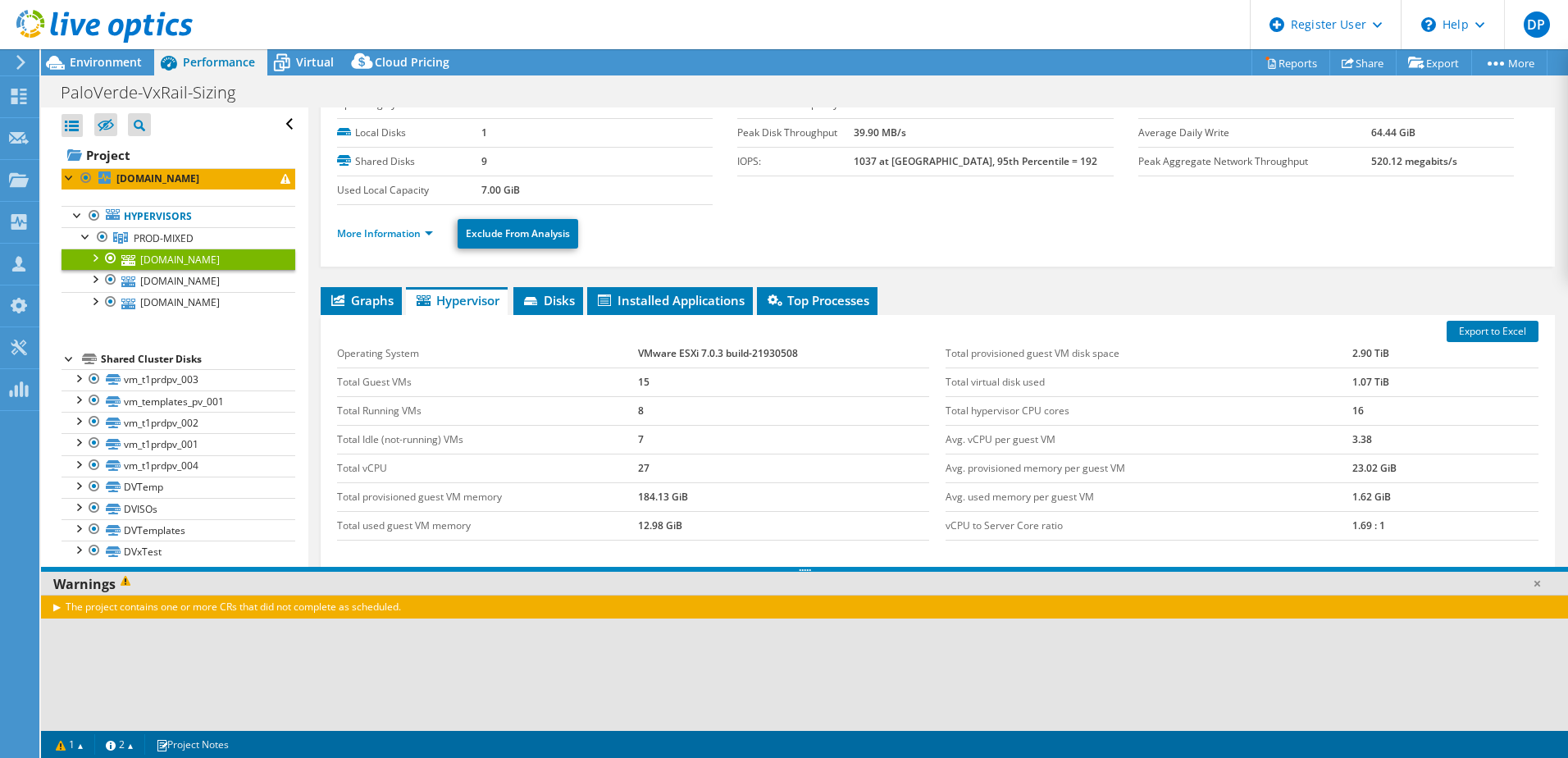
scroll to position [0, 0]
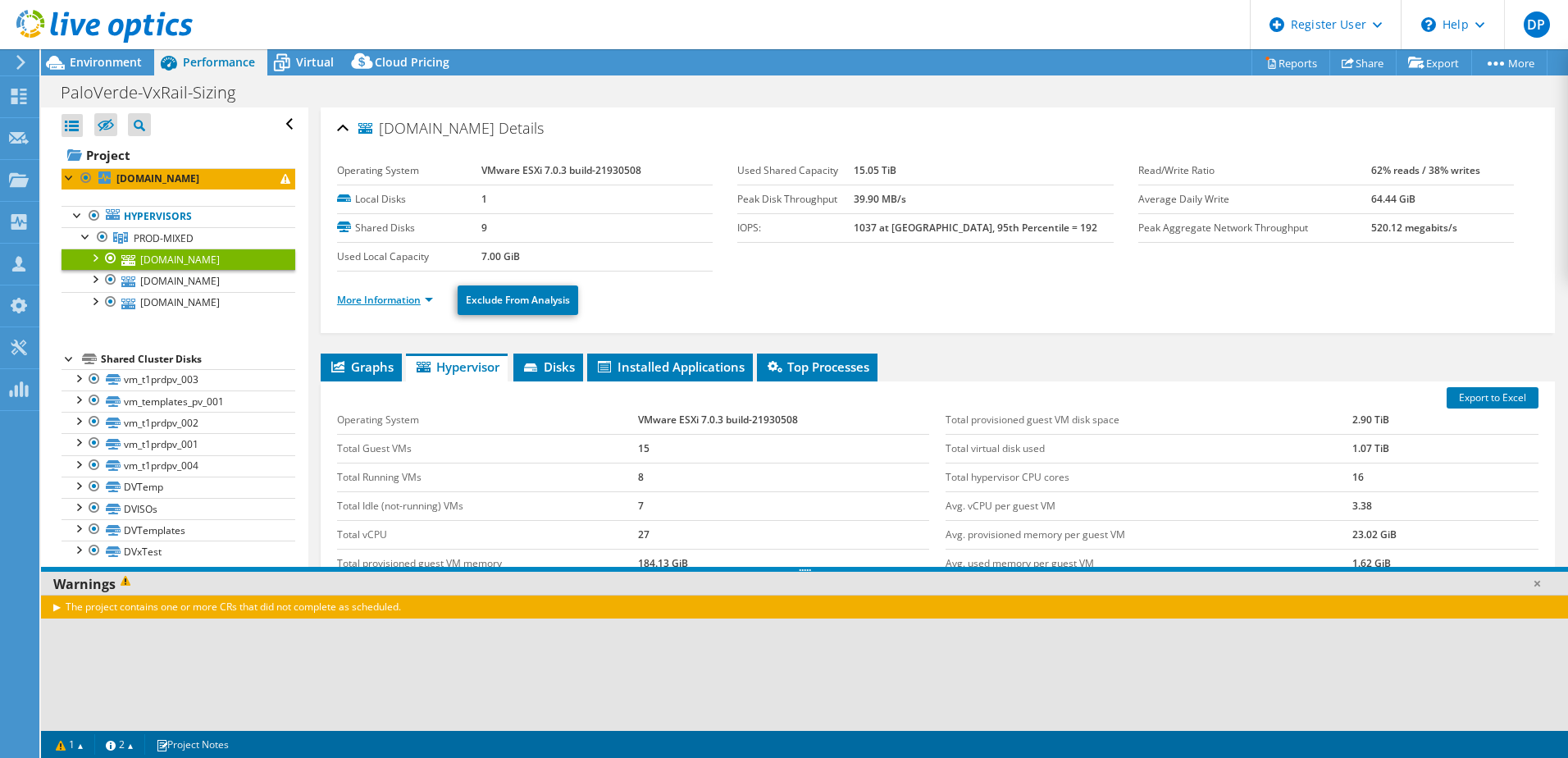
click at [377, 301] on link "More Information" at bounding box center [385, 301] width 96 height 14
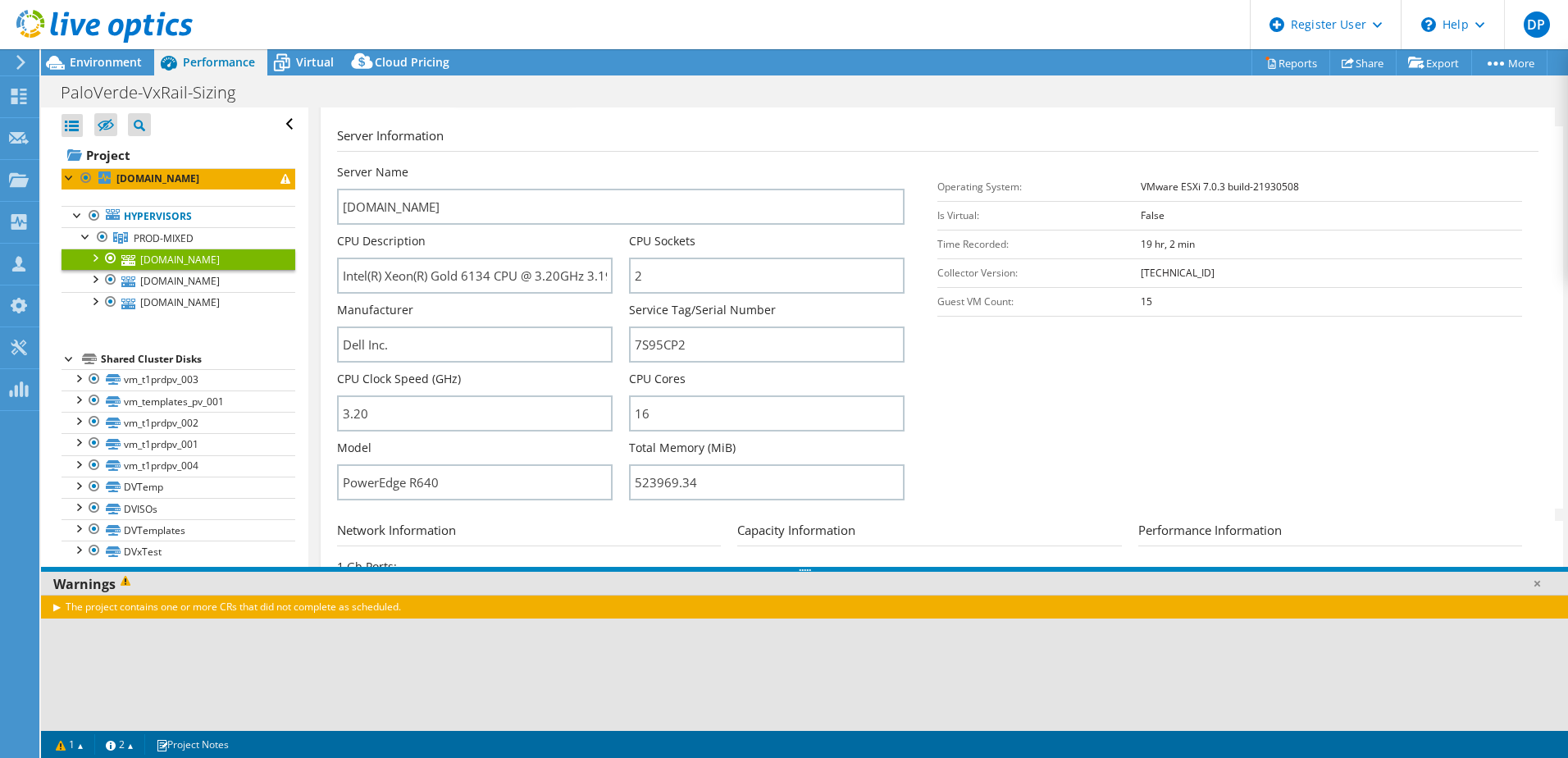
scroll to position [246, 0]
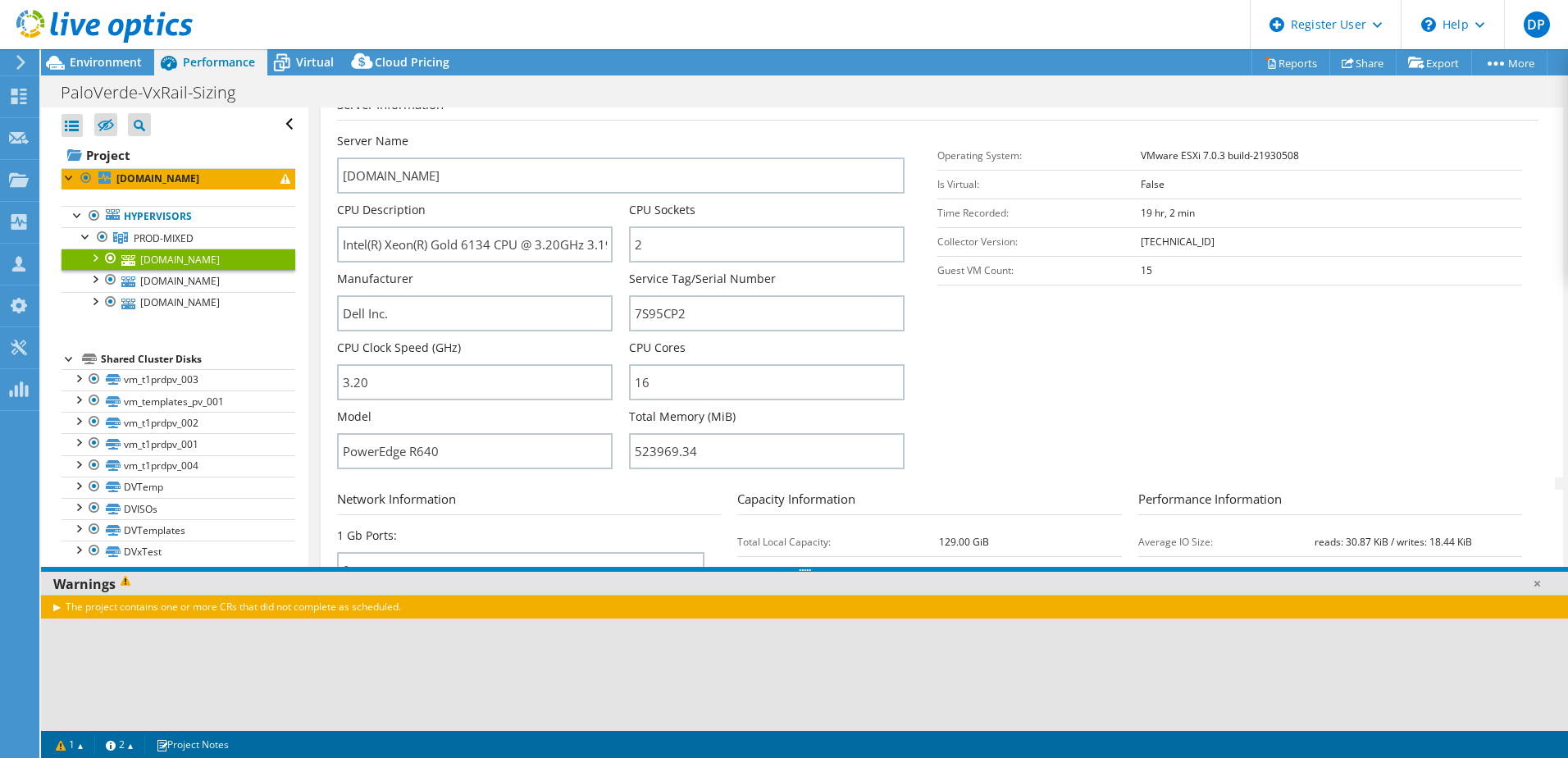
click at [92, 258] on div at bounding box center [94, 257] width 16 height 16
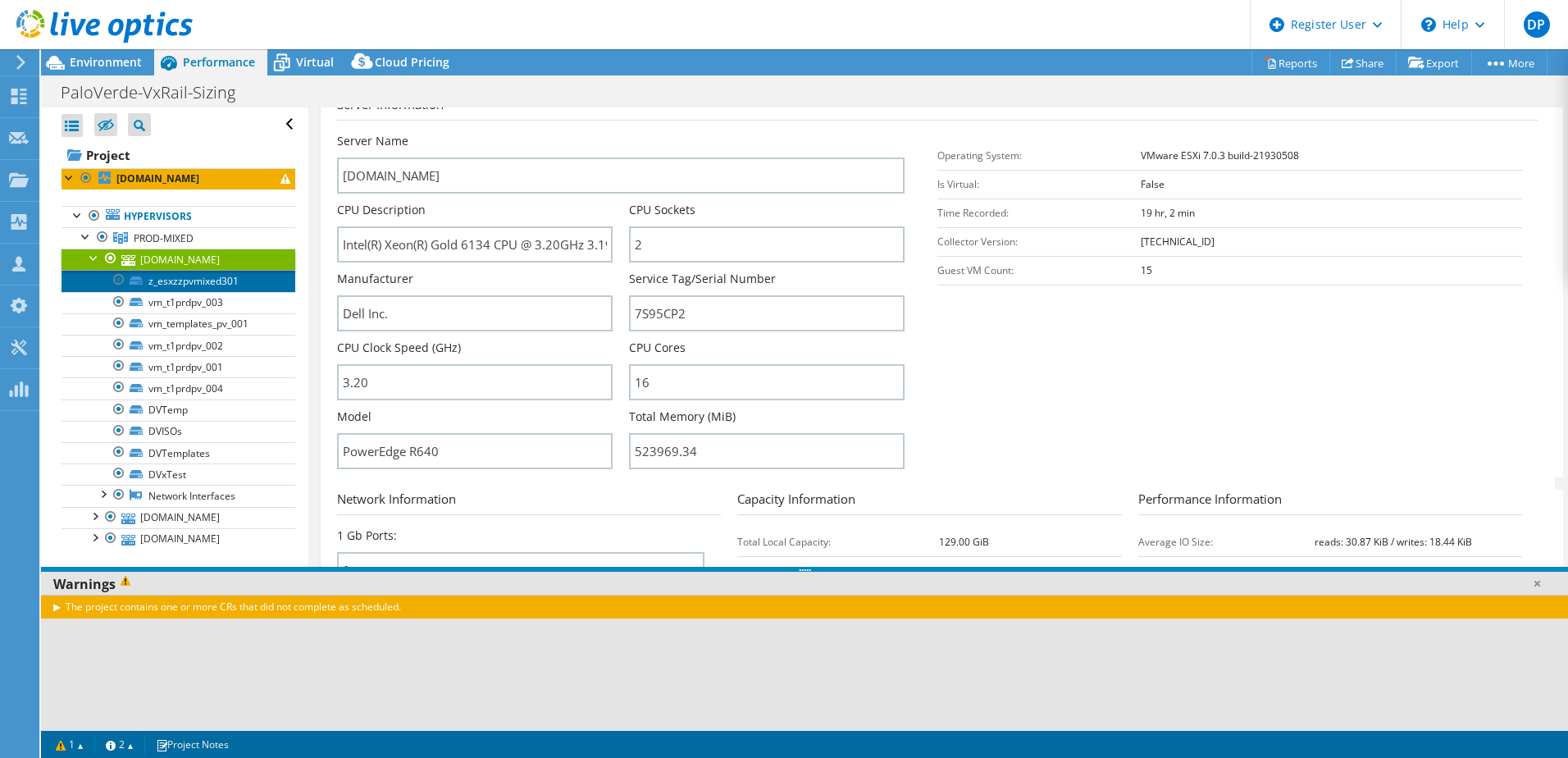
click at [206, 283] on link "z_esxzzpvmixed301" at bounding box center [178, 281] width 234 height 22
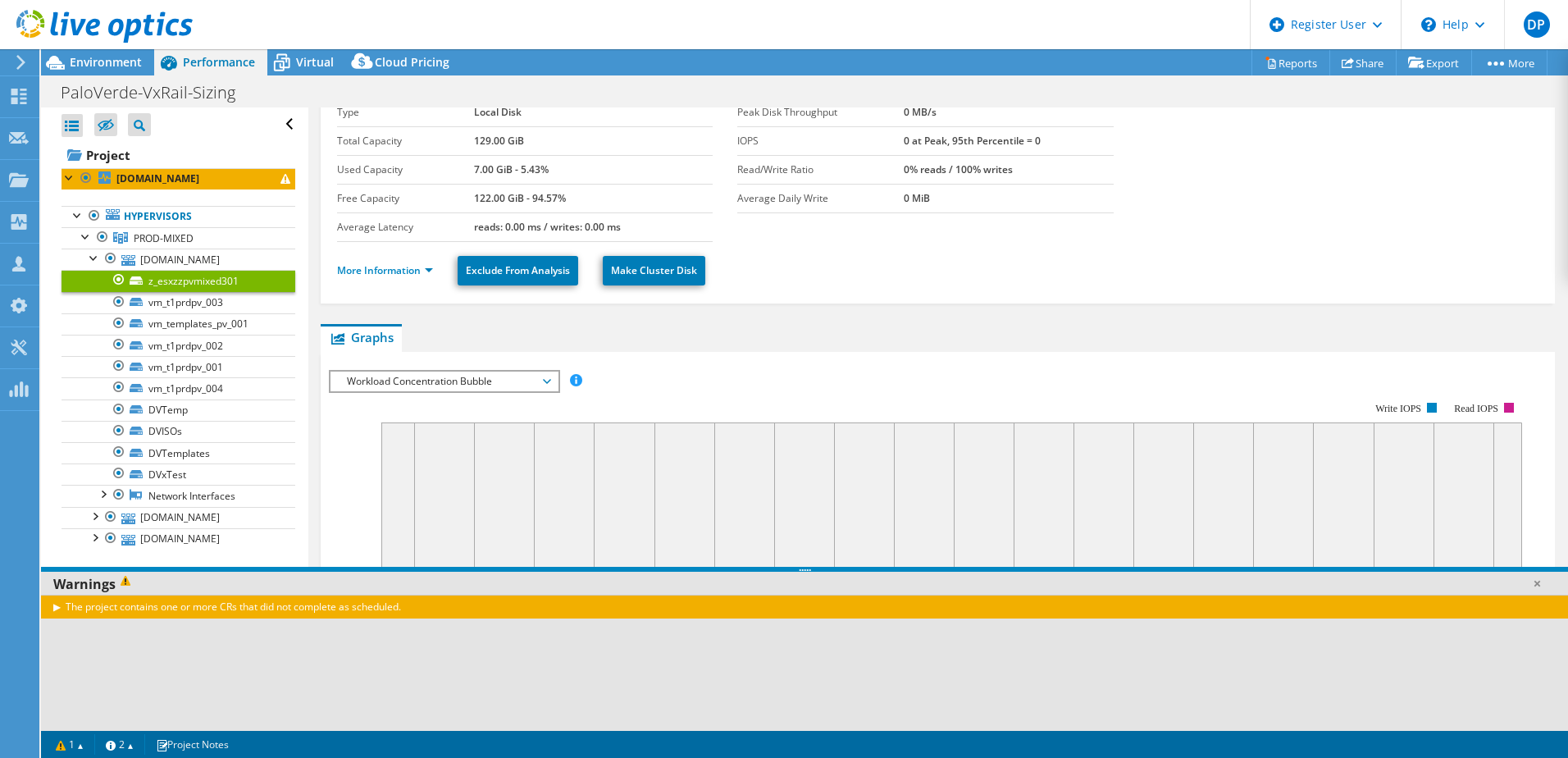
scroll to position [0, 0]
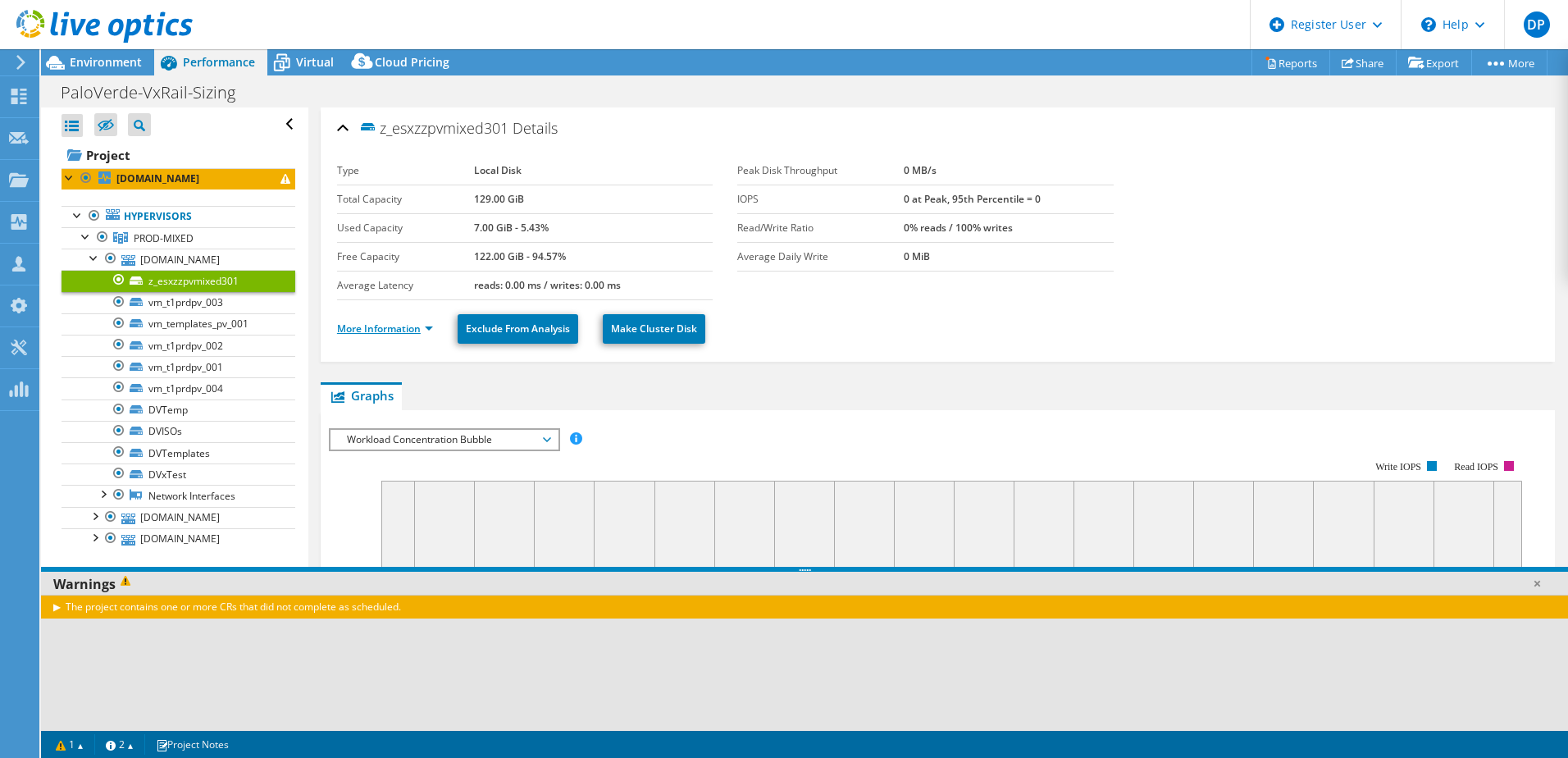
click at [386, 332] on link "More Information" at bounding box center [385, 329] width 96 height 14
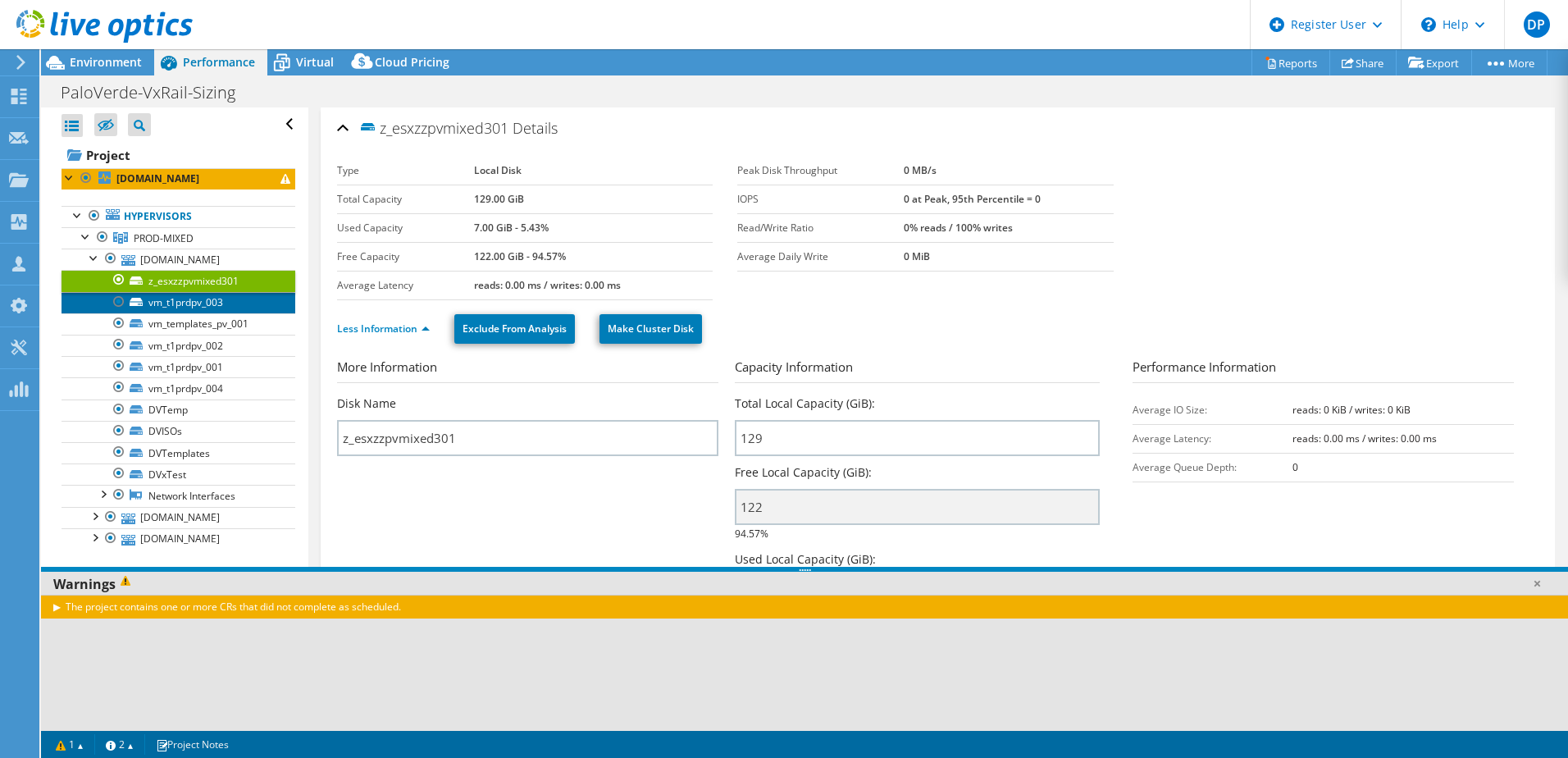
click at [165, 301] on link "vm_t1prdpv_003" at bounding box center [178, 303] width 234 height 22
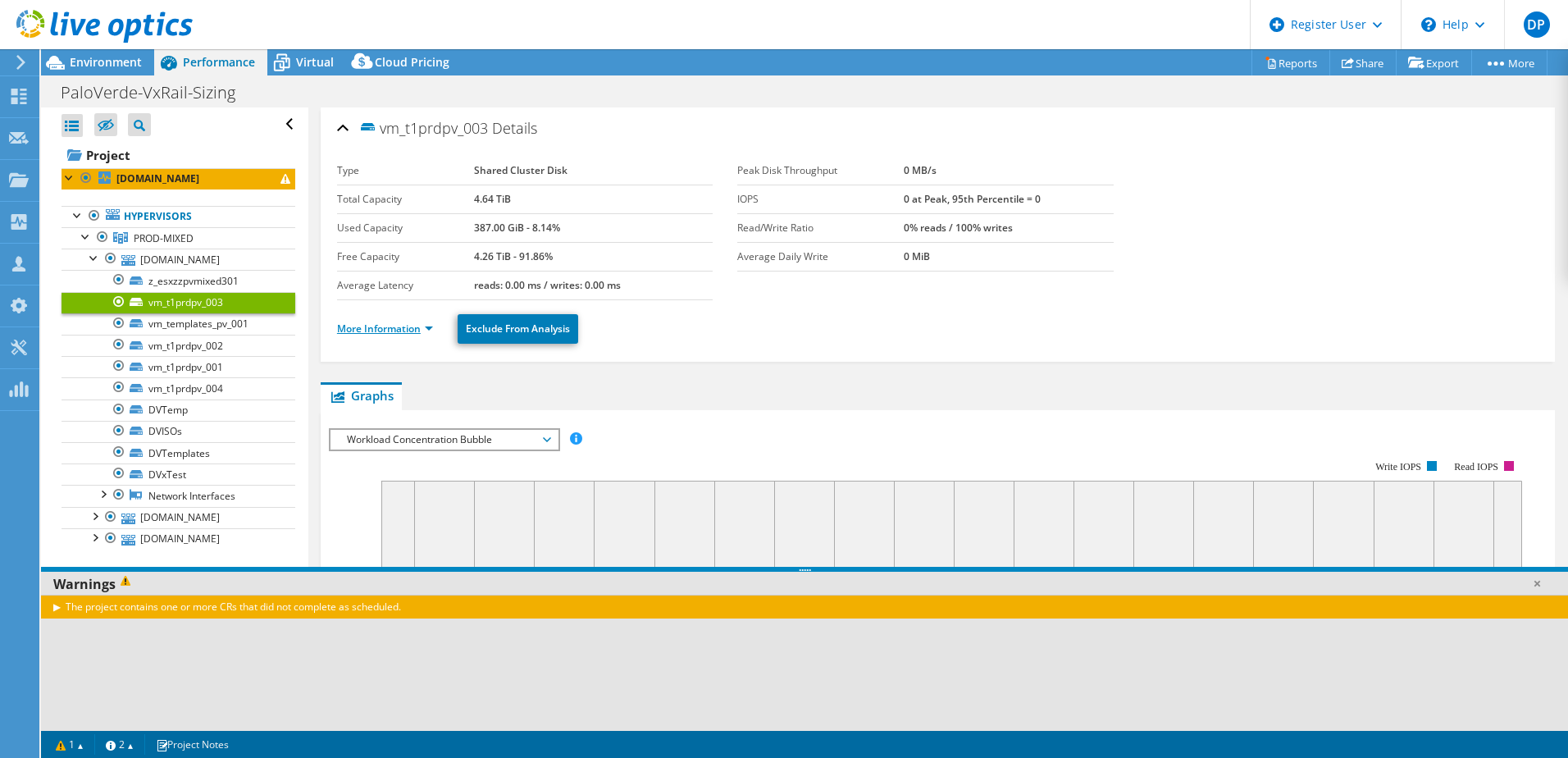
click at [382, 327] on link "More Information" at bounding box center [385, 329] width 96 height 14
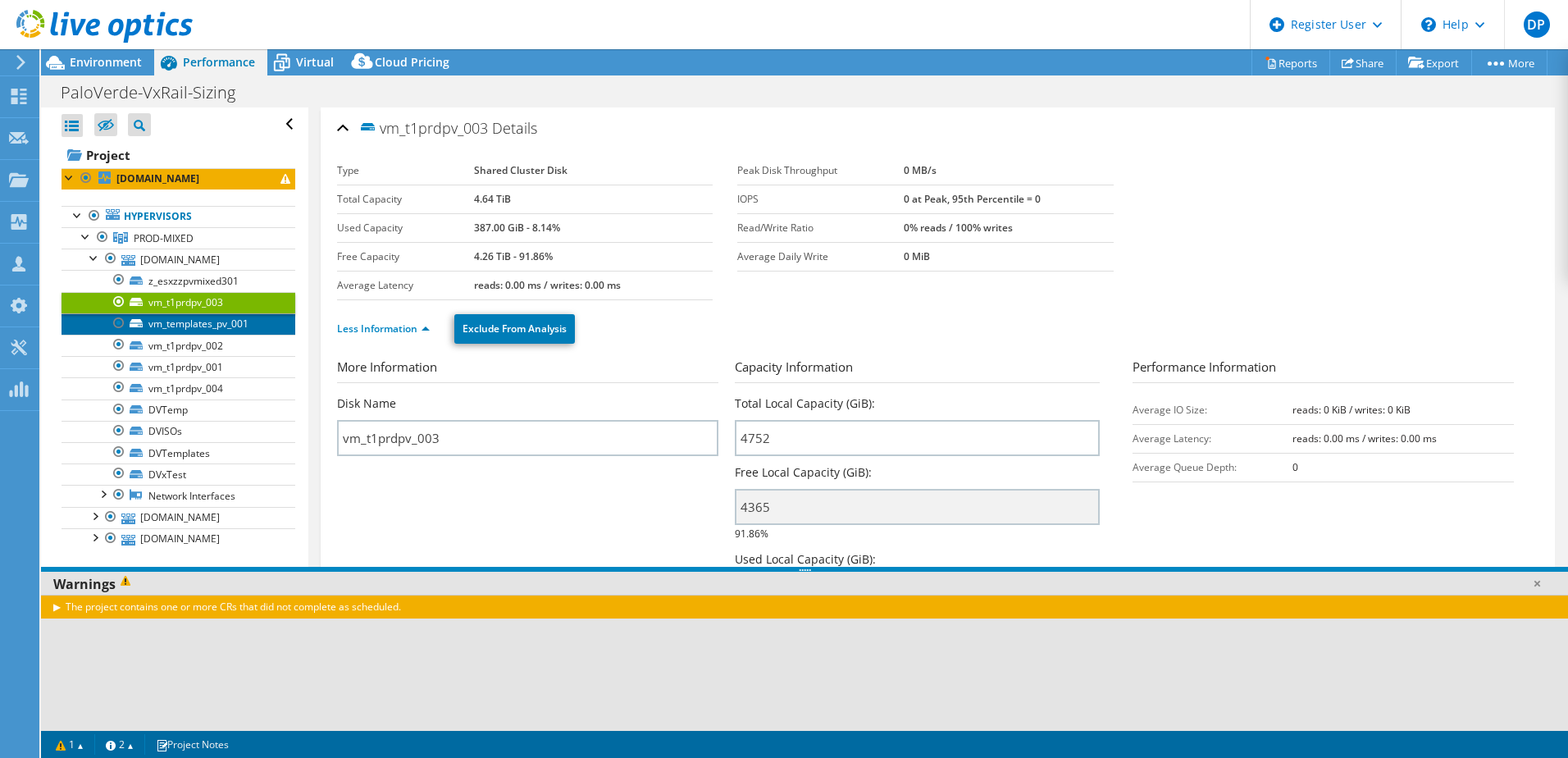
click at [190, 322] on link "vm_templates_pv_001" at bounding box center [178, 324] width 234 height 22
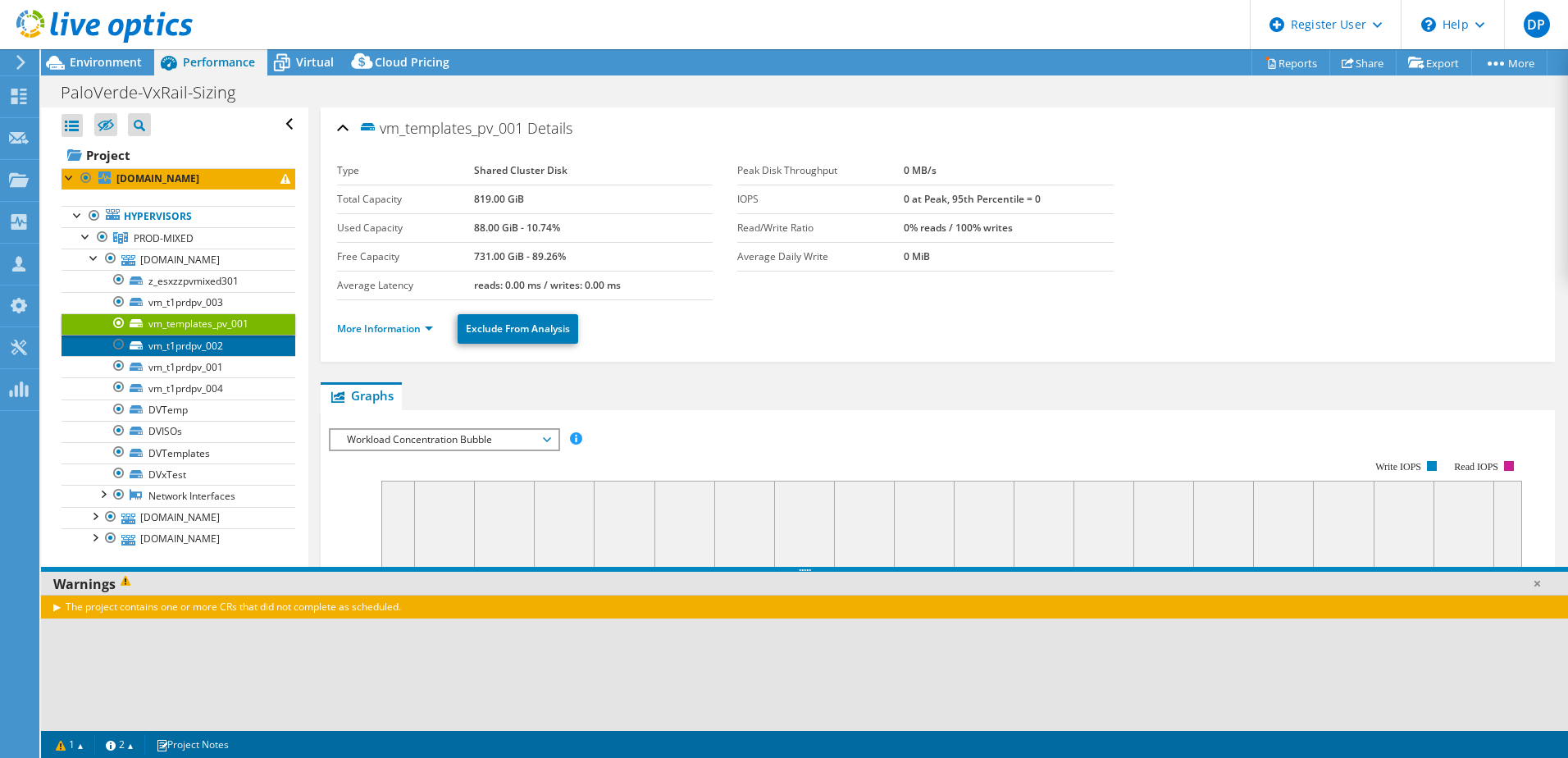
click at [198, 342] on link "vm_t1prdpv_002" at bounding box center [178, 345] width 234 height 22
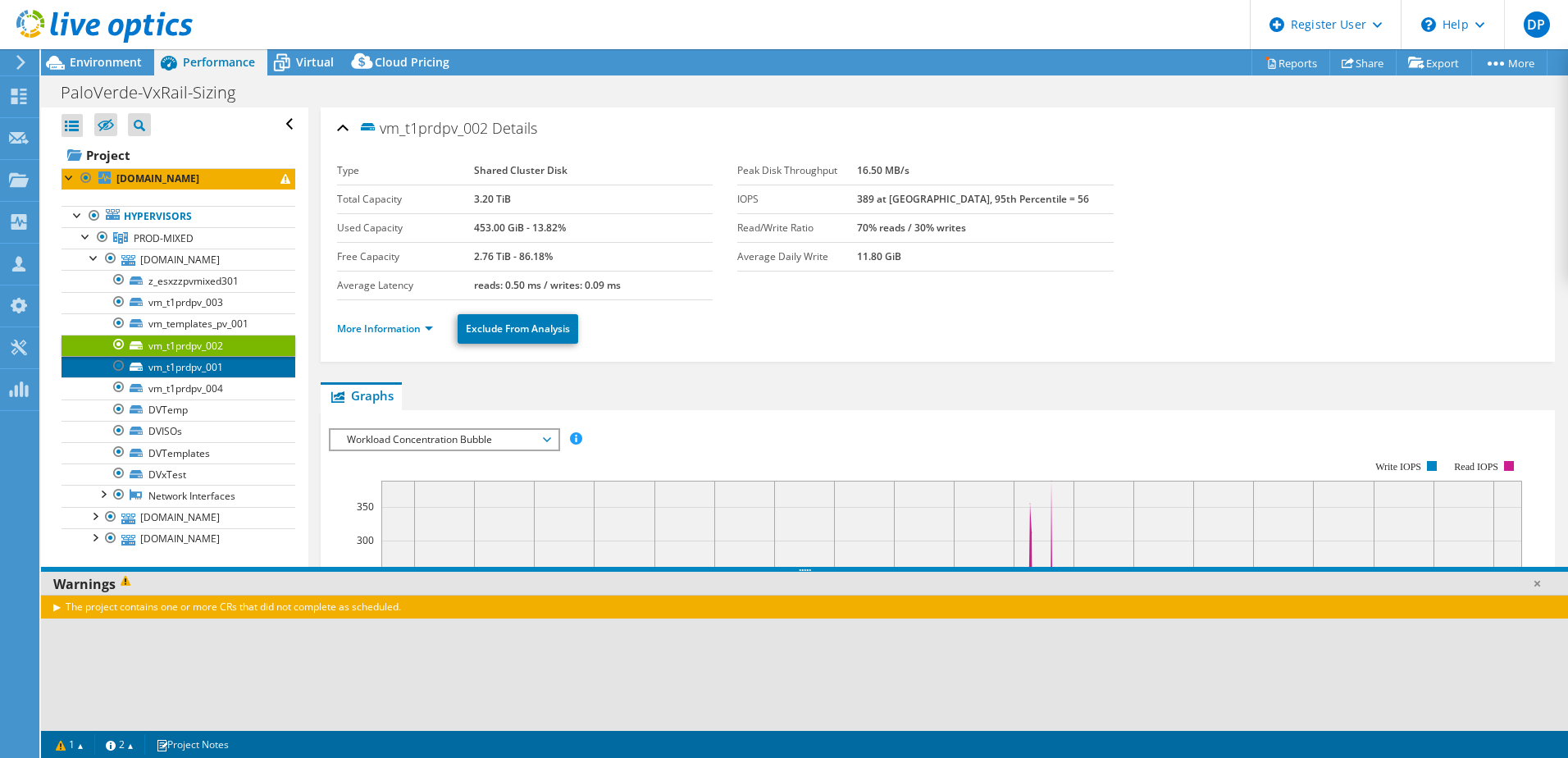
click at [195, 369] on link "vm_t1prdpv_001" at bounding box center [178, 367] width 234 height 22
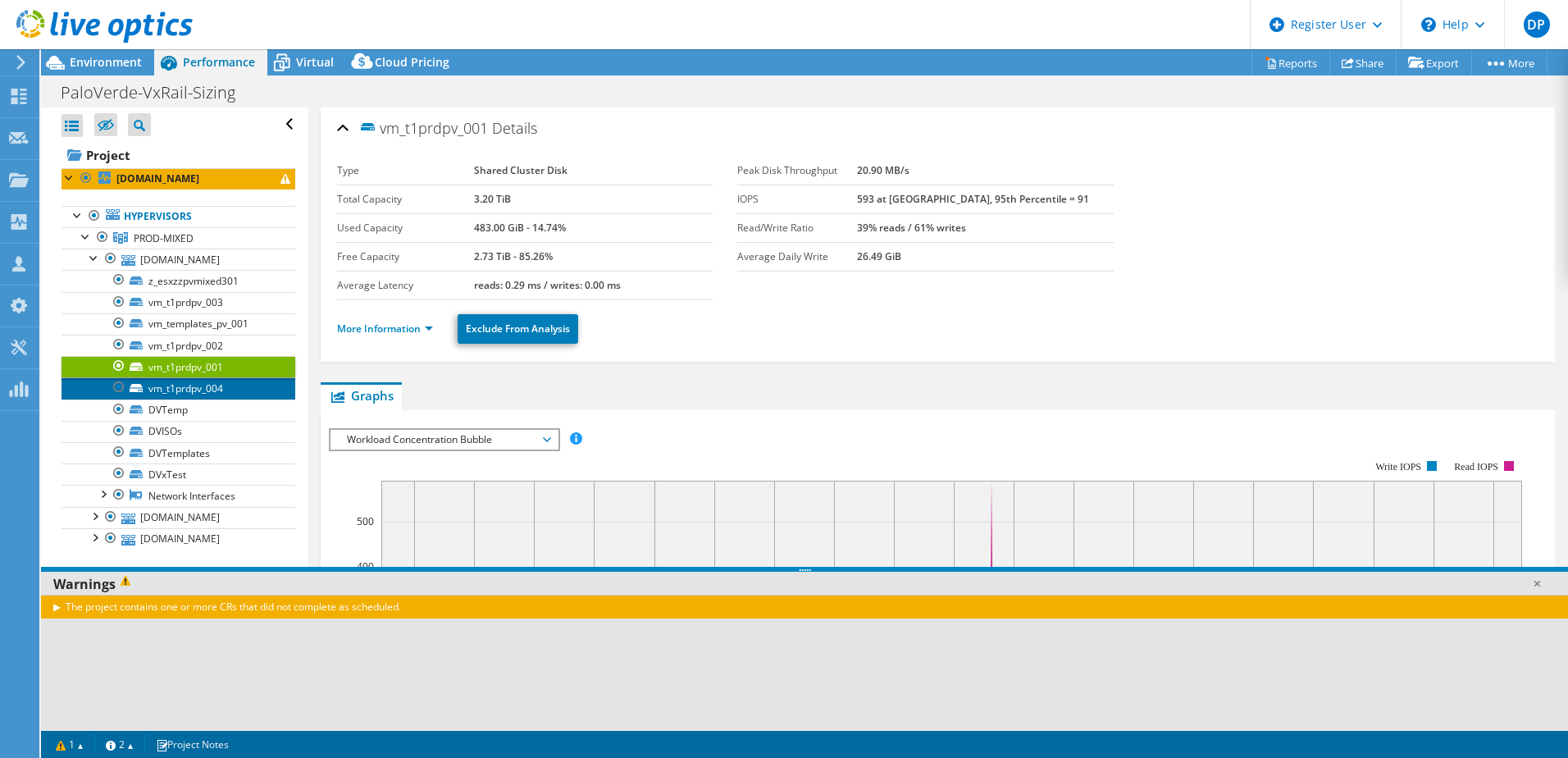
click at [193, 391] on link "vm_t1prdpv_004" at bounding box center [178, 388] width 234 height 22
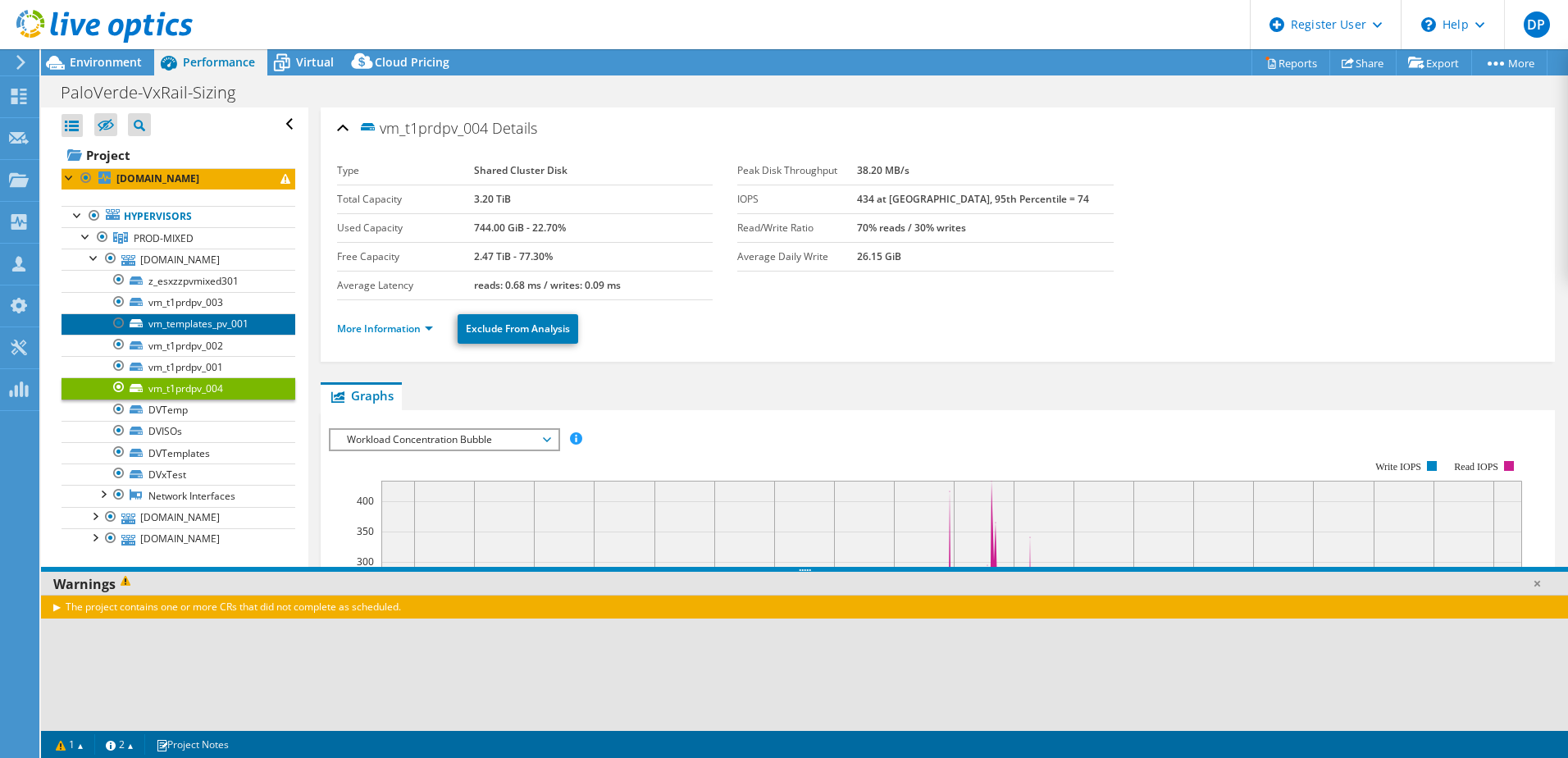
click at [174, 331] on link "vm_templates_pv_001" at bounding box center [178, 324] width 234 height 22
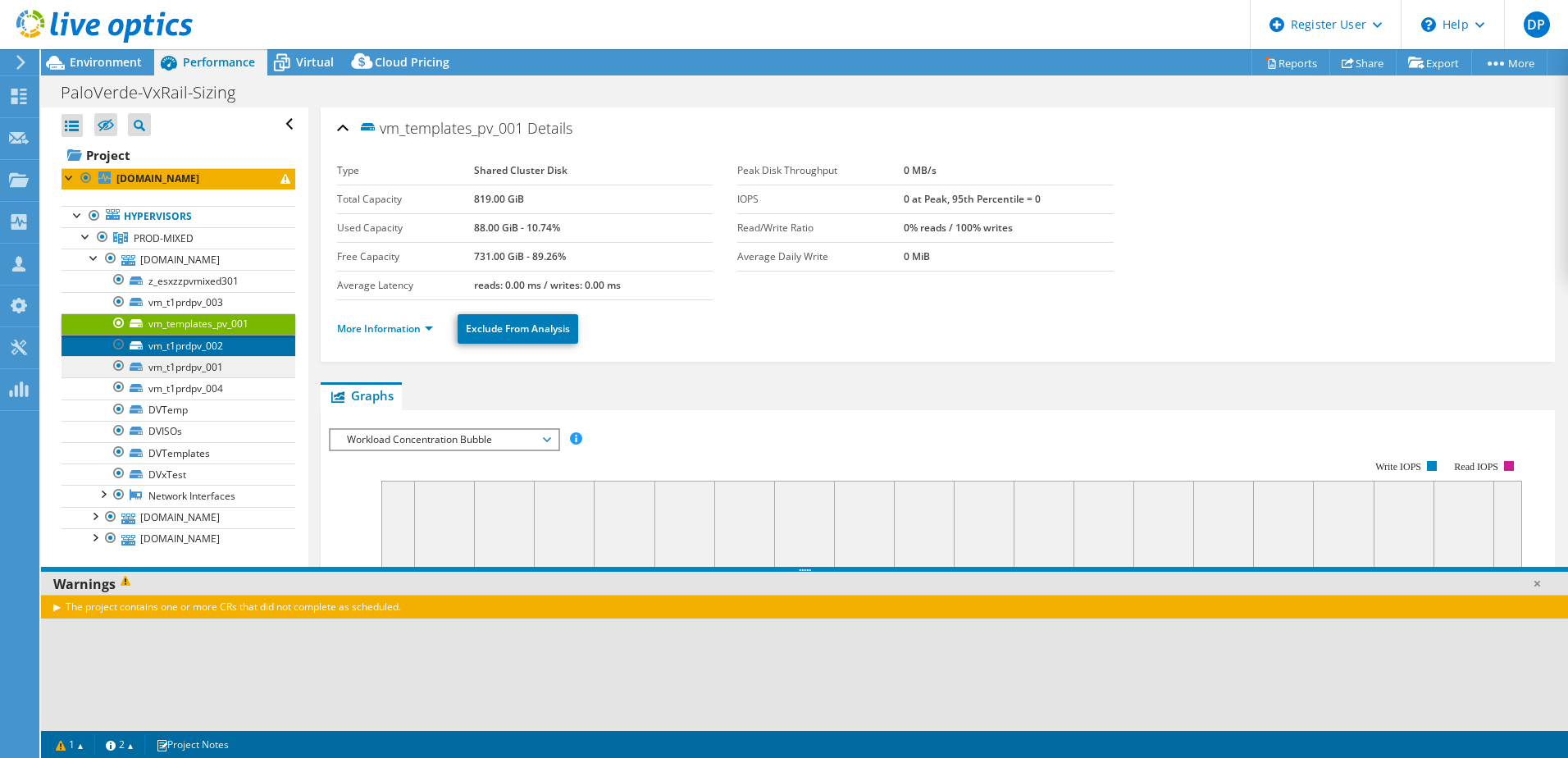
click at [182, 352] on link "vm_t1prdpv_002" at bounding box center [178, 345] width 234 height 22
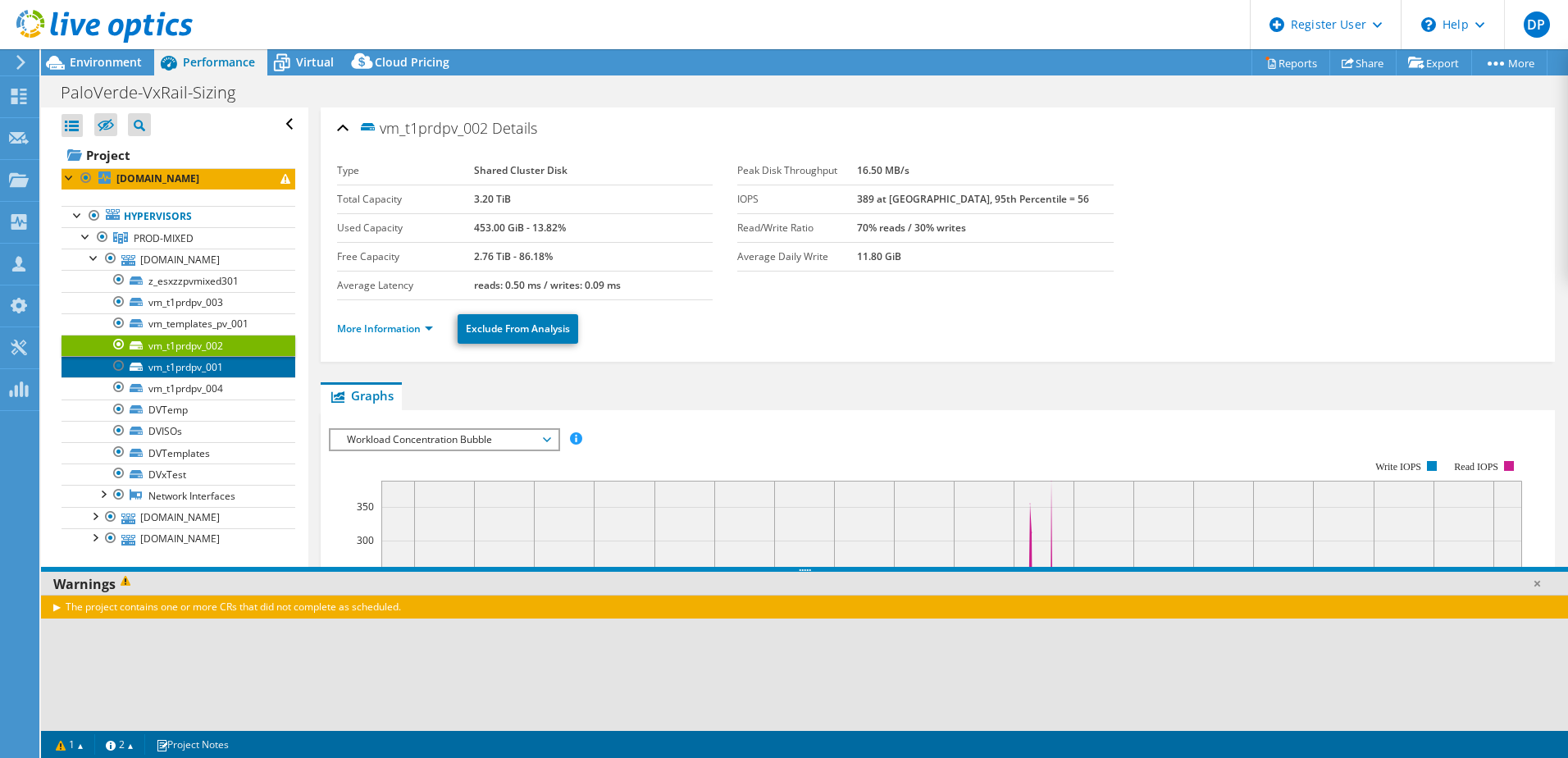
click at [183, 365] on link "vm_t1prdpv_001" at bounding box center [178, 367] width 234 height 22
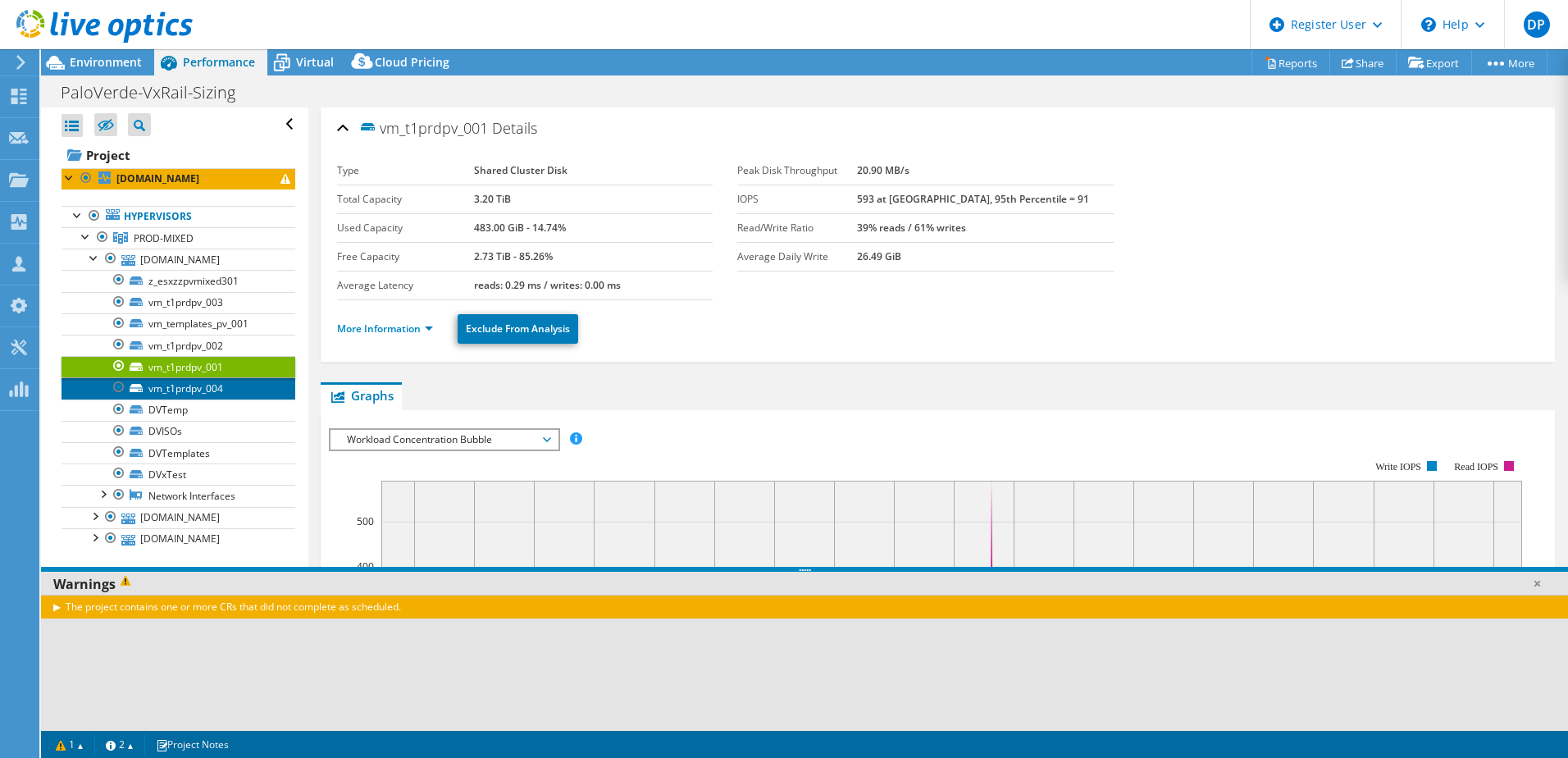
click at [184, 389] on link "vm_t1prdpv_004" at bounding box center [178, 388] width 234 height 22
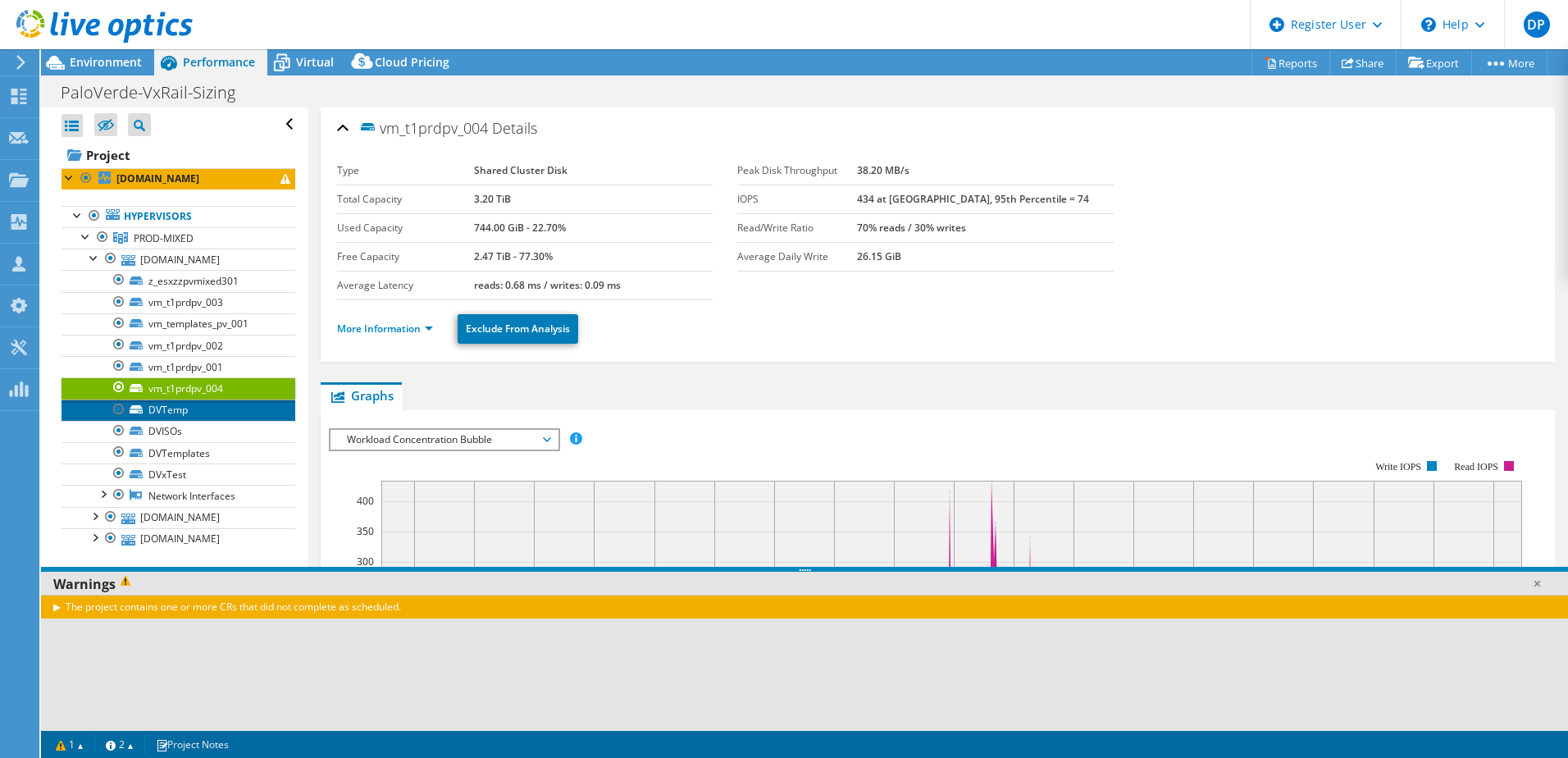
click at [185, 411] on link "DVTemp" at bounding box center [178, 410] width 234 height 22
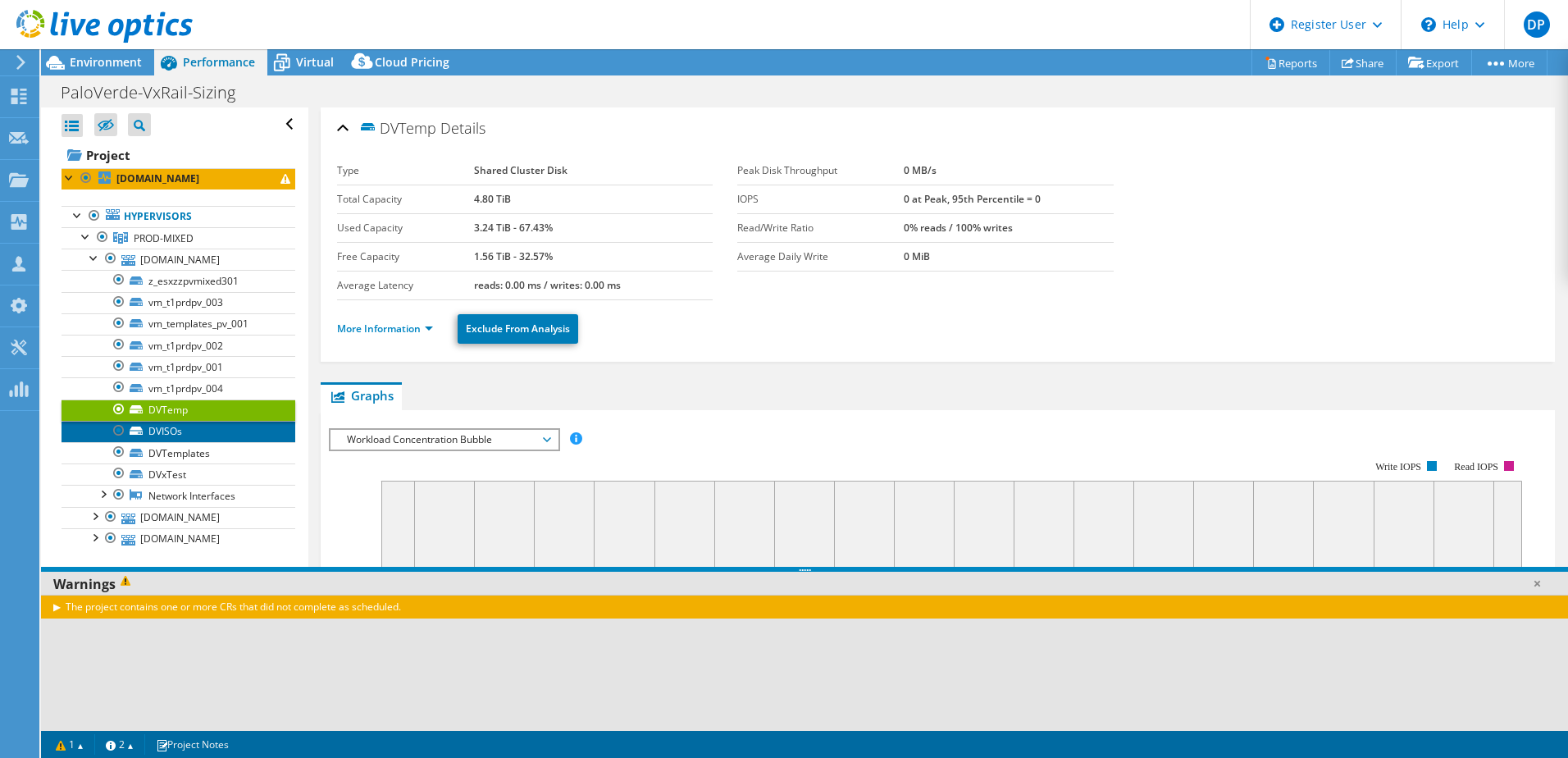
click at [178, 436] on link "DVISOs" at bounding box center [178, 431] width 234 height 22
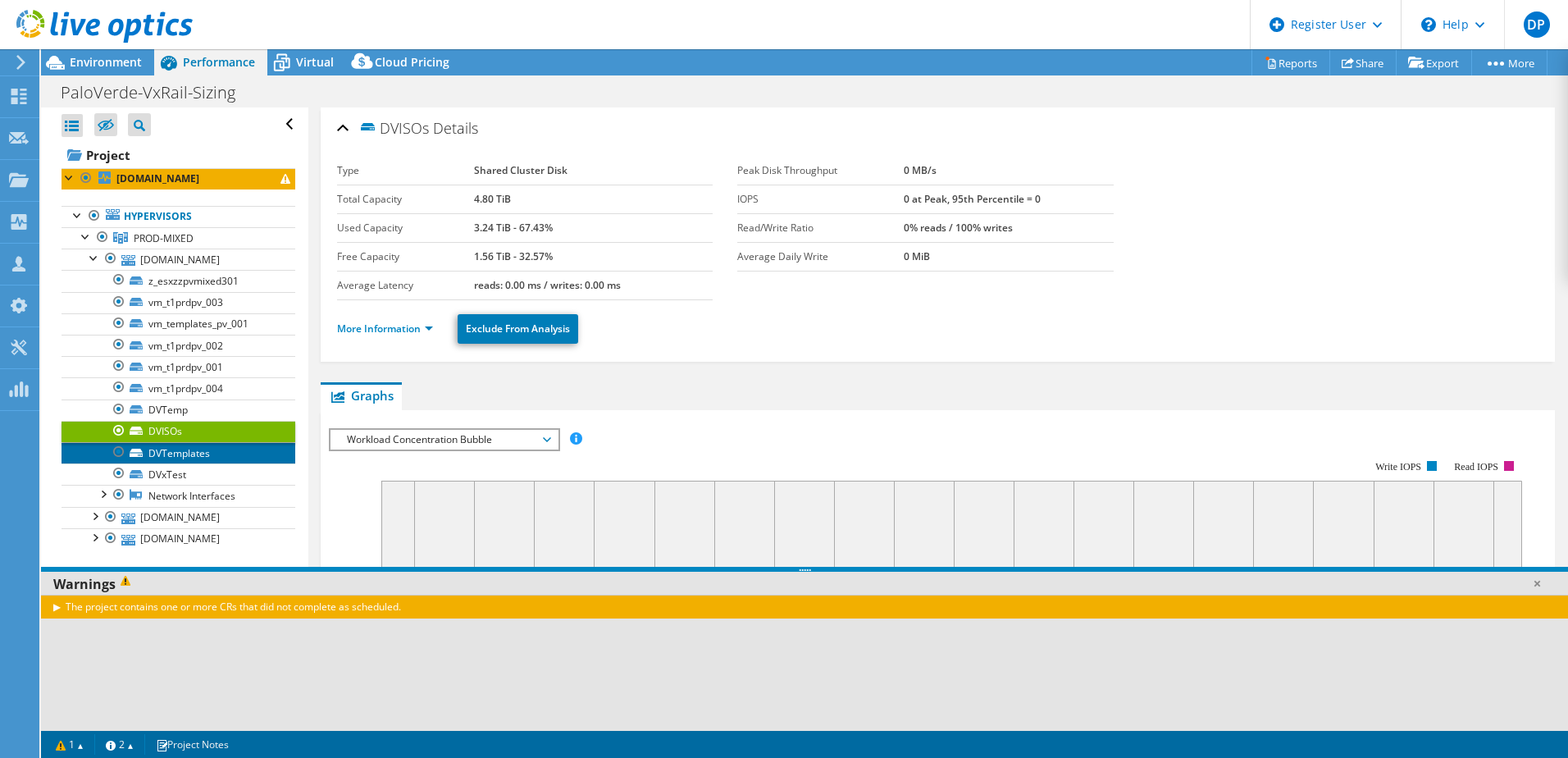
click at [186, 453] on link "DVTemplates" at bounding box center [178, 453] width 234 height 22
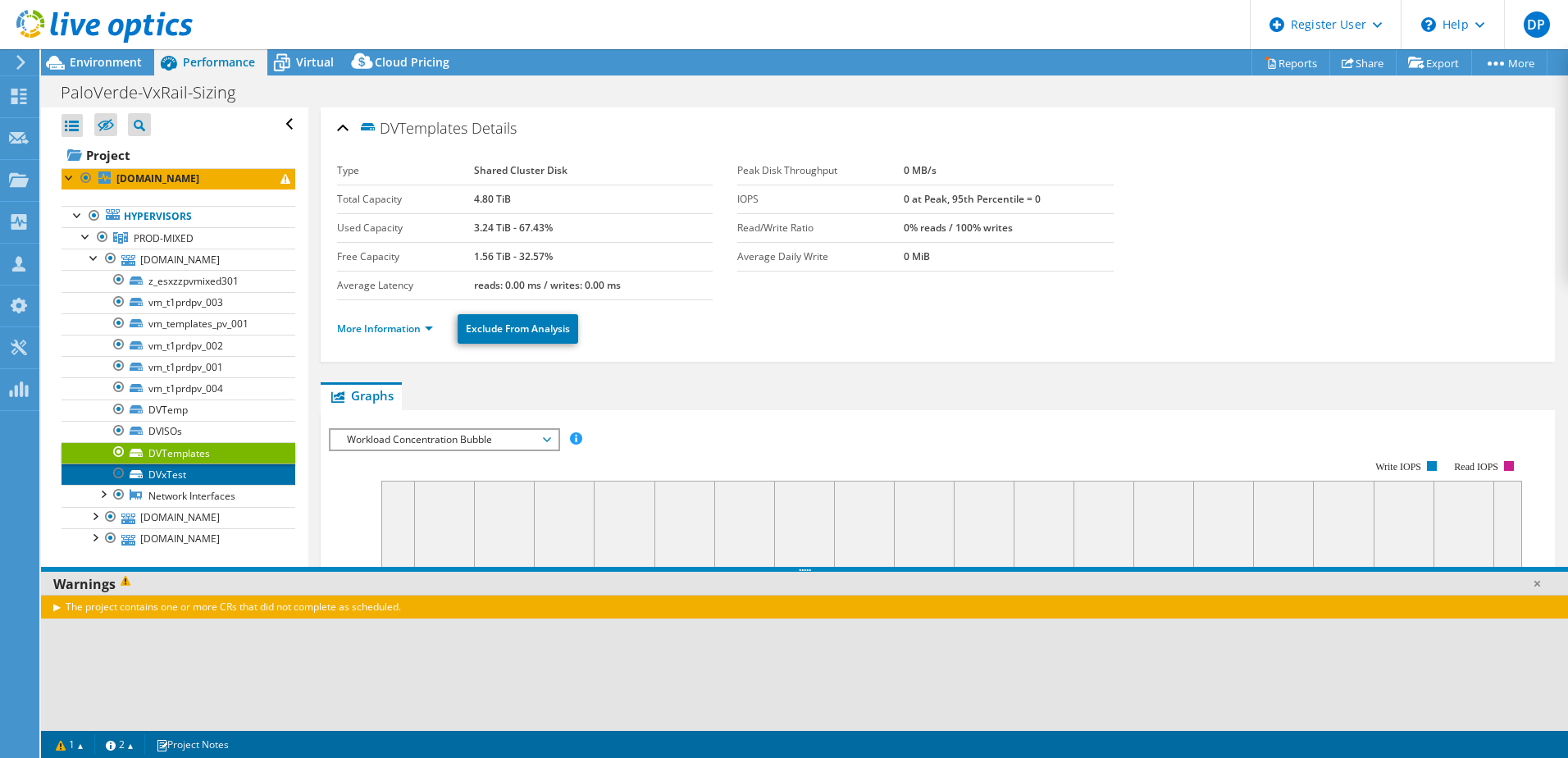
click at [180, 471] on link "DVxTest" at bounding box center [178, 475] width 234 height 22
click at [480, 431] on span "Workload Concentration Bubble" at bounding box center [444, 440] width 211 height 20
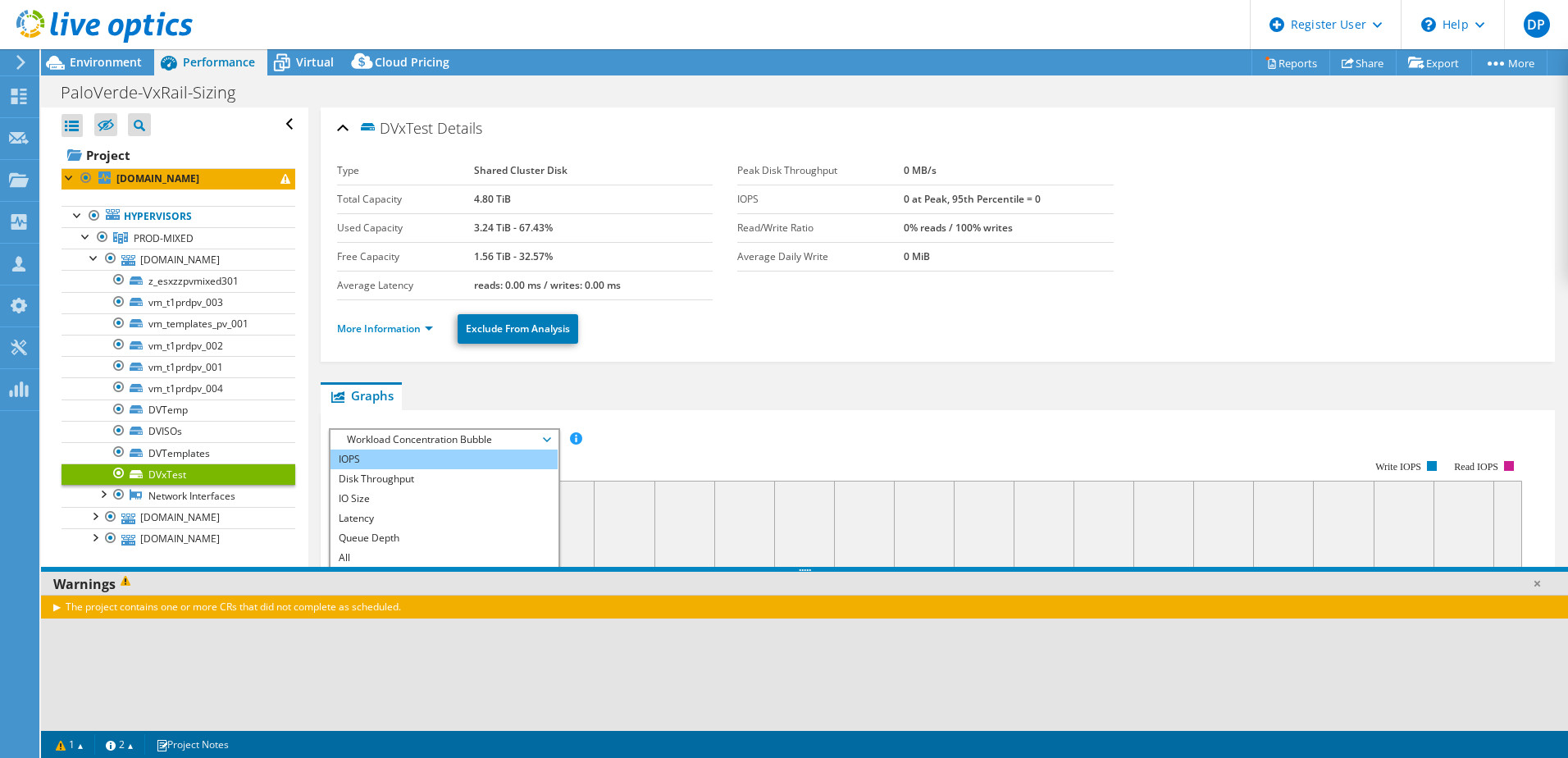
click at [412, 464] on li "IOPS" at bounding box center [444, 459] width 227 height 20
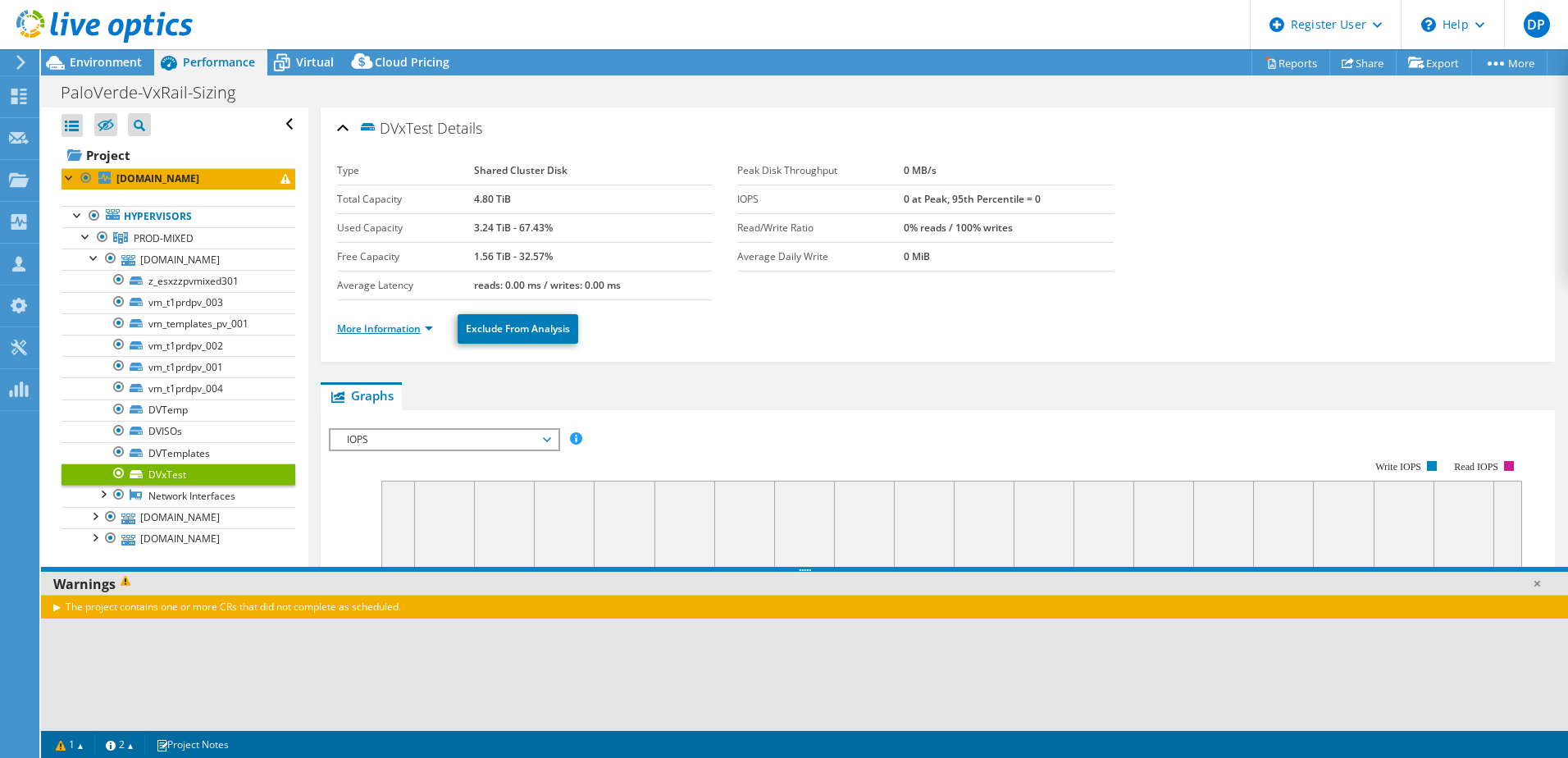
click at [367, 333] on link "More Information" at bounding box center [385, 329] width 96 height 14
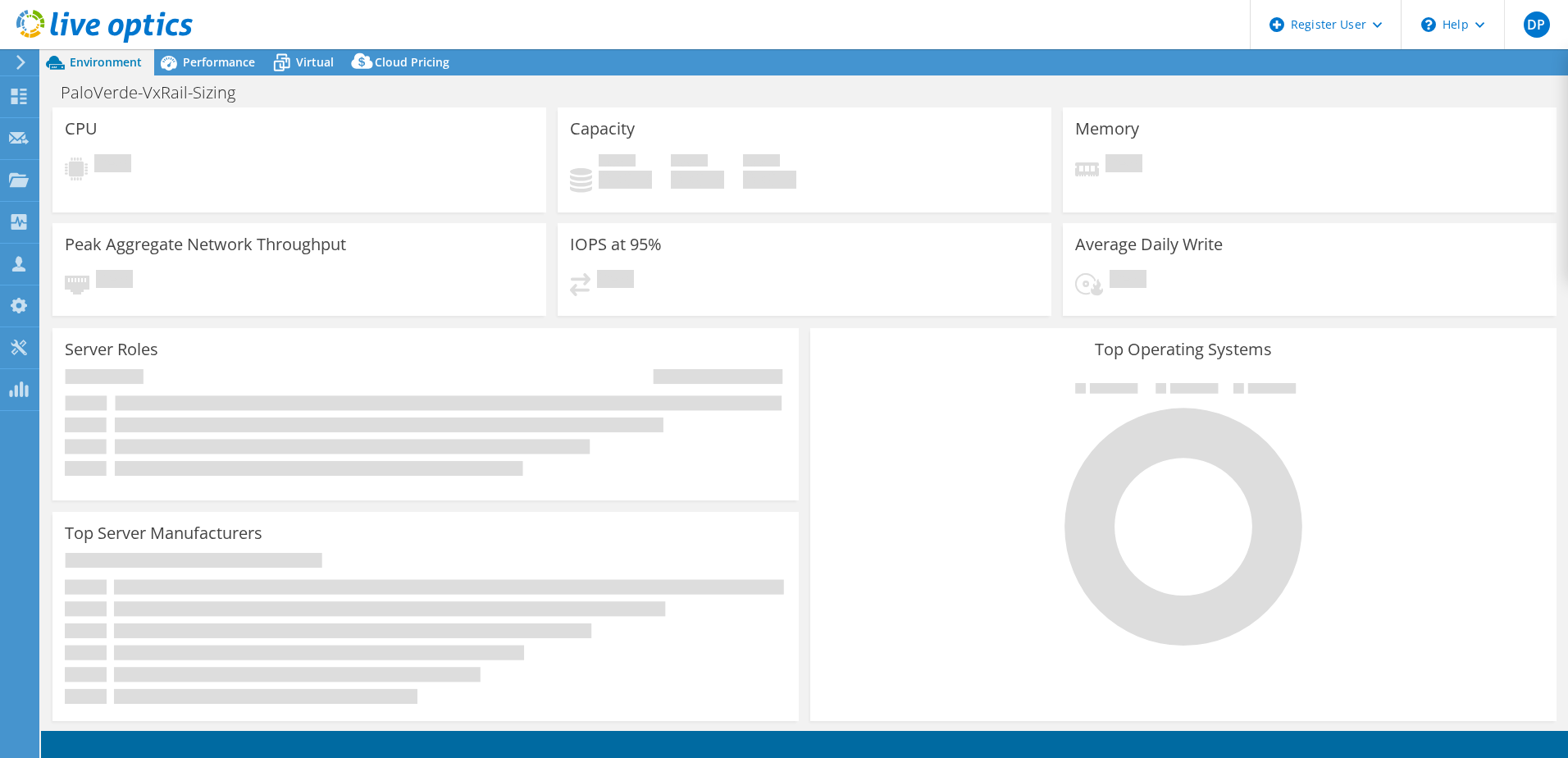
select select "USD"
